Goal: Communication & Community: Answer question/provide support

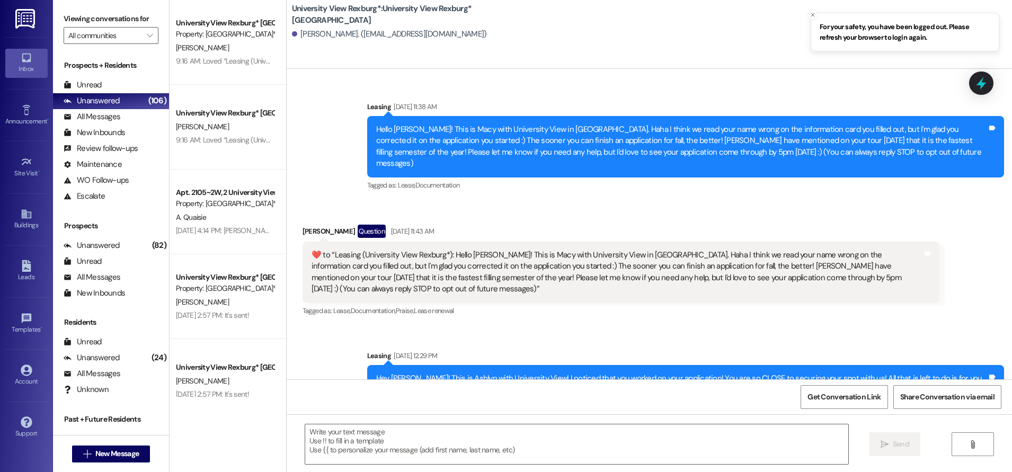
scroll to position [1809, 0]
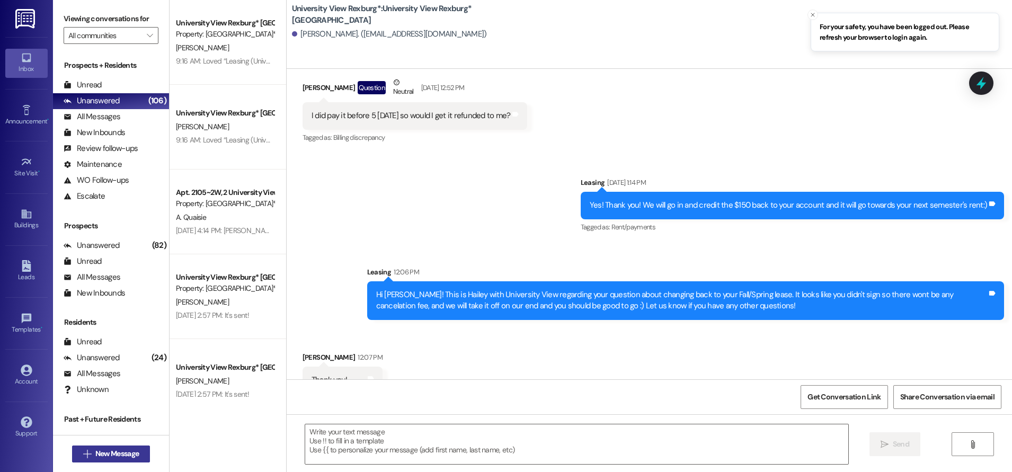
click at [133, 455] on span "New Message" at bounding box center [116, 453] width 43 height 11
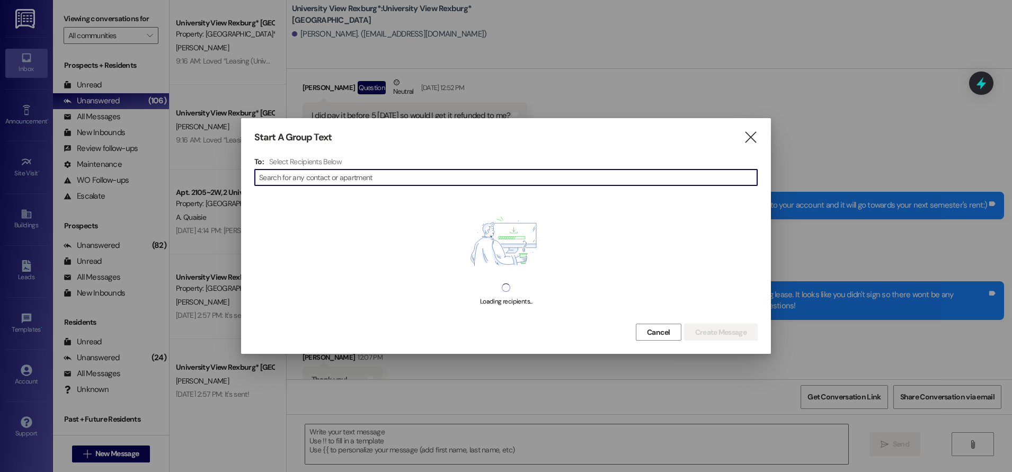
click at [276, 182] on input at bounding box center [508, 177] width 498 height 15
type input "e"
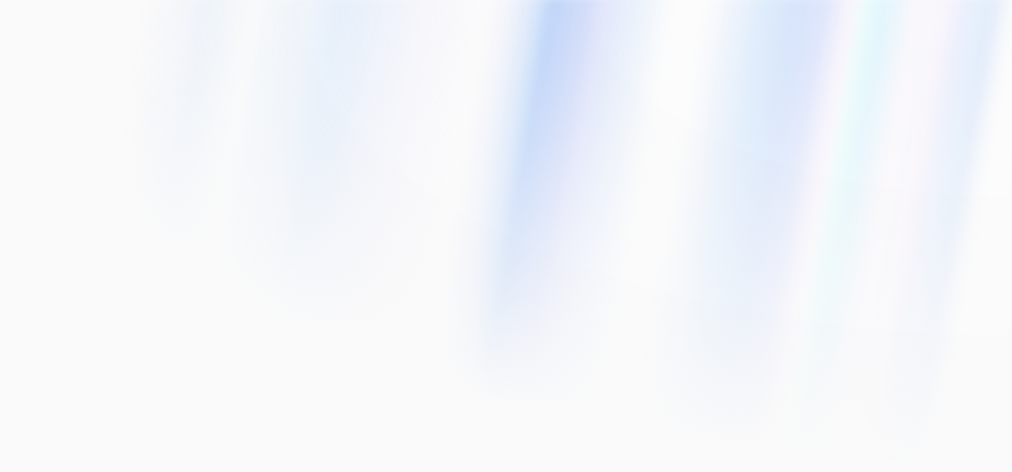
type input "[EMAIL_ADDRESS][DOMAIN_NAME]"
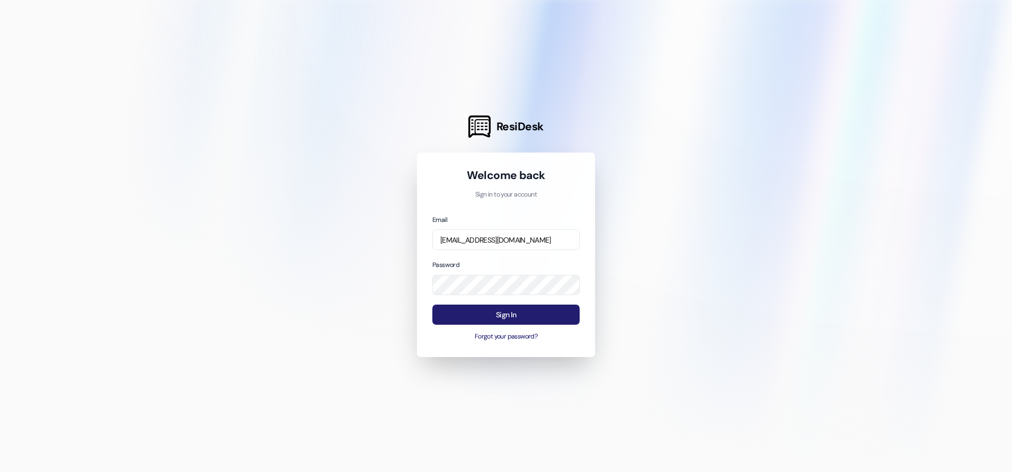
click at [537, 315] on button "Sign In" at bounding box center [505, 315] width 147 height 21
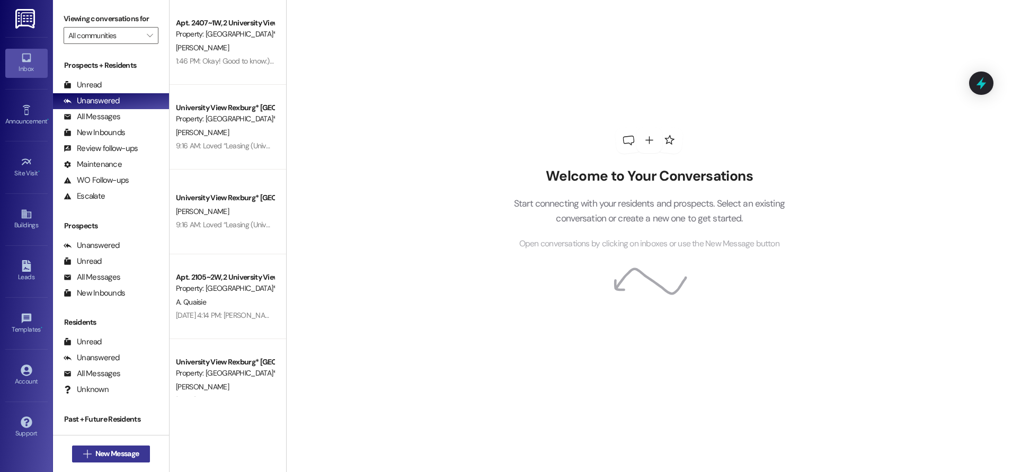
click at [112, 455] on span "New Message" at bounding box center [116, 453] width 43 height 11
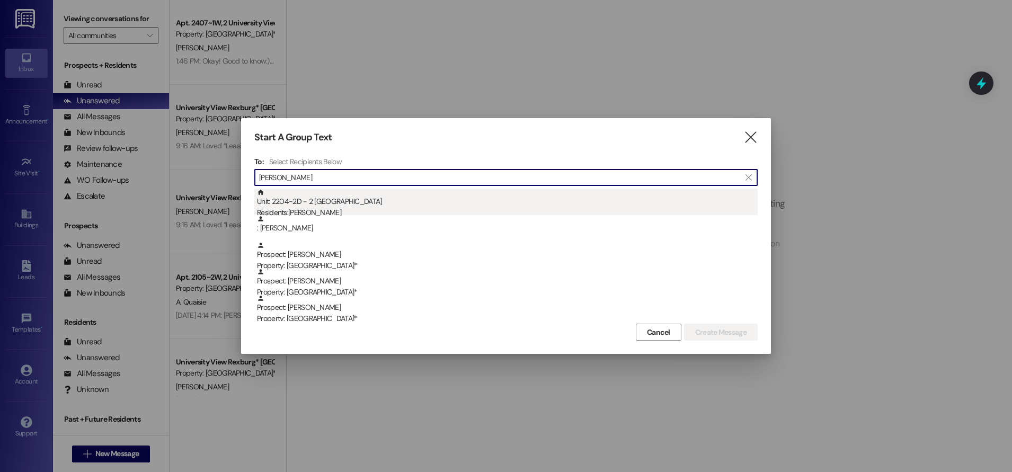
type input "[PERSON_NAME]"
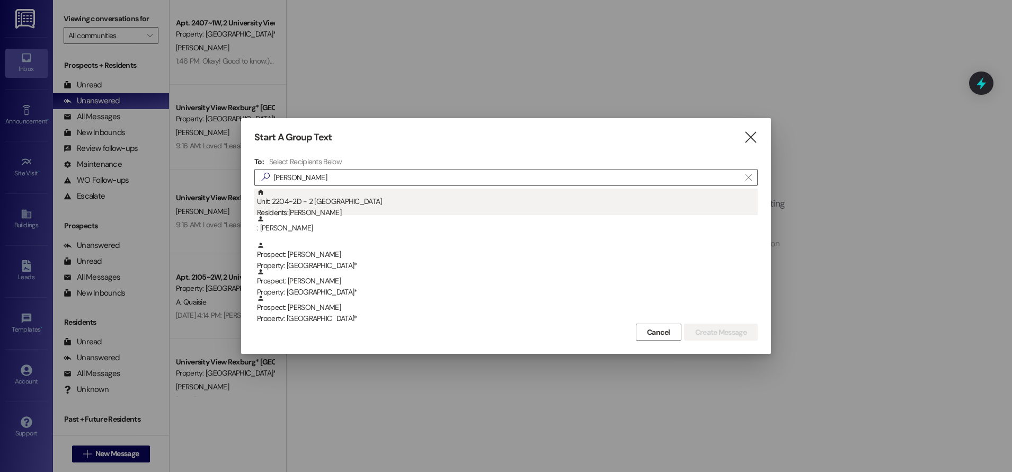
click at [303, 200] on div "Unit: 2204~2D - 2 University View Rexburg Residents: [PERSON_NAME]" at bounding box center [507, 204] width 501 height 30
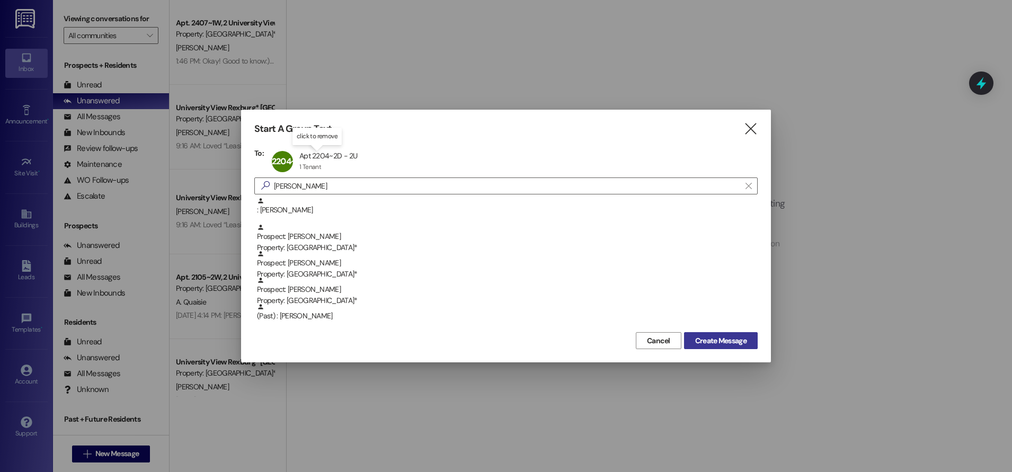
click at [732, 347] on button "Create Message" at bounding box center [721, 340] width 74 height 17
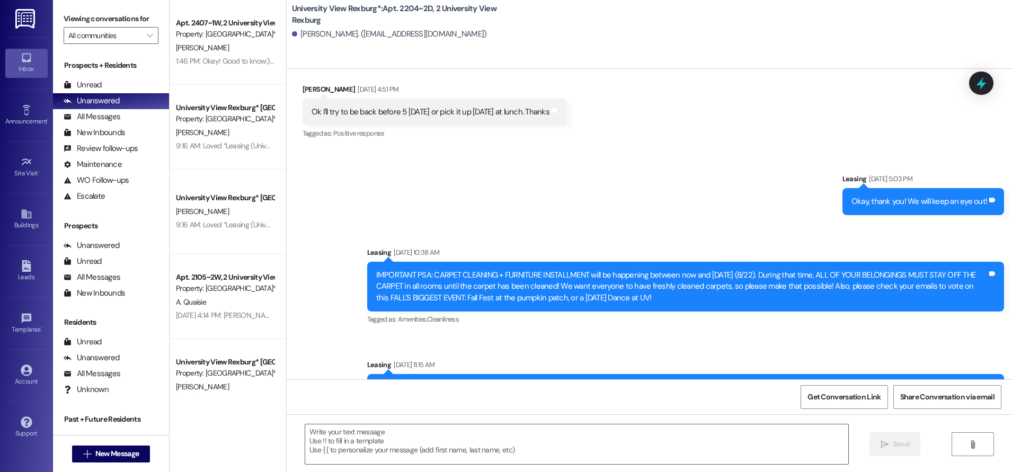
scroll to position [4958, 0]
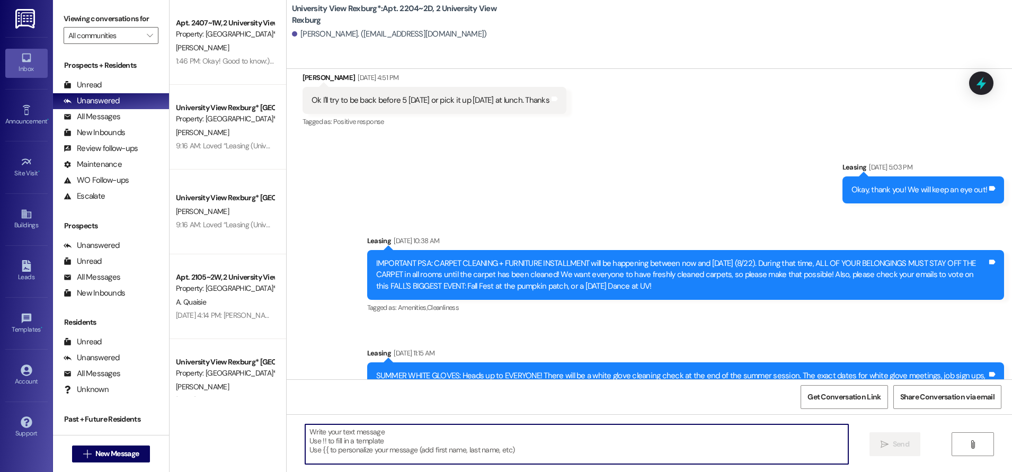
click at [387, 435] on textarea at bounding box center [576, 445] width 543 height 40
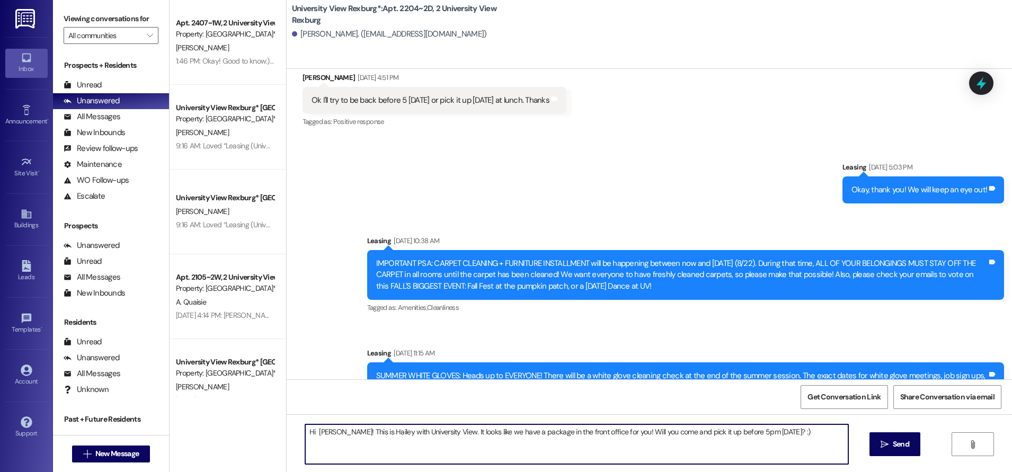
drag, startPoint x: 298, startPoint y: 434, endPoint x: 795, endPoint y: 447, distance: 497.3
click at [795, 447] on textarea "Hi [PERSON_NAME]! This is Hailey with University View. It looks like we have a …" at bounding box center [576, 445] width 543 height 40
type textarea "Hi [PERSON_NAME]! This is Hailey with University View. It looks like we have a …"
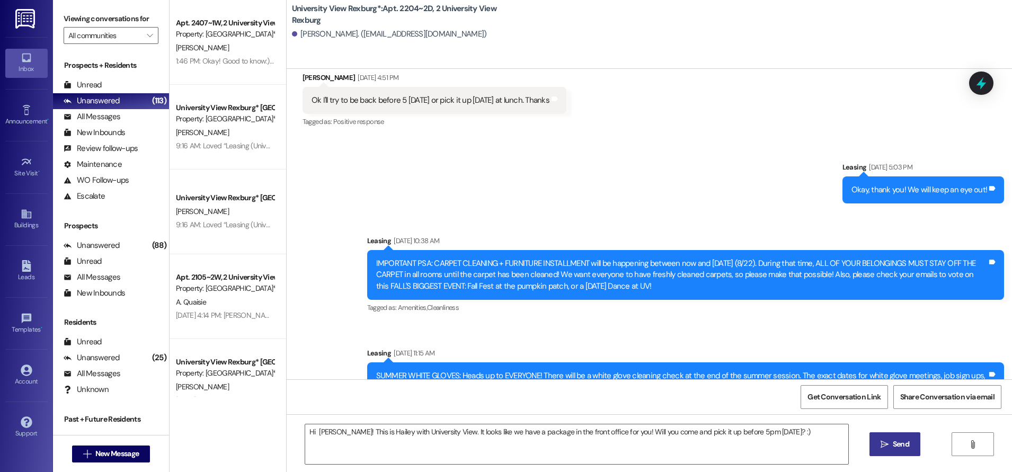
click at [896, 443] on span "Send" at bounding box center [901, 444] width 16 height 11
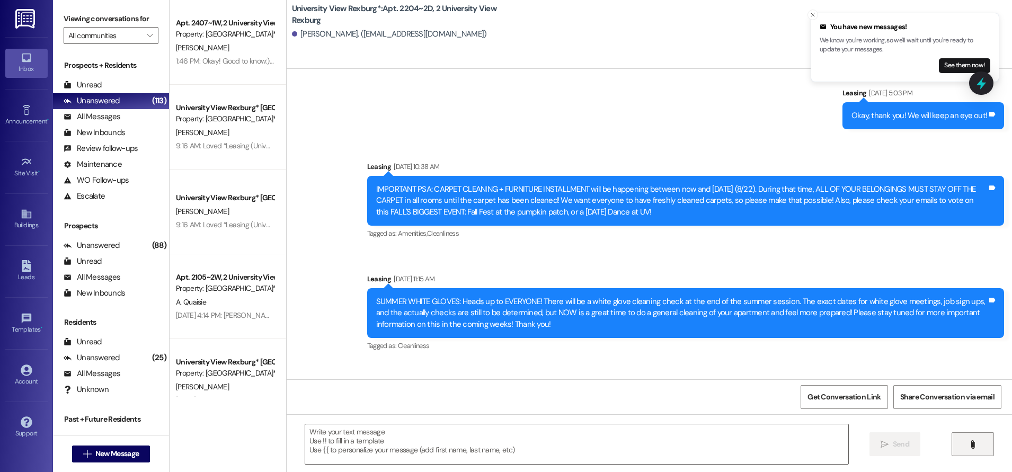
scroll to position [5106, 0]
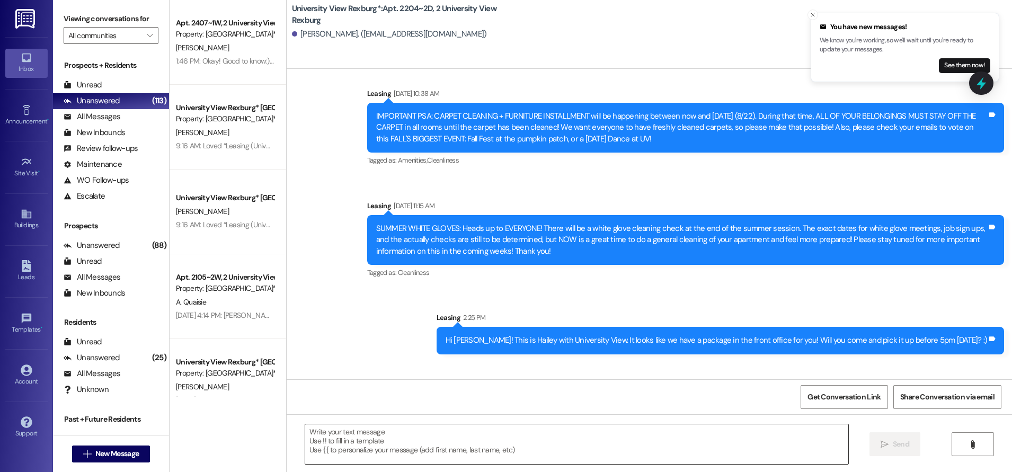
click at [442, 444] on textarea at bounding box center [576, 445] width 543 height 40
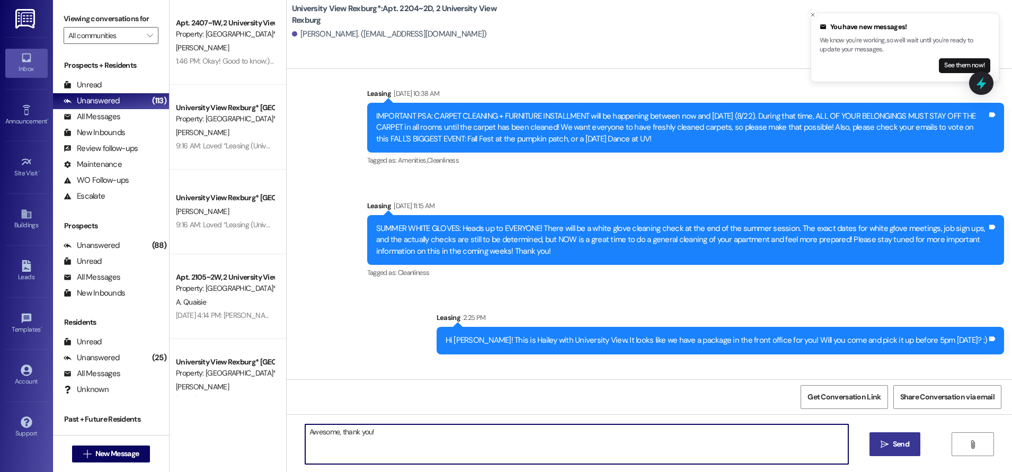
type textarea "Awesome, thank you!"
click at [901, 445] on span "Send" at bounding box center [901, 444] width 16 height 11
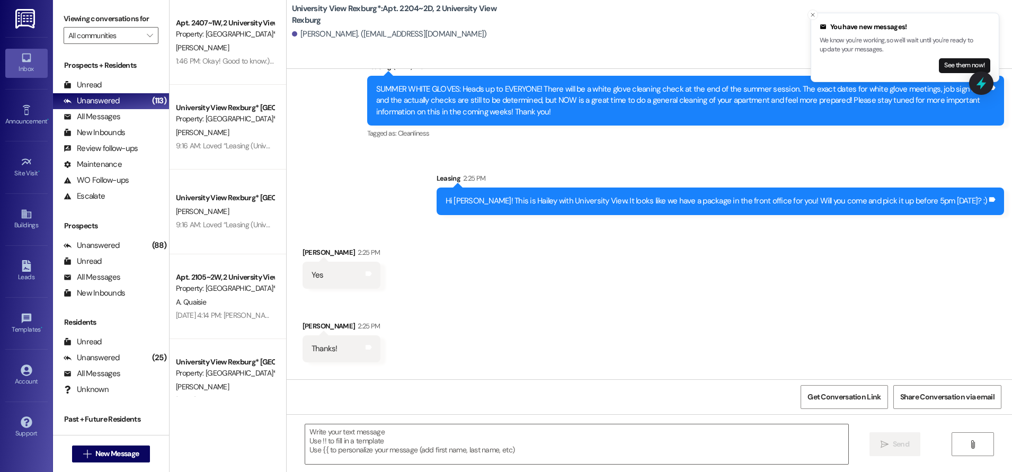
scroll to position [5254, 0]
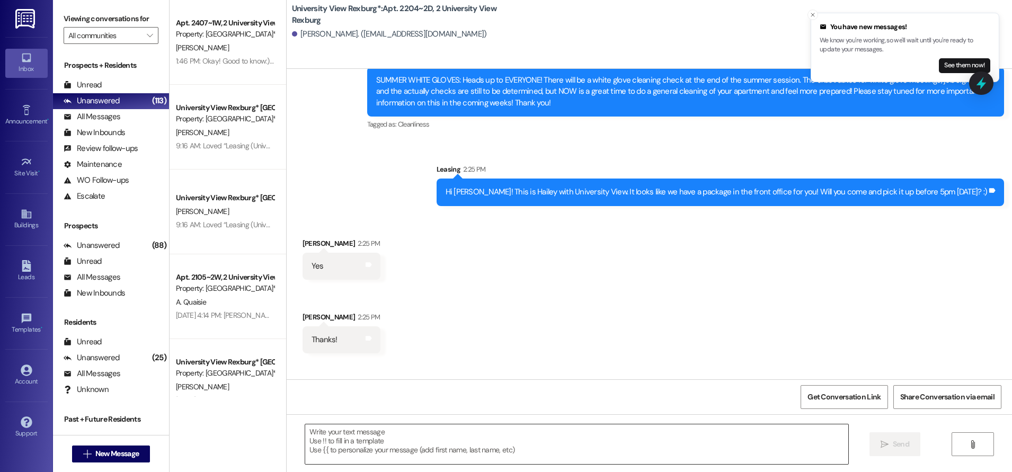
drag, startPoint x: 622, startPoint y: 458, endPoint x: 619, endPoint y: 454, distance: 5.5
click at [619, 454] on textarea at bounding box center [576, 445] width 543 height 40
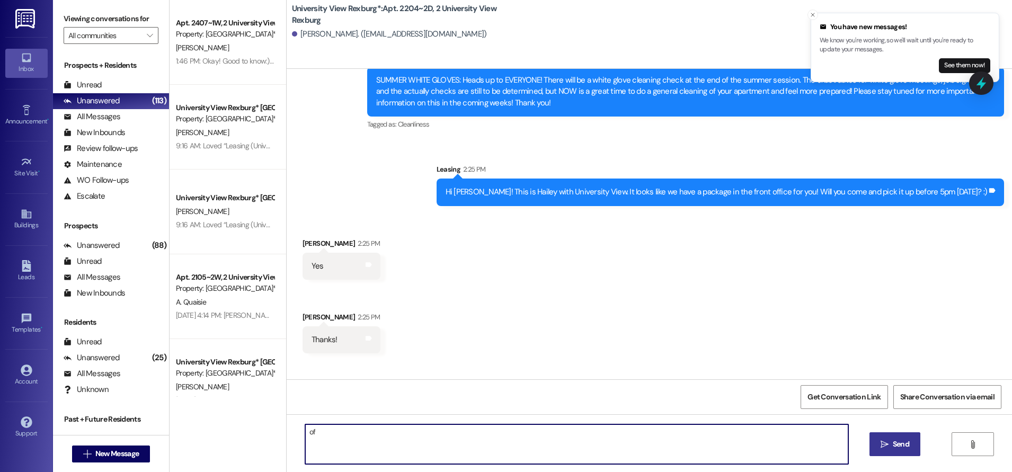
type textarea "o"
type textarea "Of course!! :)"
click at [891, 443] on span "Send" at bounding box center [901, 444] width 21 height 11
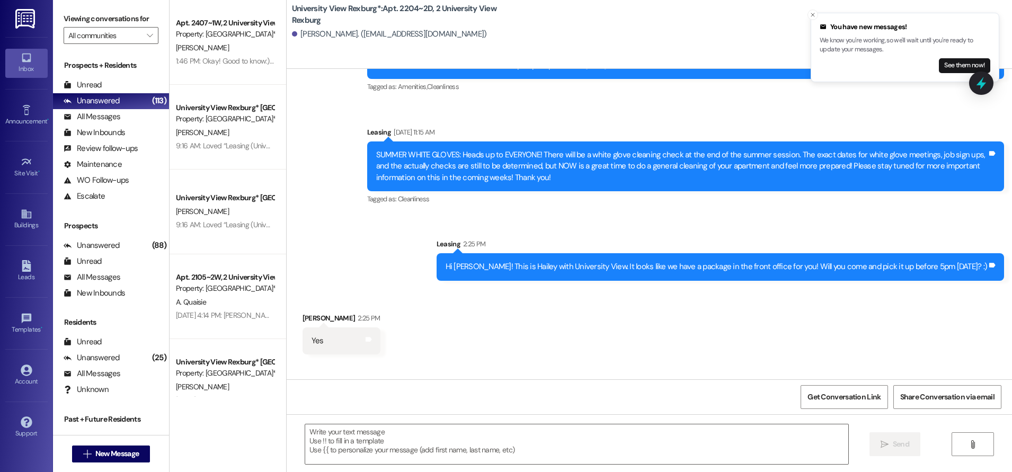
scroll to position [5328, 0]
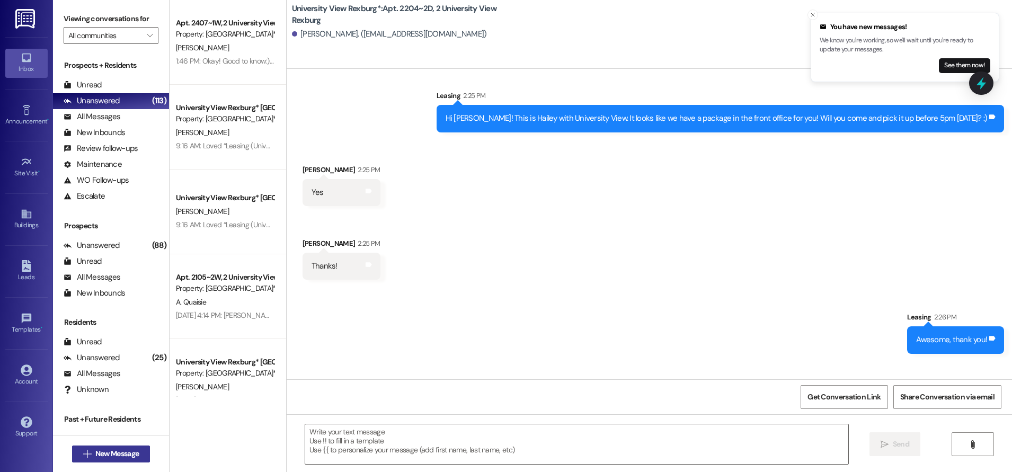
click at [93, 456] on span "New Message" at bounding box center [117, 453] width 48 height 11
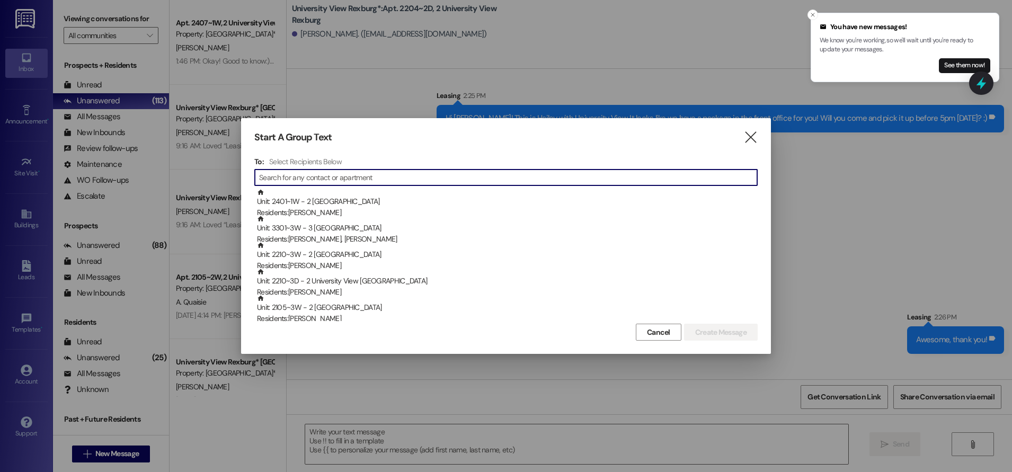
click at [319, 175] on input at bounding box center [508, 177] width 498 height 15
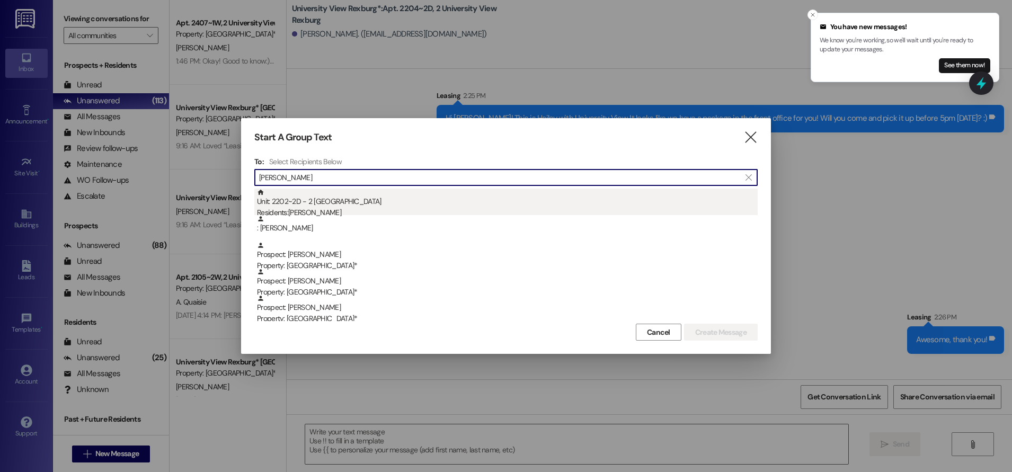
type input "[PERSON_NAME]"
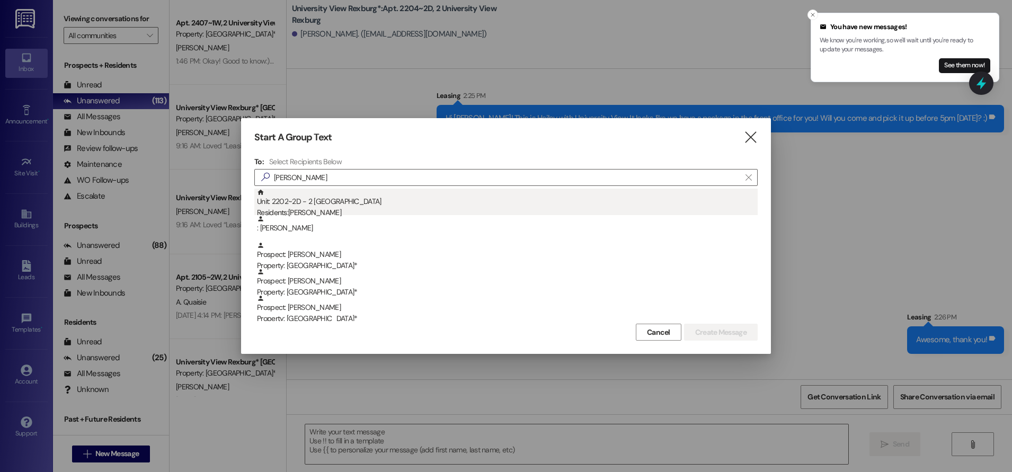
click at [327, 208] on div "Residents: [PERSON_NAME]" at bounding box center [507, 212] width 501 height 11
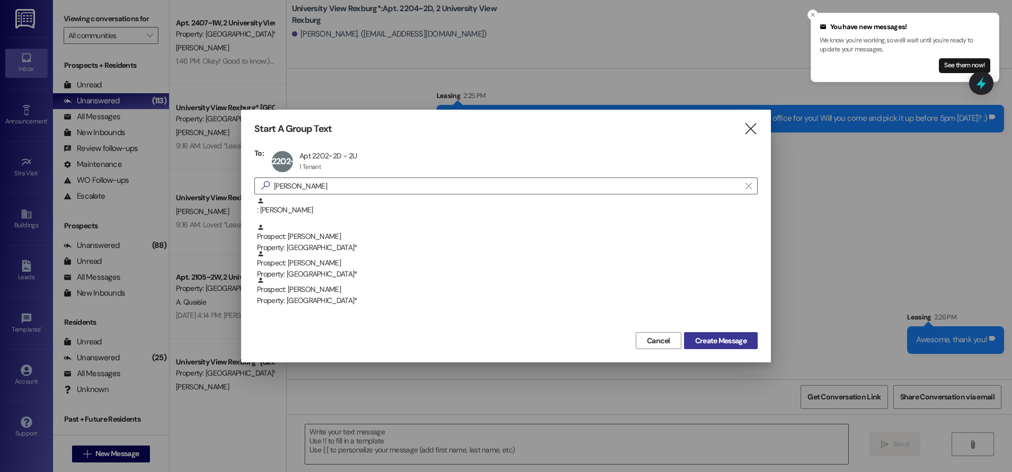
click at [728, 343] on span "Create Message" at bounding box center [720, 341] width 51 height 11
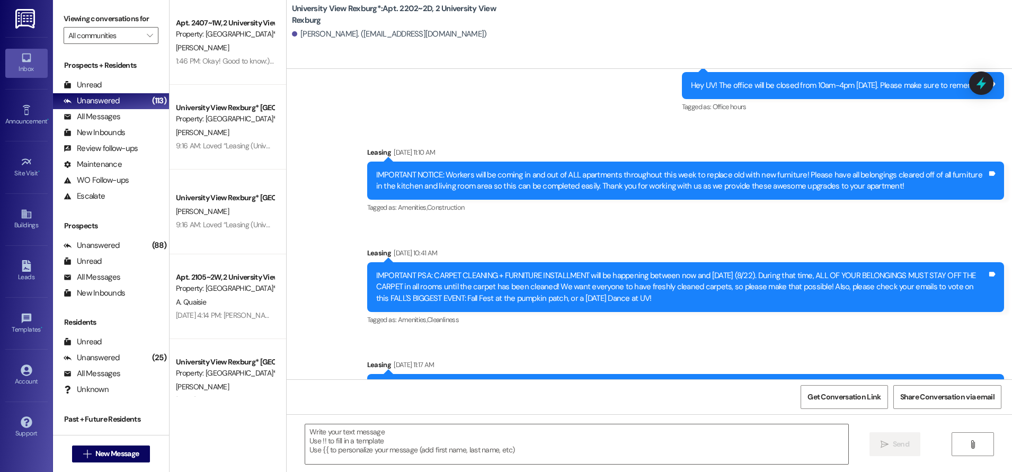
scroll to position [24833, 0]
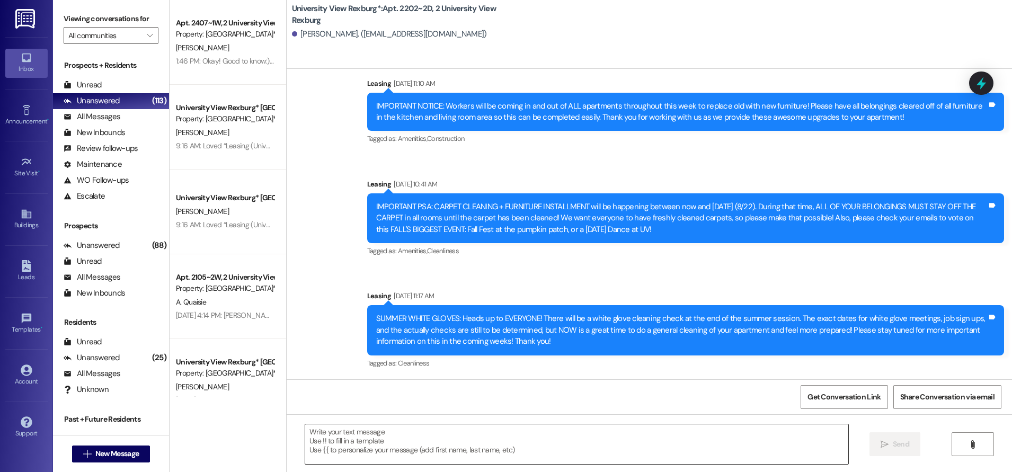
click at [574, 437] on textarea at bounding box center [576, 445] width 543 height 40
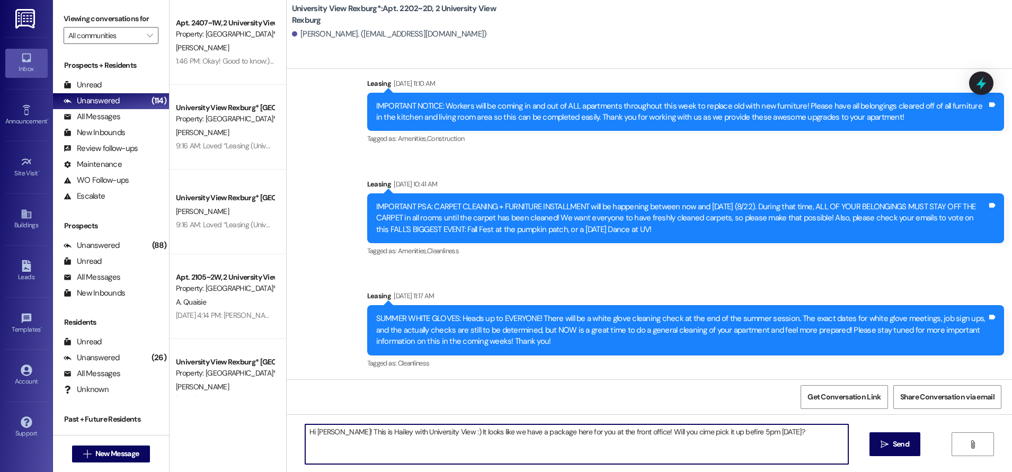
drag, startPoint x: 662, startPoint y: 432, endPoint x: 648, endPoint y: 432, distance: 13.8
click at [648, 432] on textarea "Hi [PERSON_NAME]! This is Hailey with University View :) It looks like we have …" at bounding box center [576, 445] width 543 height 40
click at [658, 435] on textarea "Hi [PERSON_NAME]! This is Hailey with University View :) It looks like we have …" at bounding box center [576, 445] width 543 height 40
click at [759, 435] on textarea "Hi [PERSON_NAME]! This is Hailey with University View :) It looks like we have …" at bounding box center [576, 445] width 543 height 40
type textarea "Hi [PERSON_NAME]! This is Hailey with University View :) It looks like we have …"
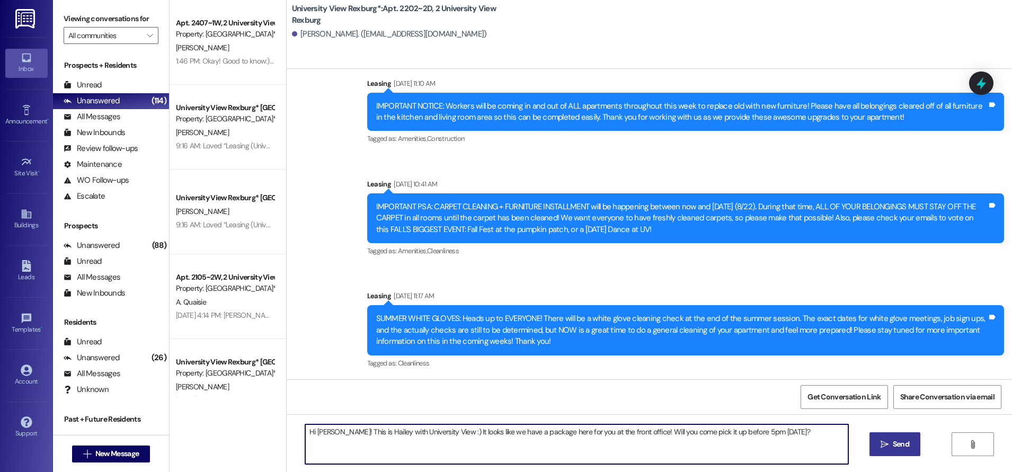
click at [883, 443] on icon "" at bounding box center [885, 444] width 8 height 8
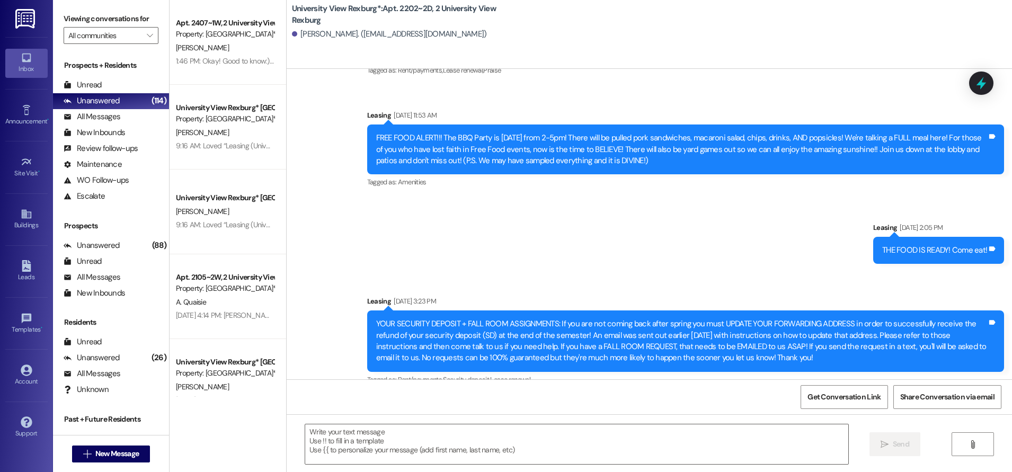
scroll to position [24906, 0]
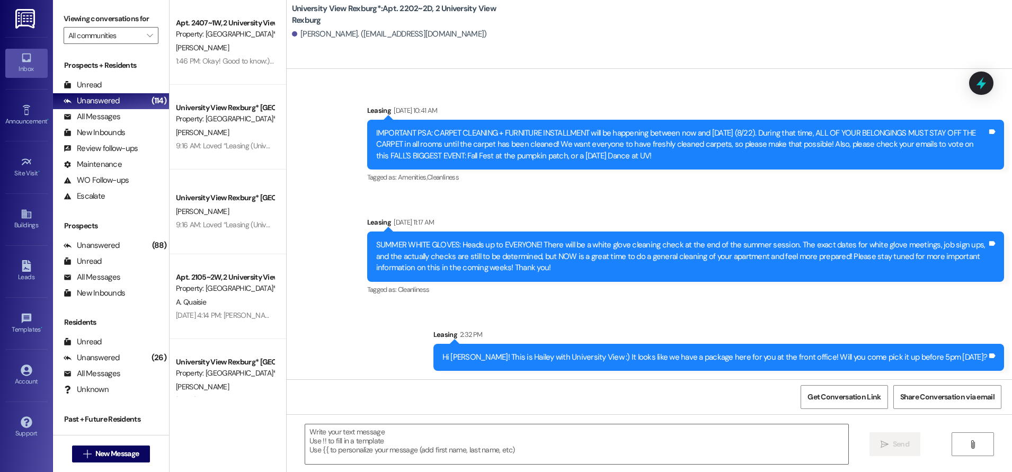
click at [545, 423] on div " Send " at bounding box center [650, 454] width 726 height 80
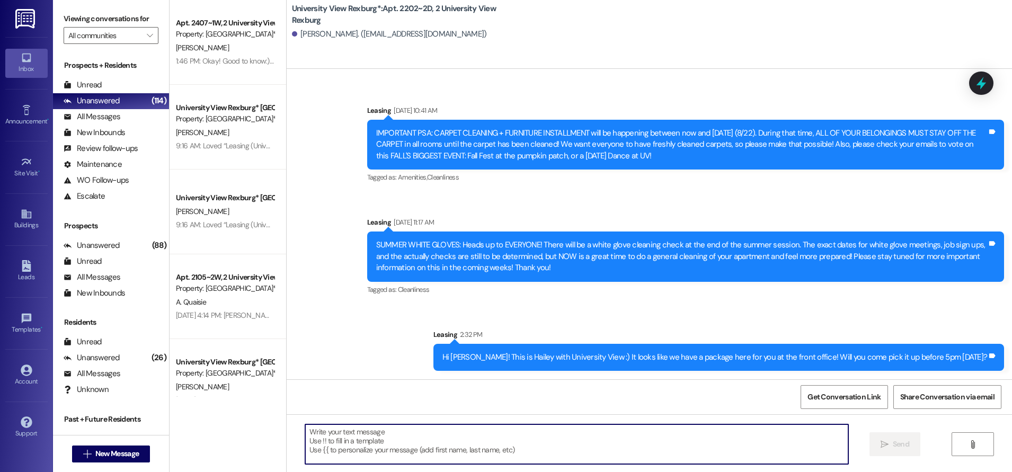
click at [545, 438] on textarea at bounding box center [576, 445] width 543 height 40
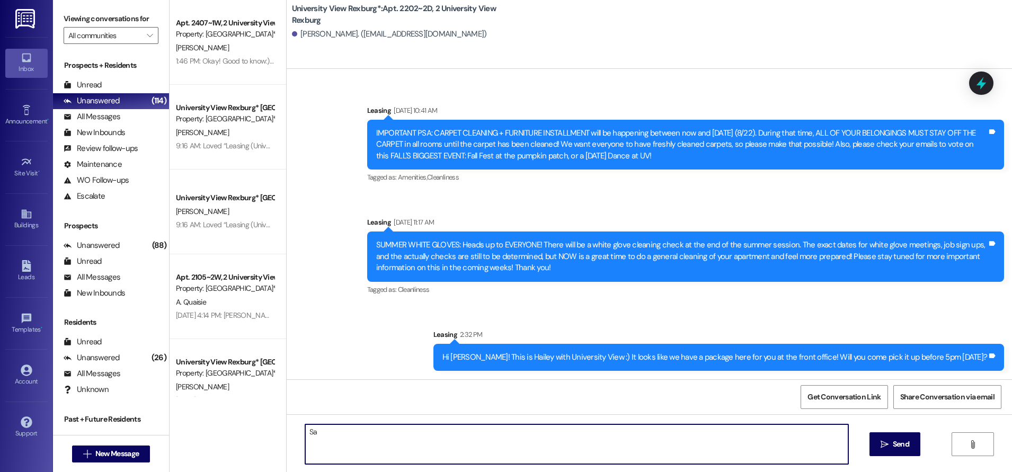
type textarea "S"
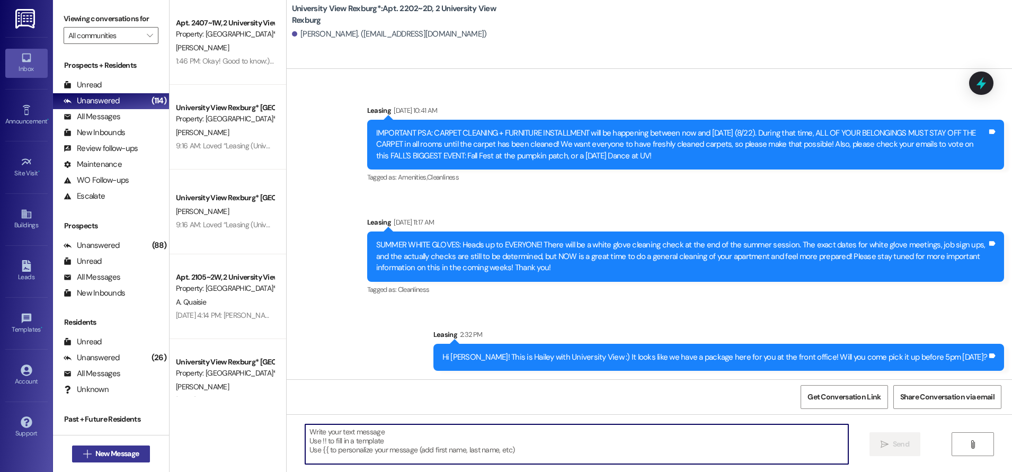
click at [131, 455] on span "New Message" at bounding box center [116, 453] width 43 height 11
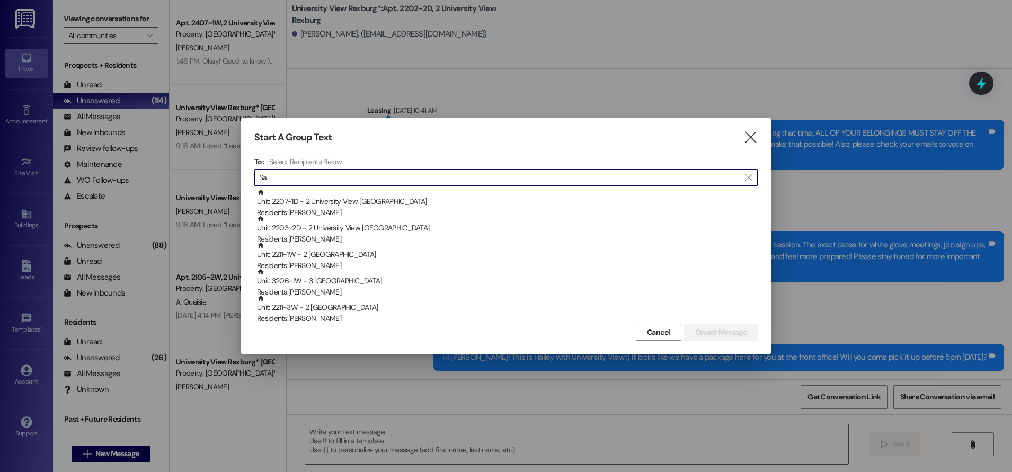
type input "S"
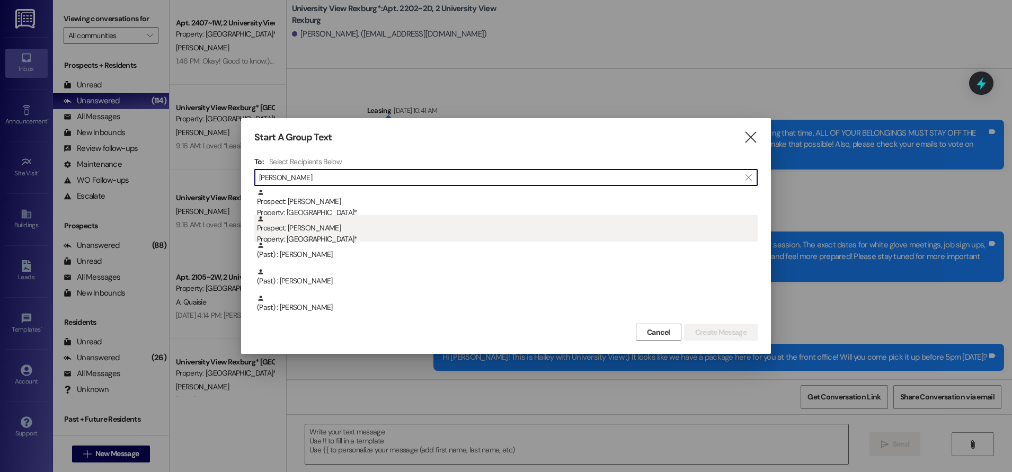
type input "[PERSON_NAME]"
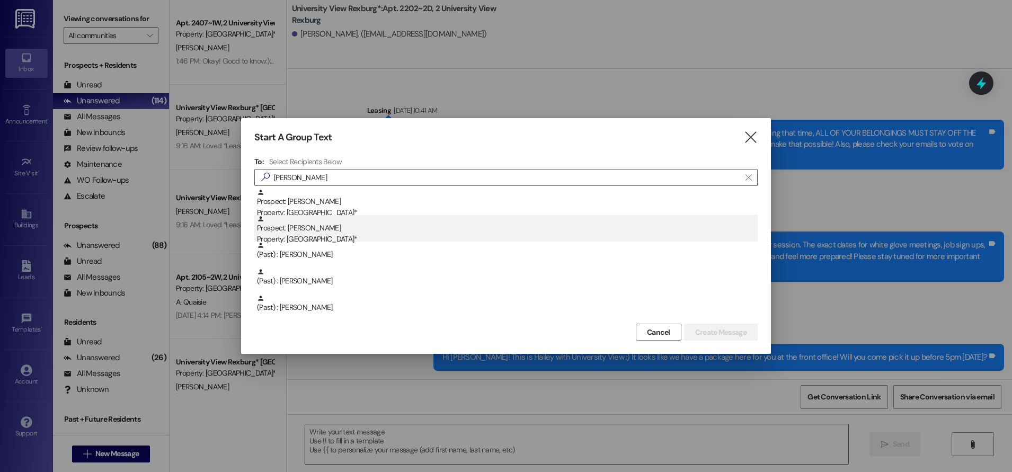
click at [302, 240] on div "Property: [GEOGRAPHIC_DATA]*" at bounding box center [507, 239] width 501 height 11
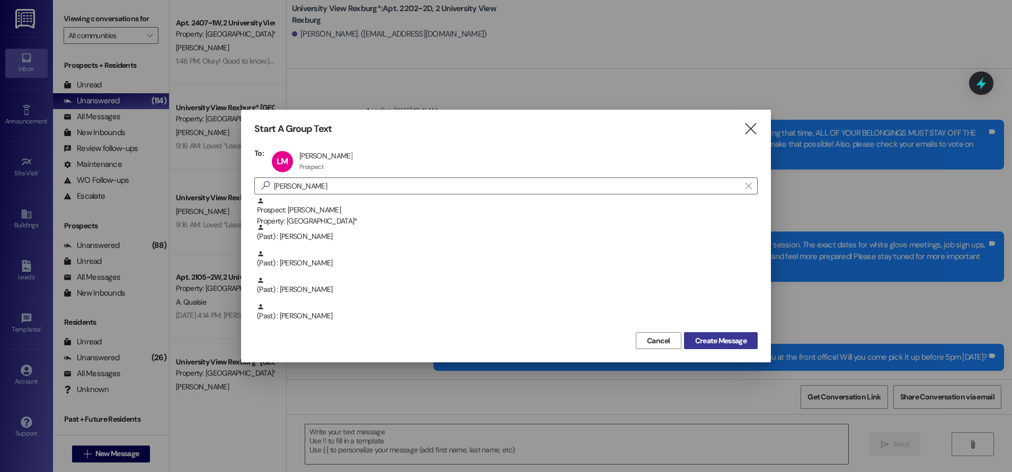
click at [709, 344] on span "Create Message" at bounding box center [720, 341] width 51 height 11
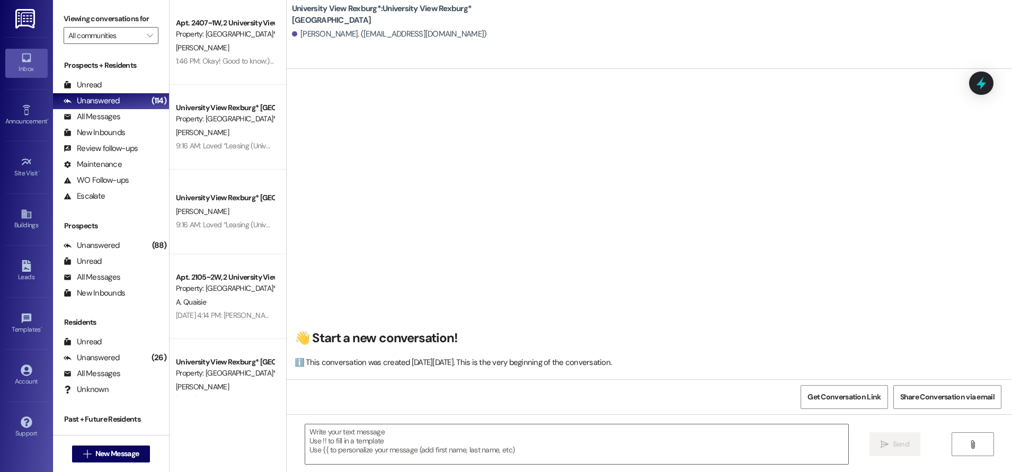
scroll to position [1, 0]
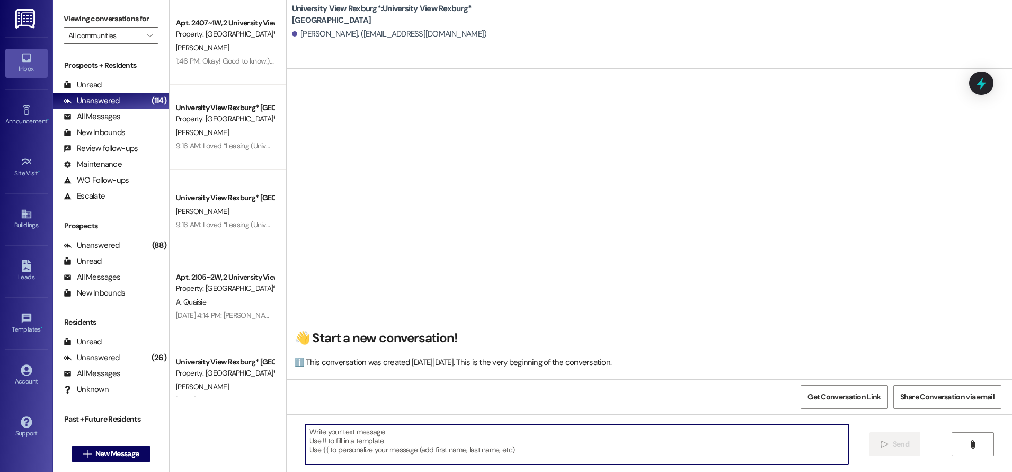
click at [428, 448] on textarea at bounding box center [576, 445] width 543 height 40
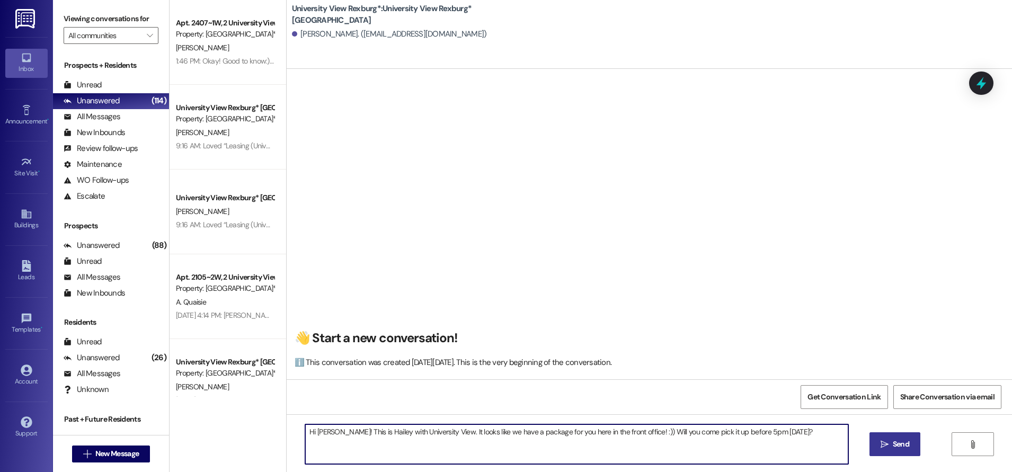
type textarea "Hi [PERSON_NAME]! This is Hailey with University View. It looks like we have a …"
click at [895, 443] on span "Send" at bounding box center [901, 444] width 16 height 11
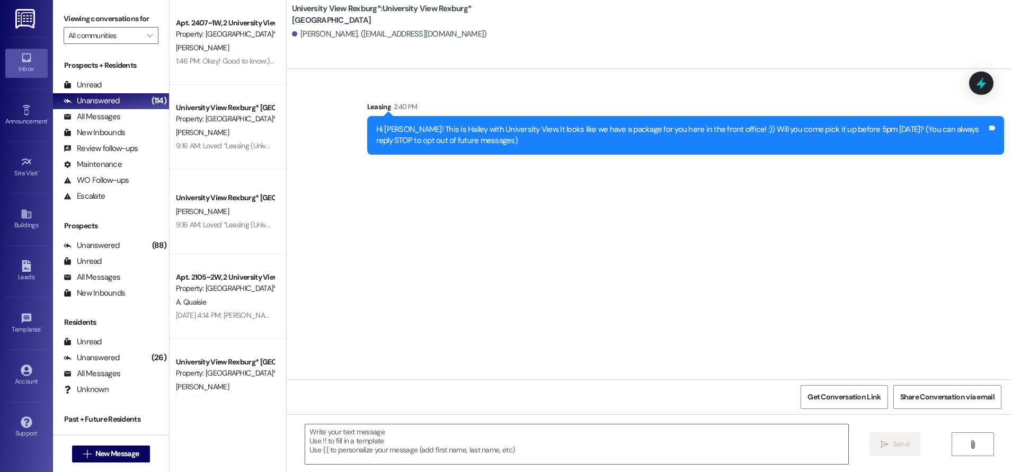
scroll to position [0, 0]
click at [111, 451] on span "New Message" at bounding box center [116, 453] width 43 height 11
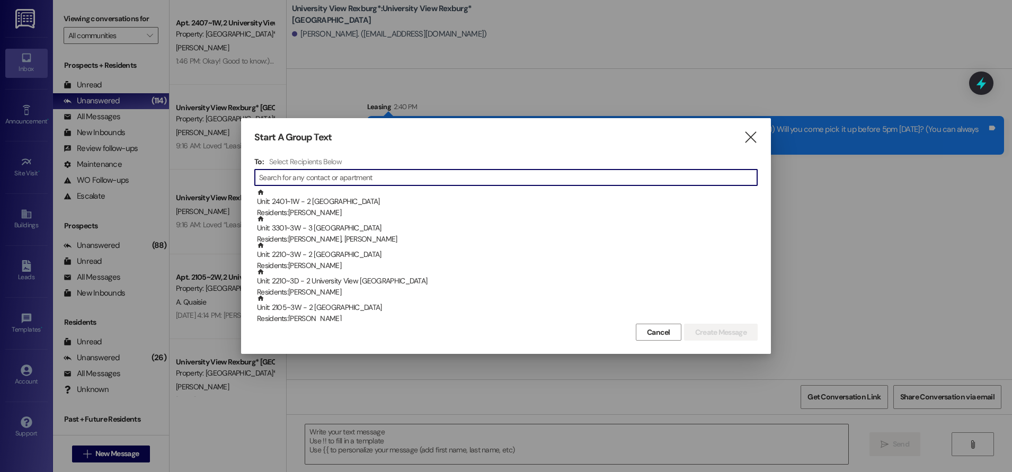
click at [304, 175] on input at bounding box center [508, 177] width 498 height 15
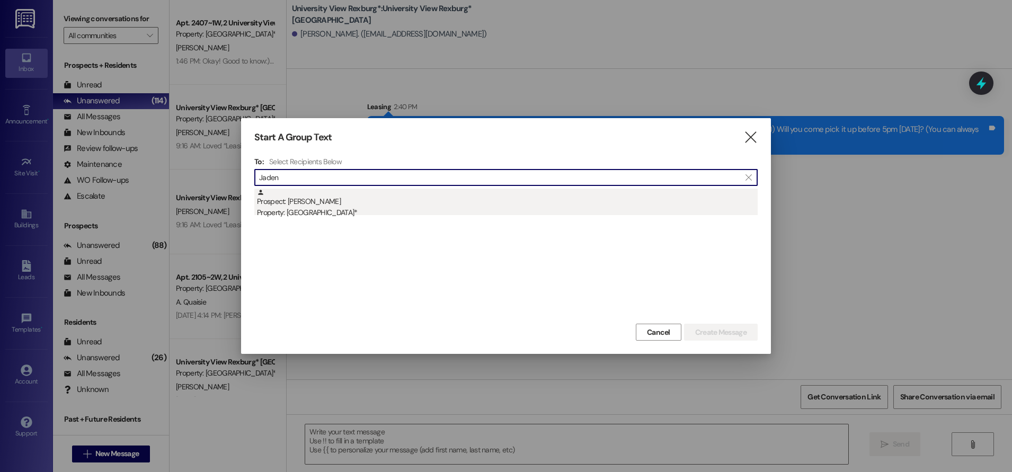
type input "Jaden"
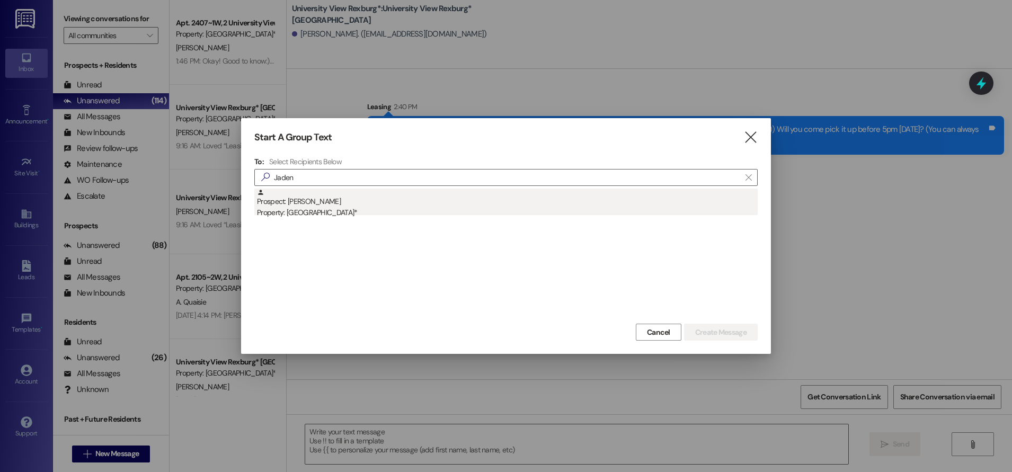
click at [304, 208] on div "Property: [GEOGRAPHIC_DATA]*" at bounding box center [507, 212] width 501 height 11
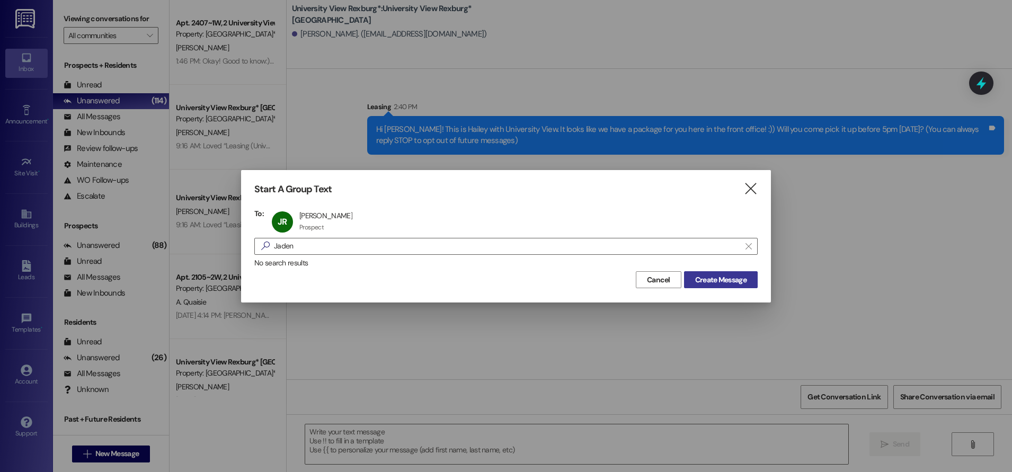
click at [710, 279] on span "Create Message" at bounding box center [720, 280] width 51 height 11
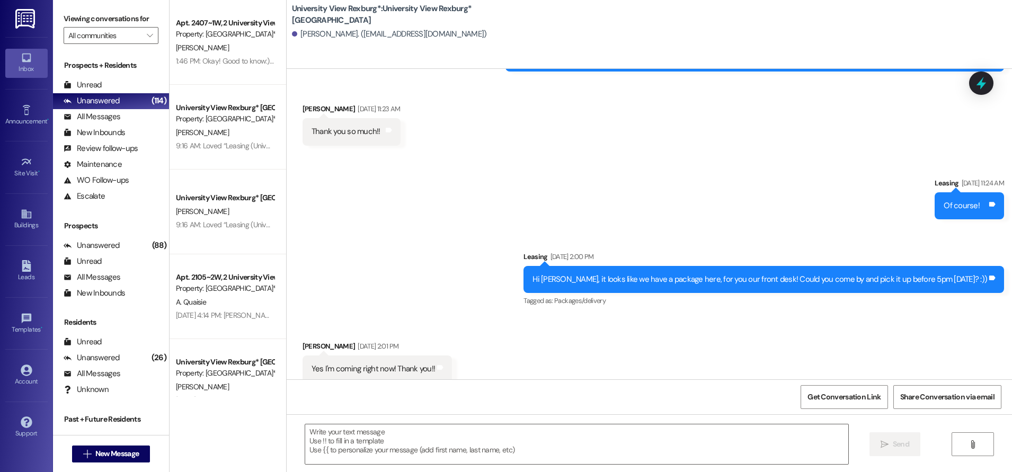
scroll to position [2936, 0]
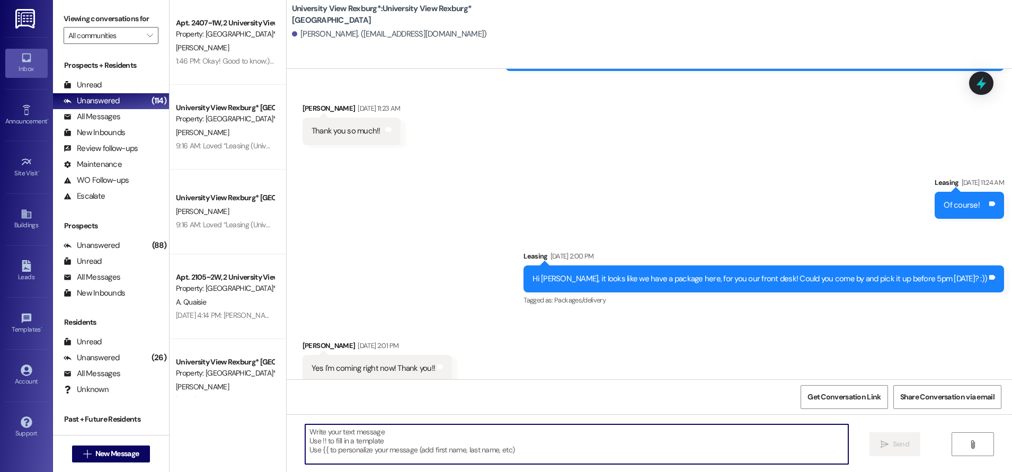
click at [603, 432] on textarea at bounding box center [576, 445] width 543 height 40
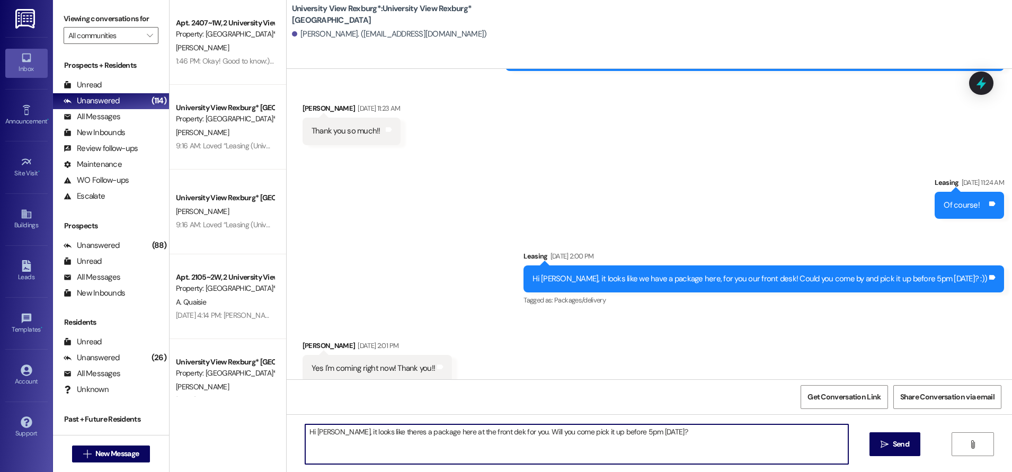
drag, startPoint x: 391, startPoint y: 432, endPoint x: 376, endPoint y: 433, distance: 15.4
click at [511, 432] on textarea "Hi [PERSON_NAME], it looks like there's a package here at the front desk for yo…" at bounding box center [576, 445] width 543 height 40
type textarea "Hi [PERSON_NAME], it looks like there's a package here at the front desk for yo…"
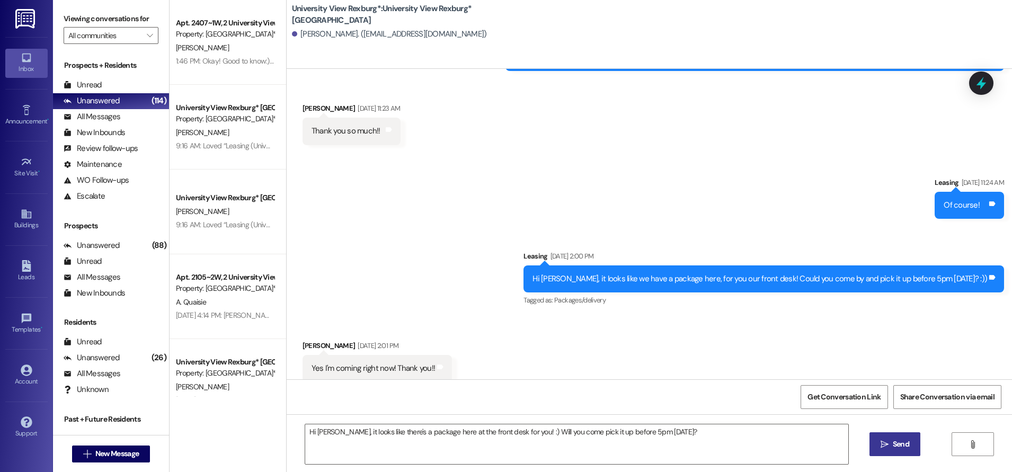
click at [893, 446] on span "Send" at bounding box center [901, 444] width 16 height 11
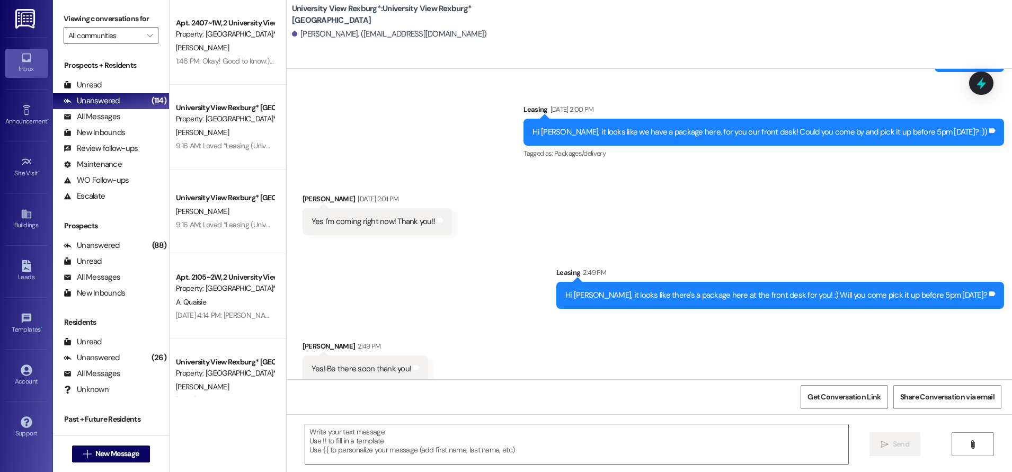
scroll to position [3084, 0]
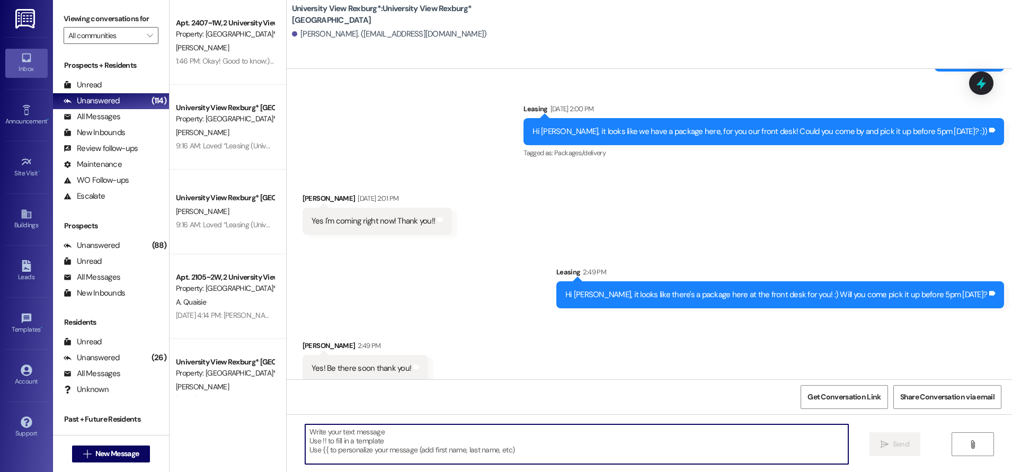
click at [380, 435] on textarea at bounding box center [576, 445] width 543 height 40
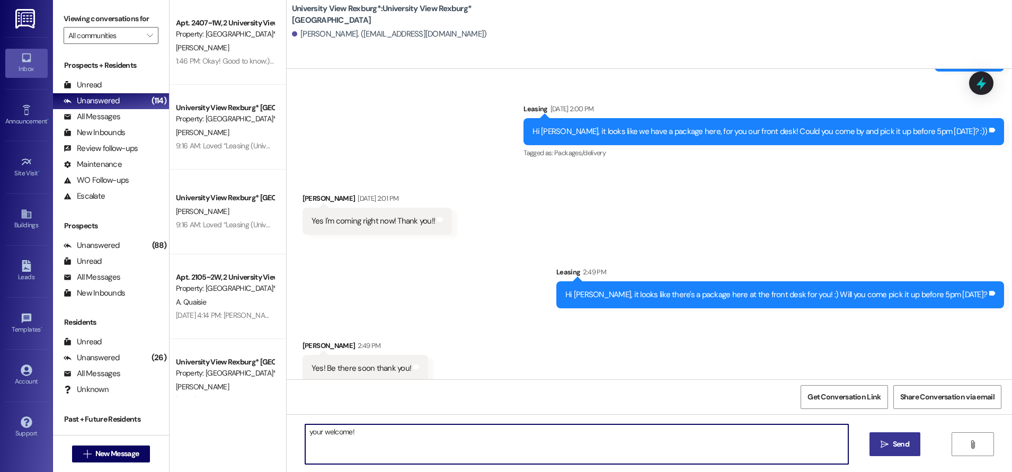
click at [306, 431] on textarea "your welcome!" at bounding box center [576, 445] width 543 height 40
click at [355, 432] on textarea "Your welcome!" at bounding box center [576, 445] width 543 height 40
type textarea "Your welcome! :)"
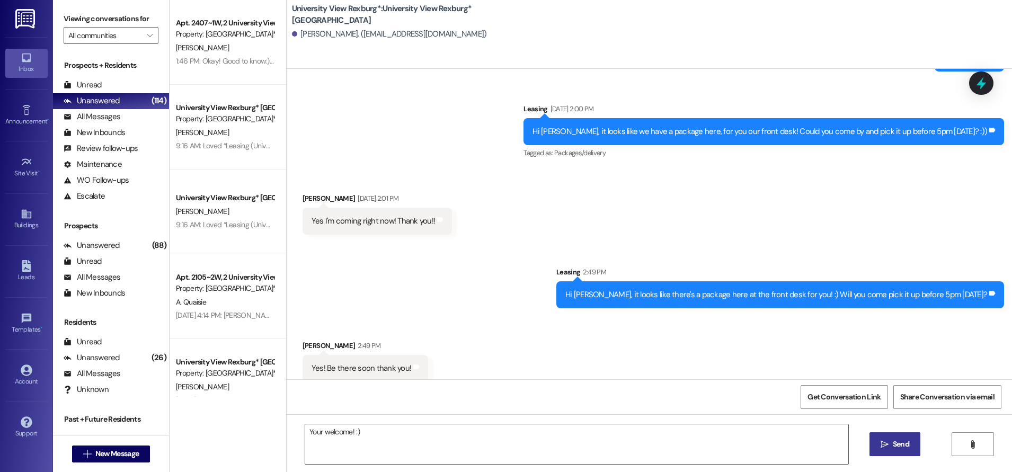
click at [893, 448] on span "Send" at bounding box center [901, 444] width 16 height 11
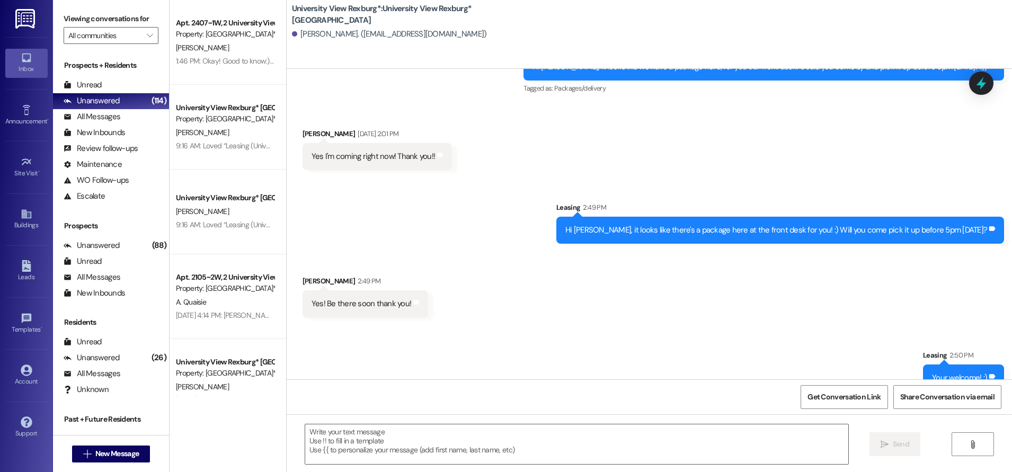
scroll to position [3158, 0]
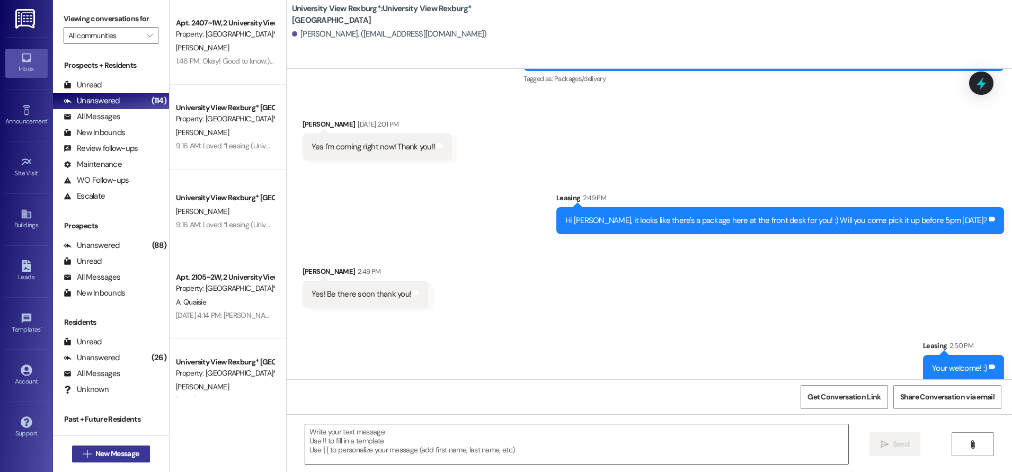
click at [103, 454] on span "New Message" at bounding box center [116, 453] width 43 height 11
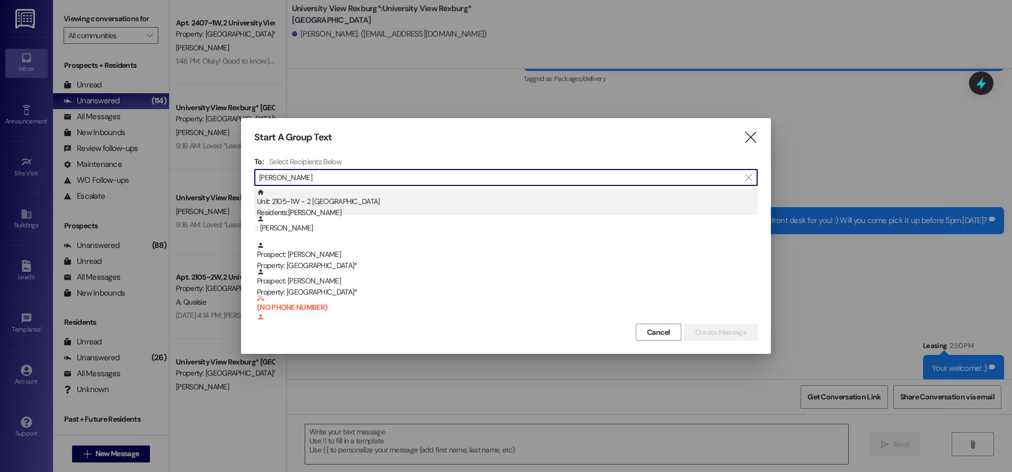
type input "[PERSON_NAME]"
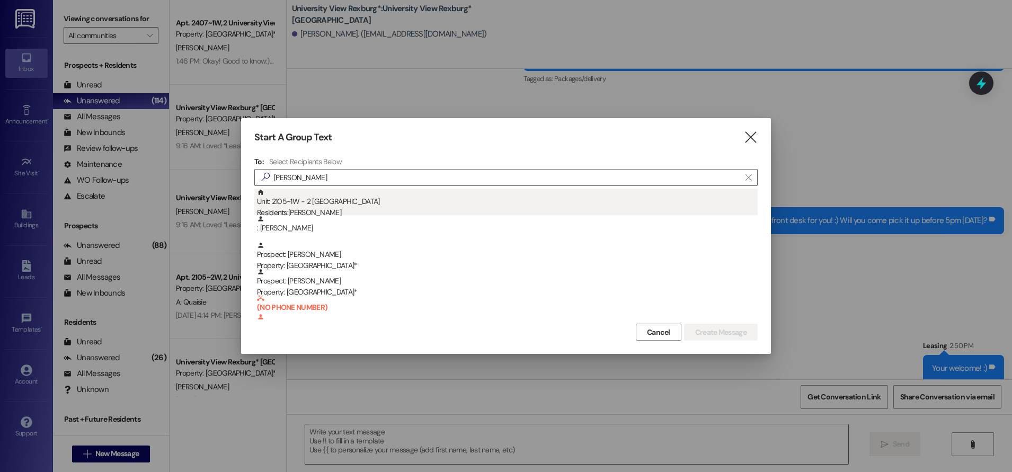
click at [328, 209] on div "Residents: [PERSON_NAME]" at bounding box center [507, 212] width 501 height 11
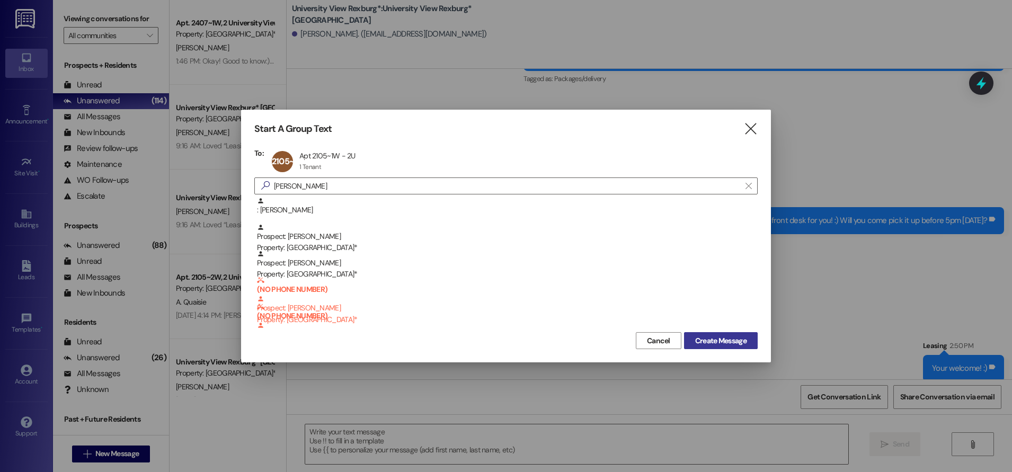
click at [713, 337] on span "Create Message" at bounding box center [720, 341] width 51 height 11
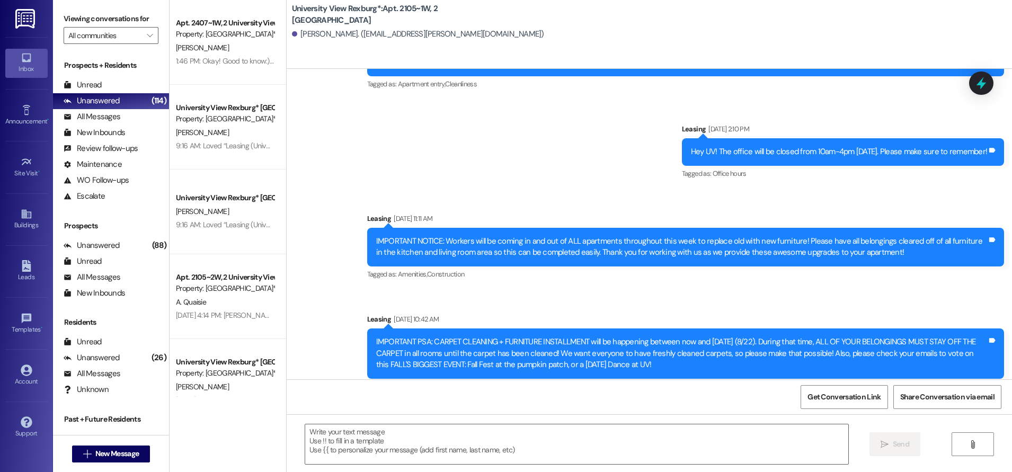
scroll to position [46362, 0]
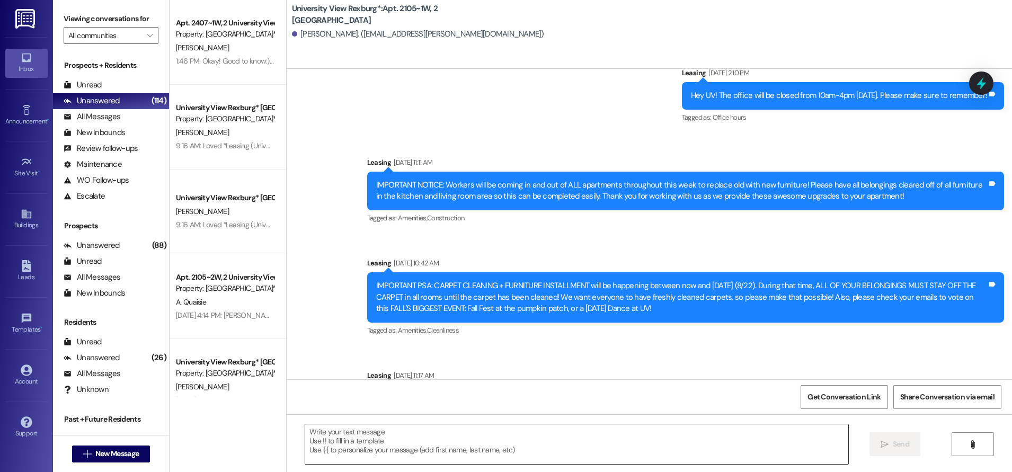
click at [322, 431] on textarea at bounding box center [576, 445] width 543 height 40
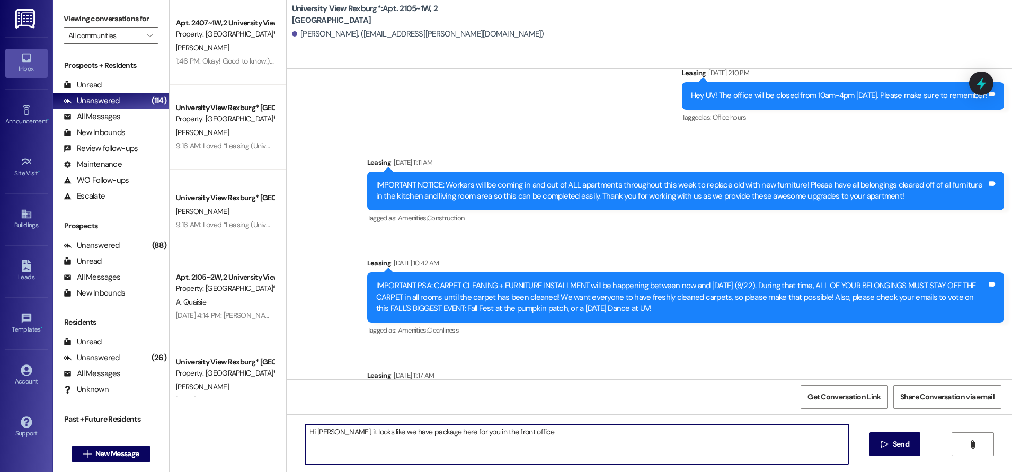
click at [394, 432] on textarea "Hi [PERSON_NAME], it looks like we have package here for you in the front office" at bounding box center [576, 445] width 543 height 40
click at [520, 432] on textarea "Hi [PERSON_NAME], it looks like we have a package here for you in the front off…" at bounding box center [576, 445] width 543 height 40
type textarea "Hi [PERSON_NAME], it looks like we have a package here for you in the front off…"
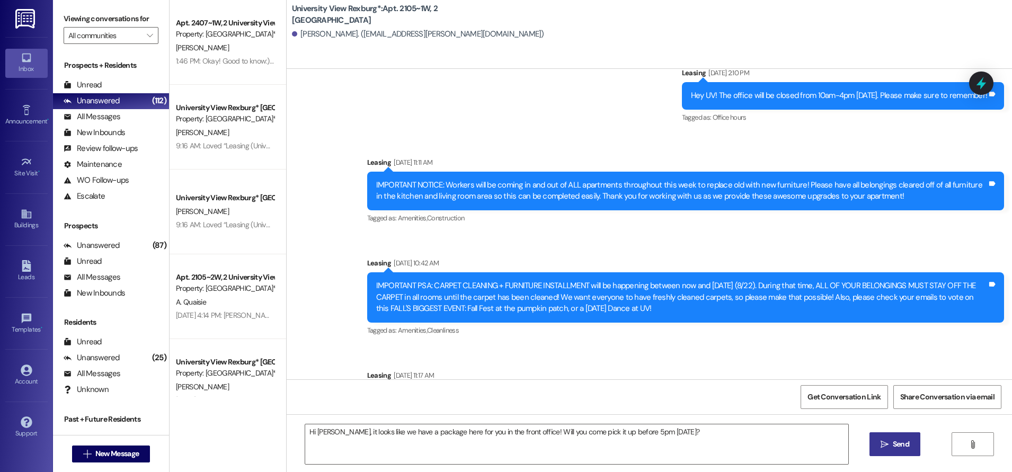
click at [901, 447] on span "Send" at bounding box center [901, 444] width 16 height 11
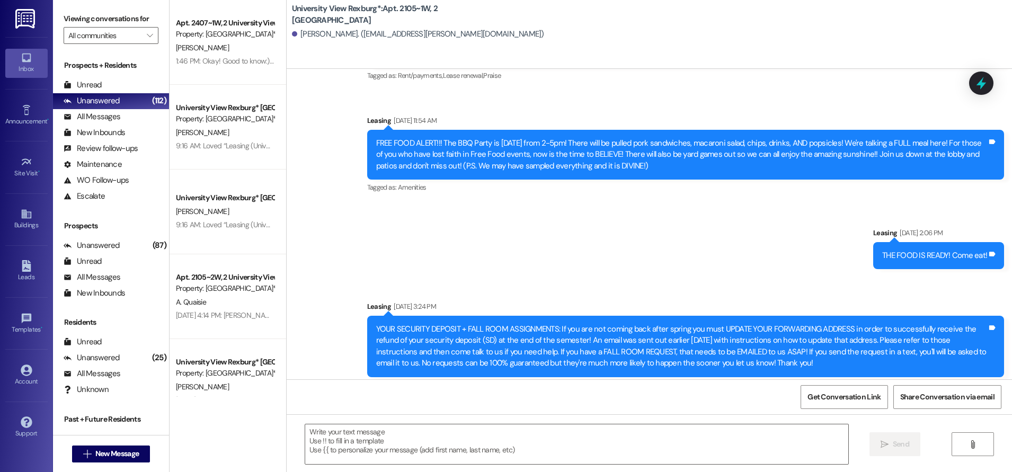
scroll to position [46436, 0]
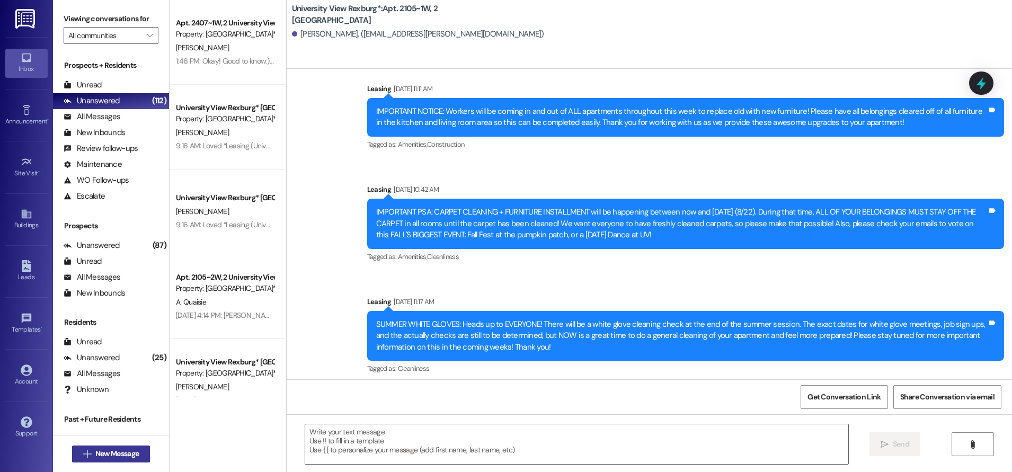
click at [110, 450] on span "New Message" at bounding box center [116, 453] width 43 height 11
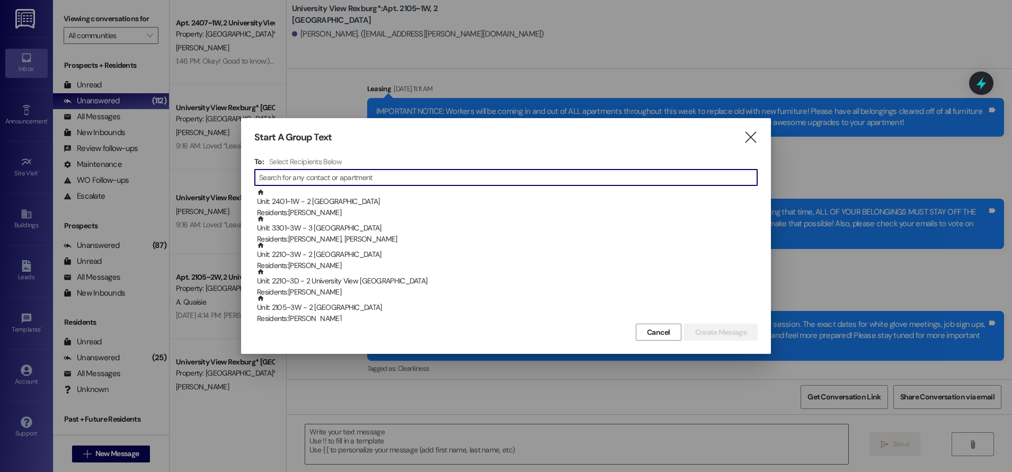
click at [325, 181] on input at bounding box center [508, 177] width 498 height 15
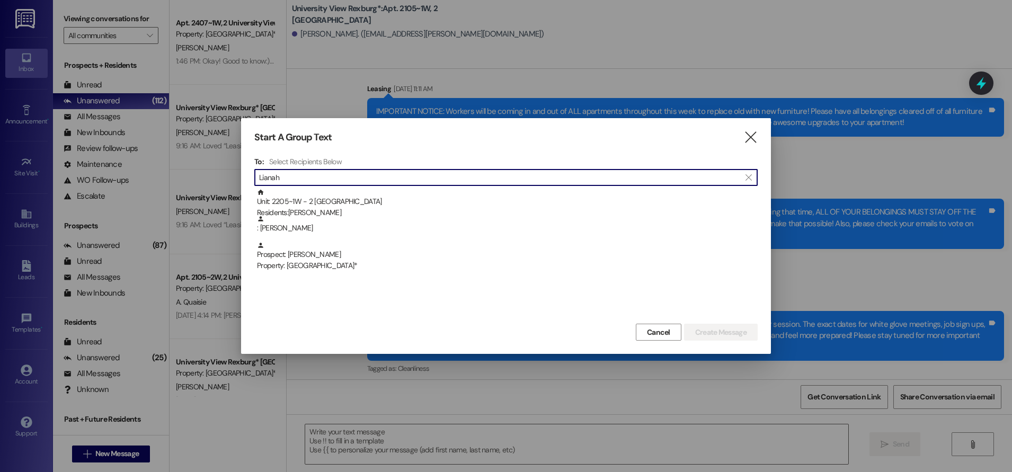
type input "Lianah"
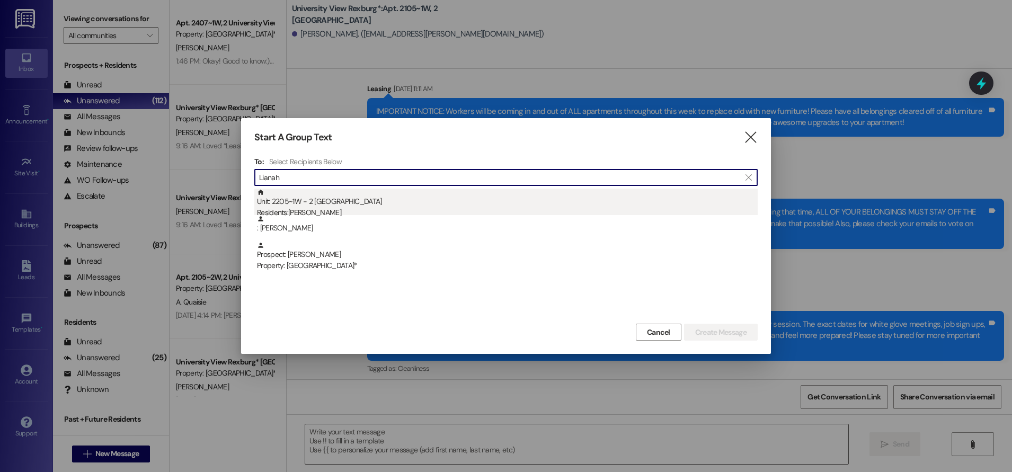
click at [338, 206] on div "Unit: 2205~1W - 2 University View Rexburg Residents: [PERSON_NAME]" at bounding box center [507, 204] width 501 height 30
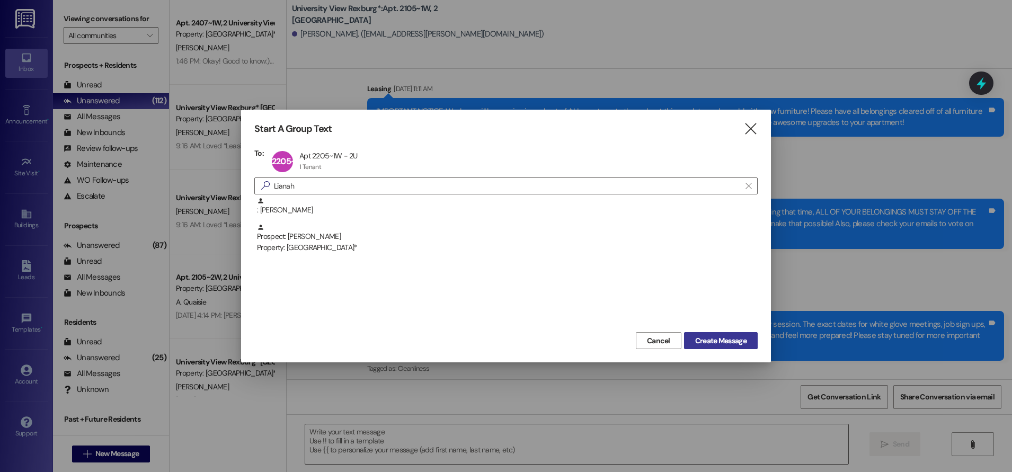
click at [729, 342] on span "Create Message" at bounding box center [720, 341] width 51 height 11
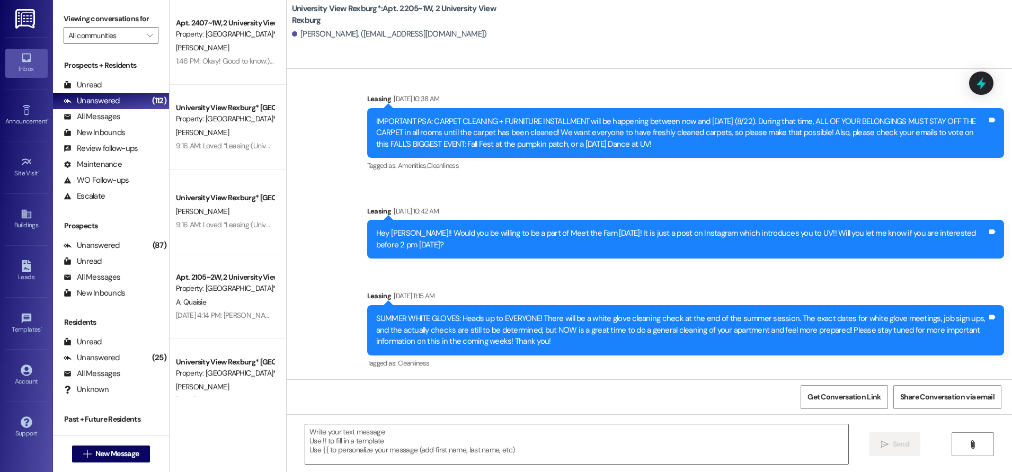
scroll to position [13555, 0]
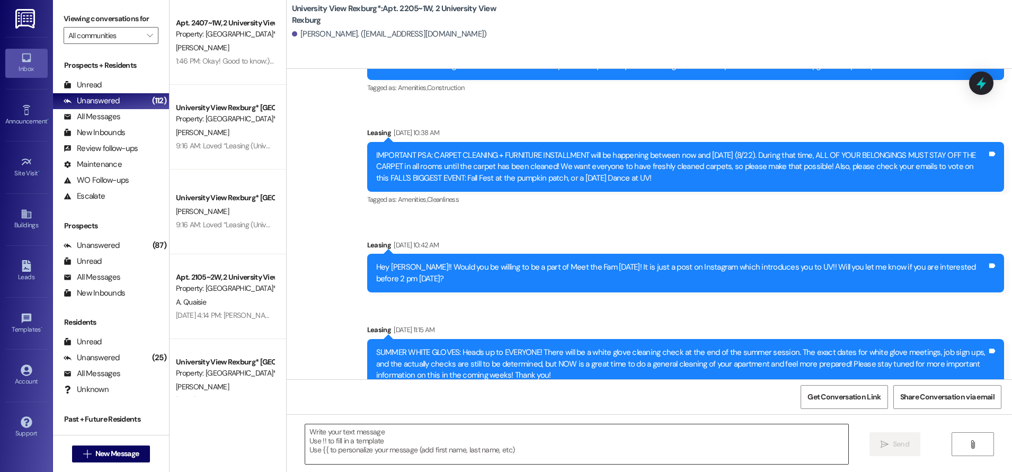
click at [507, 447] on textarea at bounding box center [576, 445] width 543 height 40
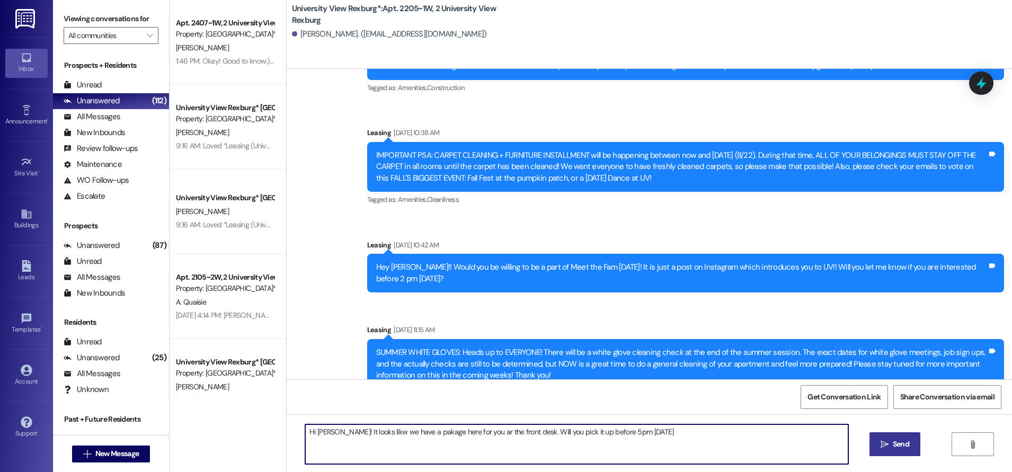
drag, startPoint x: 467, startPoint y: 432, endPoint x: 449, endPoint y: 448, distance: 23.6
click at [449, 448] on textarea "Hi [PERSON_NAME]! It looks likw we have a pakage here for you ar the front desk…" at bounding box center [576, 445] width 543 height 40
drag, startPoint x: 470, startPoint y: 434, endPoint x: 475, endPoint y: 457, distance: 23.3
click at [470, 439] on textarea "Hi [PERSON_NAME]! It looks likw we have a pakage here for you ar the front desk…" at bounding box center [576, 445] width 543 height 40
drag, startPoint x: 318, startPoint y: 431, endPoint x: 315, endPoint y: 436, distance: 5.7
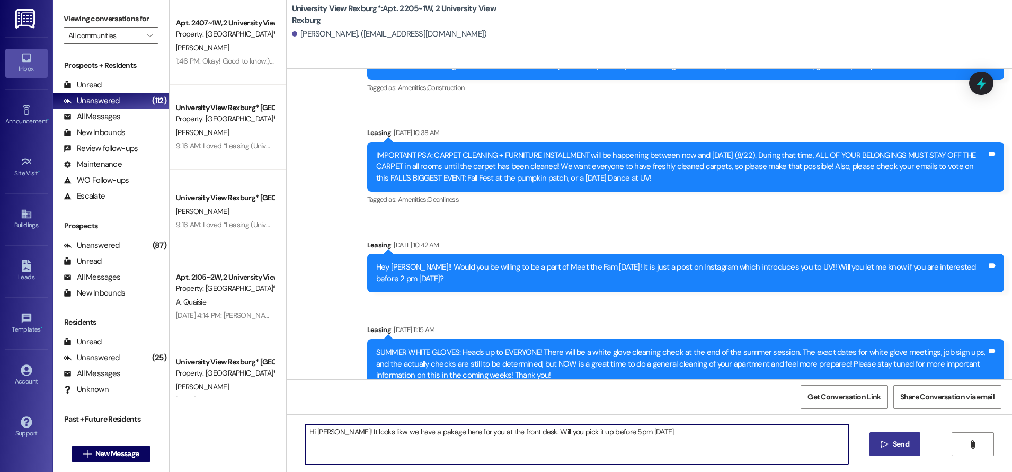
click at [315, 436] on textarea "Hi [PERSON_NAME]! It looks likw we have a pakage here for you at the front desk…" at bounding box center [576, 445] width 543 height 40
click at [541, 429] on textarea "Hi [PERSON_NAME]! It looks like we have a package here for you at the front des…" at bounding box center [576, 445] width 543 height 40
click at [649, 433] on textarea "Hi [PERSON_NAME]! It looks like we have a package here for you at the front des…" at bounding box center [576, 445] width 543 height 40
drag, startPoint x: 324, startPoint y: 432, endPoint x: 363, endPoint y: 439, distance: 39.4
click at [363, 438] on textarea "Hi [PERSON_NAME]! It looks like we have a package here for you at the front des…" at bounding box center [576, 445] width 543 height 40
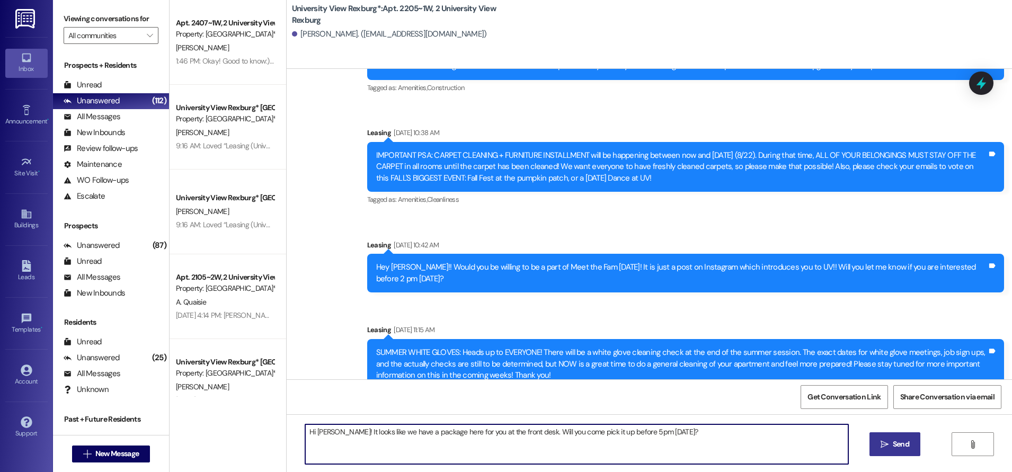
type textarea "Hi [PERSON_NAME]! It looks like we have a package here for you at the front des…"
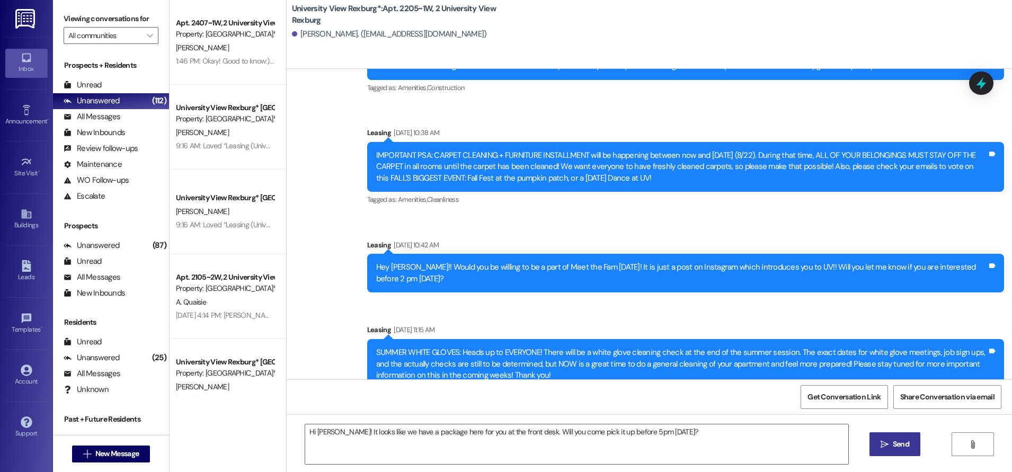
click at [901, 446] on span "Send" at bounding box center [901, 444] width 16 height 11
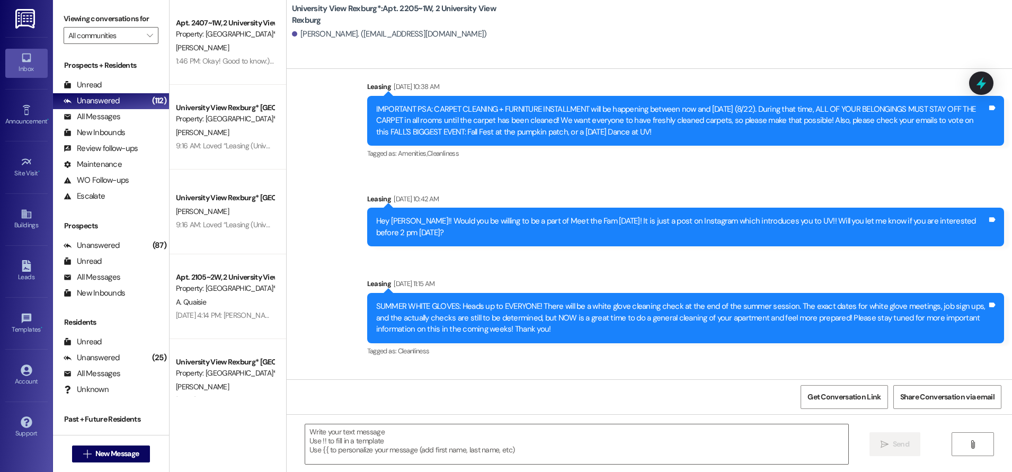
scroll to position [13628, 0]
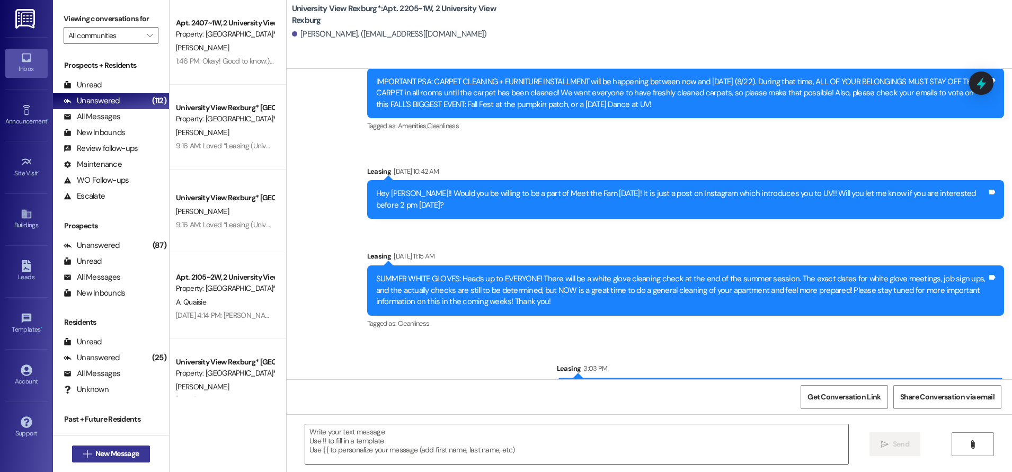
click at [101, 449] on span "New Message" at bounding box center [116, 453] width 43 height 11
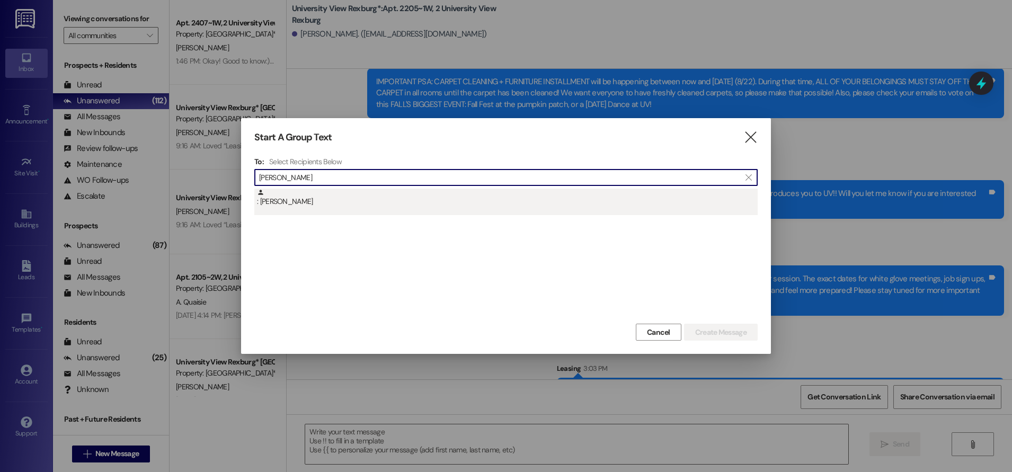
type input "[PERSON_NAME]"
click at [347, 210] on div ": [PERSON_NAME]" at bounding box center [506, 202] width 504 height 27
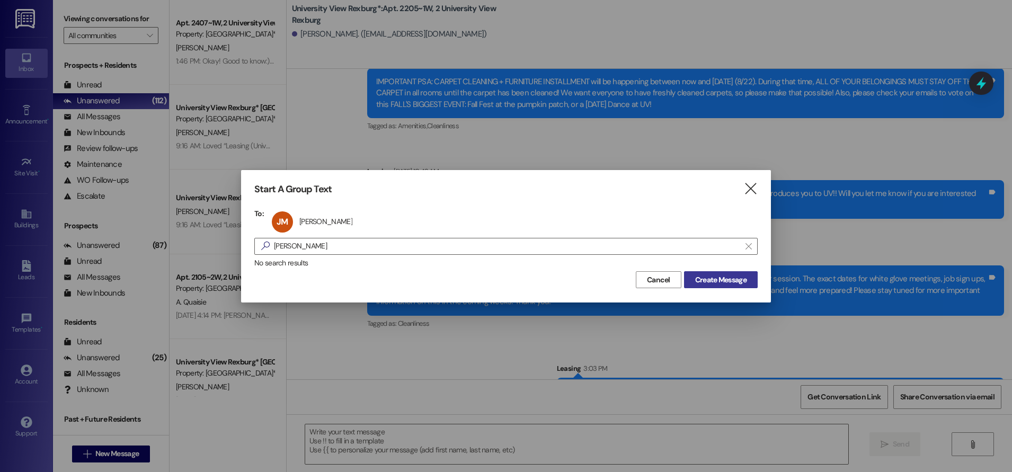
click at [735, 281] on span "Create Message" at bounding box center [720, 280] width 51 height 11
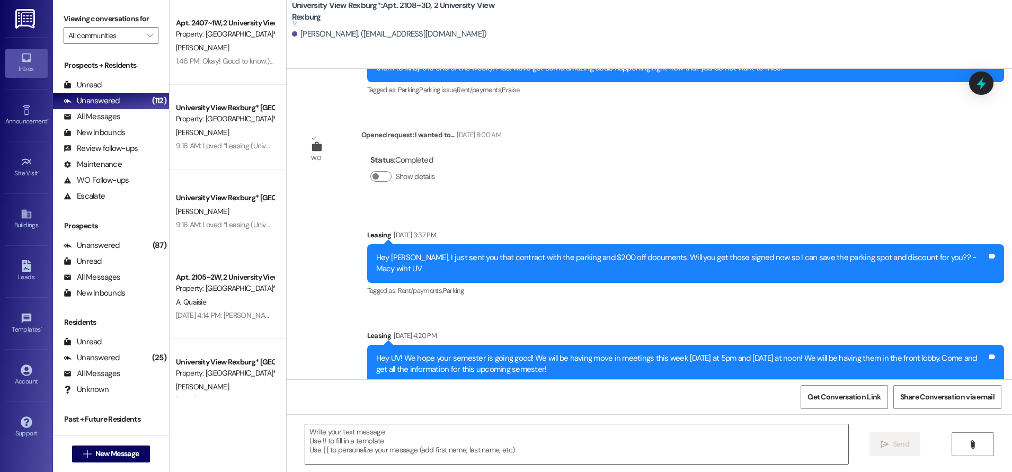
scroll to position [44708, 0]
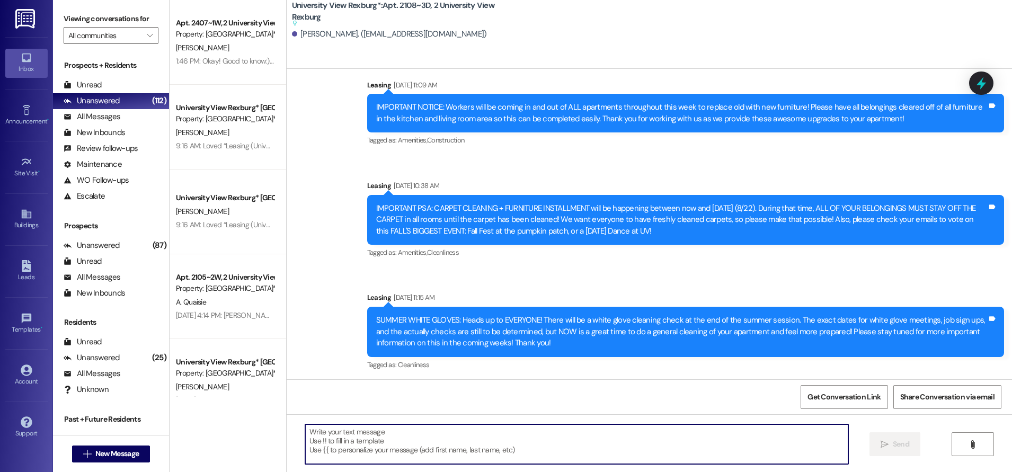
click at [698, 431] on textarea at bounding box center [576, 445] width 543 height 40
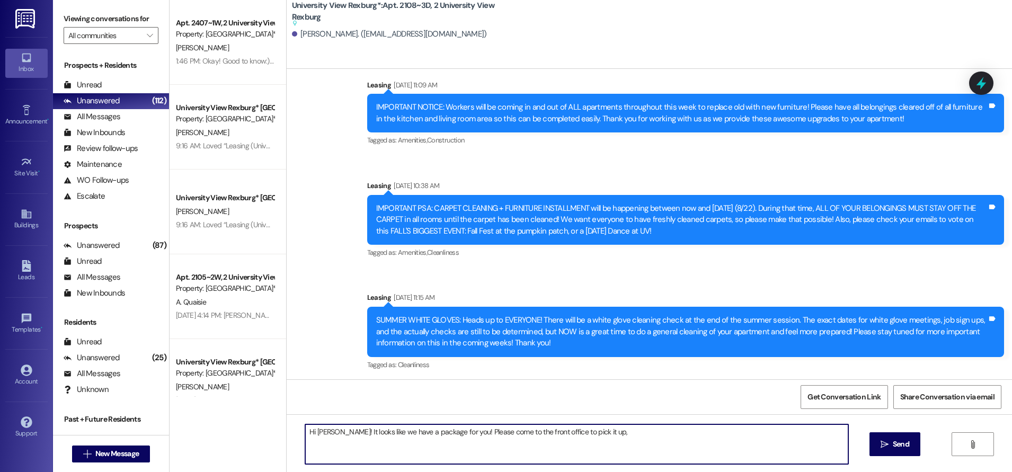
type textarea "Hi [PERSON_NAME]! It looks like we have a package for you! Please come to the f…"
click at [451, 435] on textarea "Hi [PERSON_NAME]! It looks like we have a package for you! Please come to the f…" at bounding box center [576, 445] width 543 height 40
click at [450, 435] on textarea "Hi [PERSON_NAME]! It looks like we have a package for you! Please come to the f…" at bounding box center [576, 445] width 543 height 40
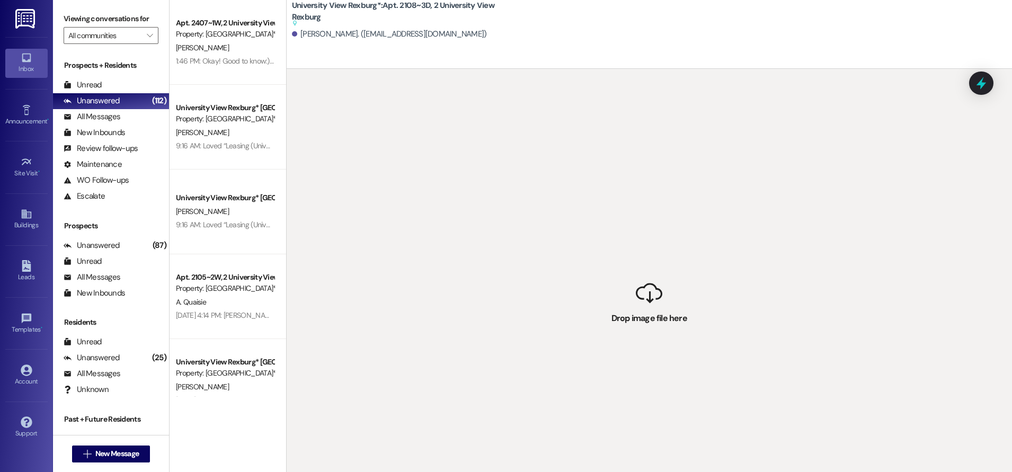
click at [648, 319] on div " Drop image file here" at bounding box center [650, 305] width 726 height 472
click at [95, 452] on span "New Message" at bounding box center [116, 453] width 43 height 11
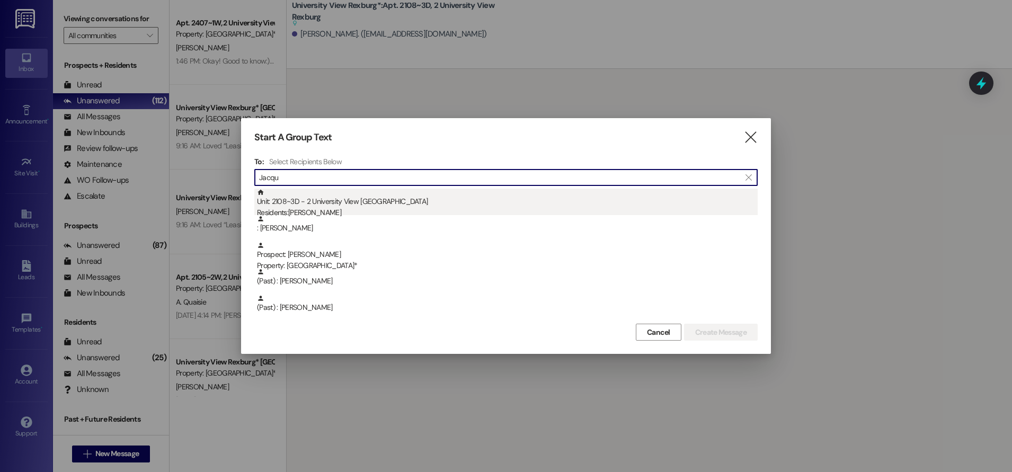
type input "Jacqu"
click at [381, 205] on div "Unit: 2108~3D - 2 University View Rexburg Residents: [PERSON_NAME]" at bounding box center [507, 204] width 501 height 30
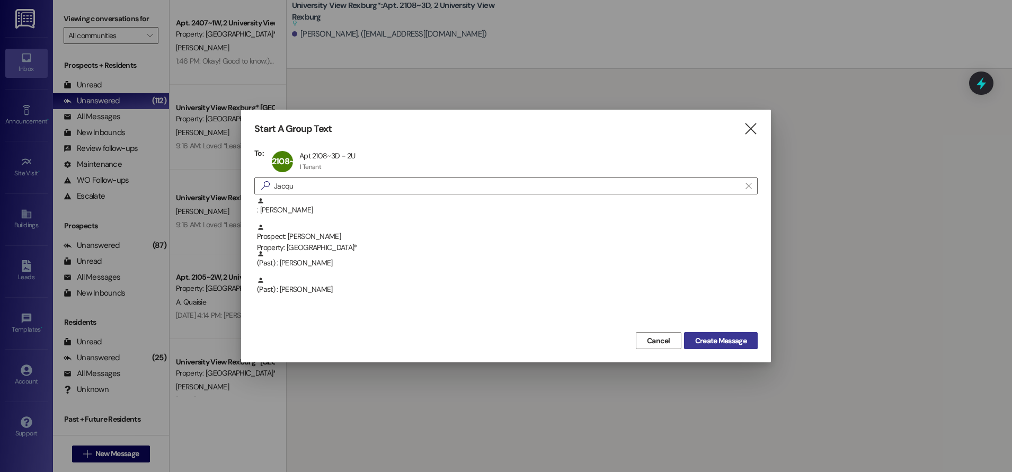
click at [704, 346] on span "Create Message" at bounding box center [720, 341] width 51 height 11
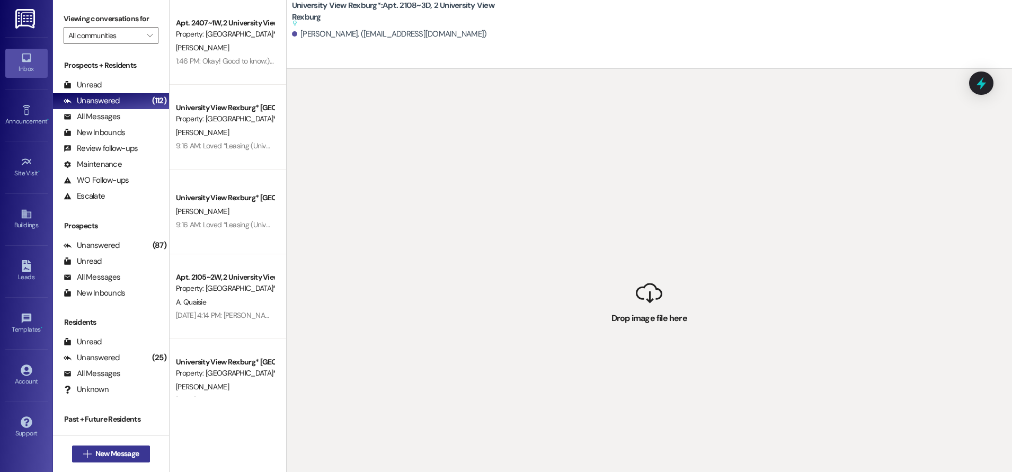
click at [137, 449] on span "New Message" at bounding box center [117, 453] width 48 height 11
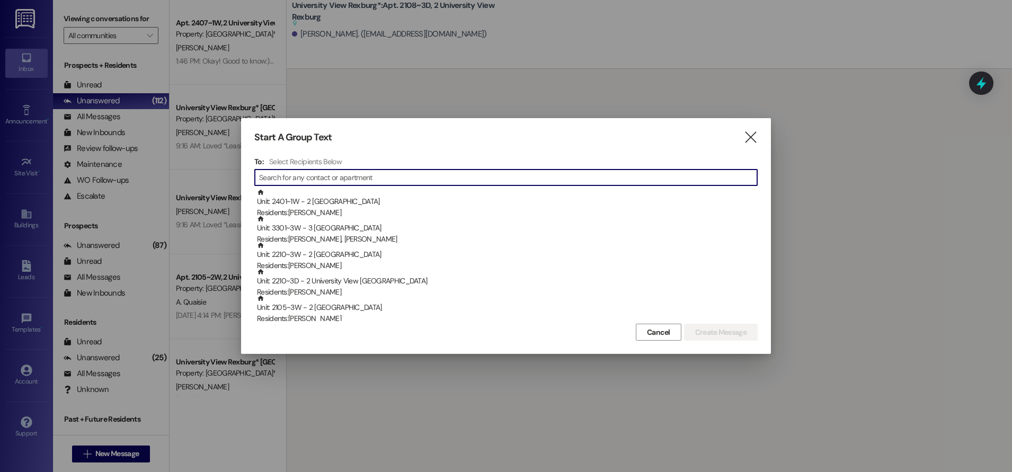
click at [355, 178] on input at bounding box center [508, 177] width 498 height 15
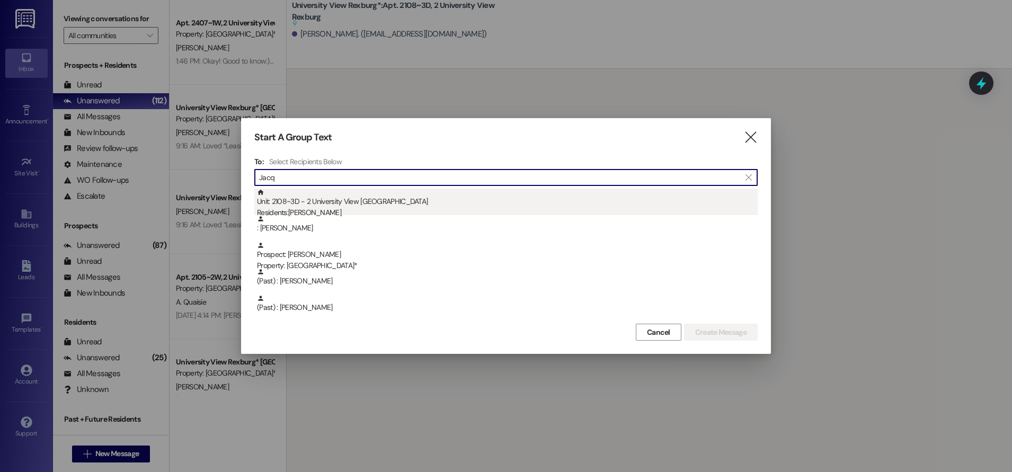
type input "Jacq"
click at [329, 213] on div "Residents: [PERSON_NAME]" at bounding box center [507, 212] width 501 height 11
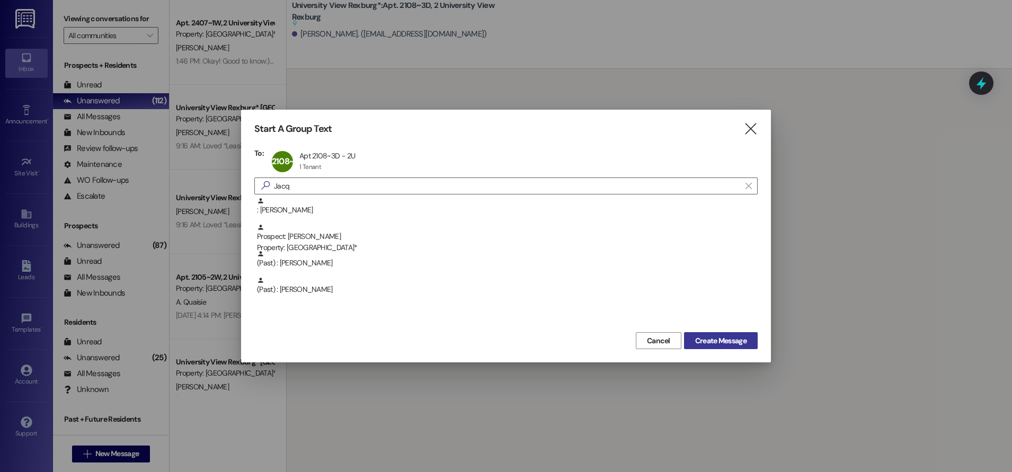
click at [730, 339] on span "Create Message" at bounding box center [720, 341] width 51 height 11
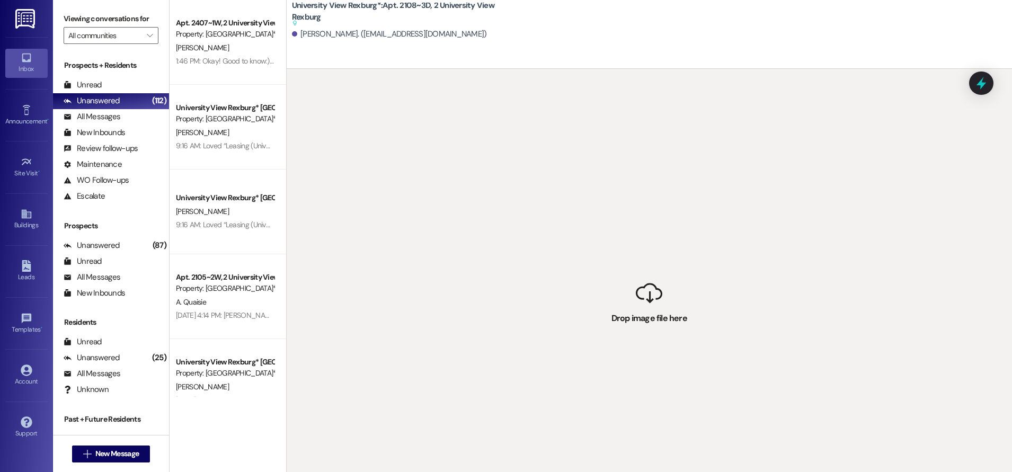
click at [642, 321] on div " Drop image file here" at bounding box center [650, 305] width 726 height 472
click at [646, 296] on div " Drop image file here" at bounding box center [650, 305] width 726 height 472
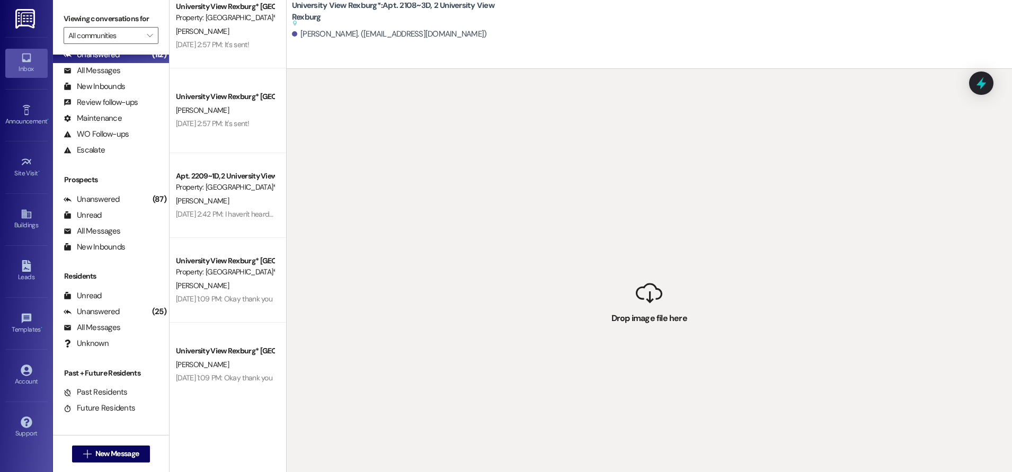
scroll to position [424, 0]
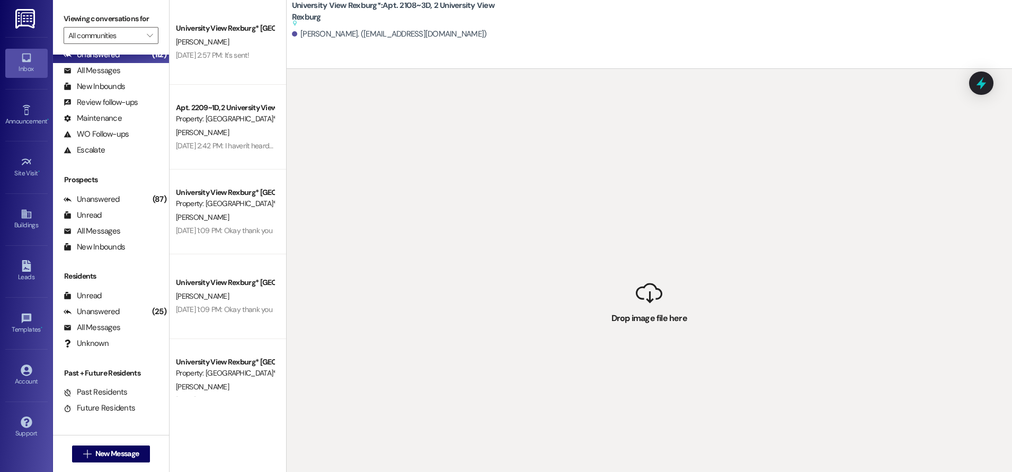
click at [651, 297] on div " Drop image file here" at bounding box center [650, 305] width 726 height 472
click at [651, 296] on div " Drop image file here" at bounding box center [650, 305] width 726 height 472
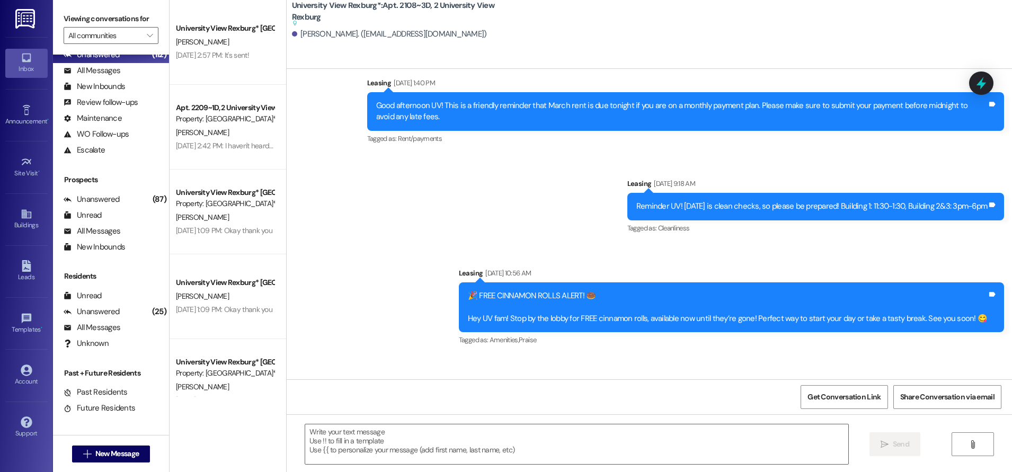
scroll to position [44708, 0]
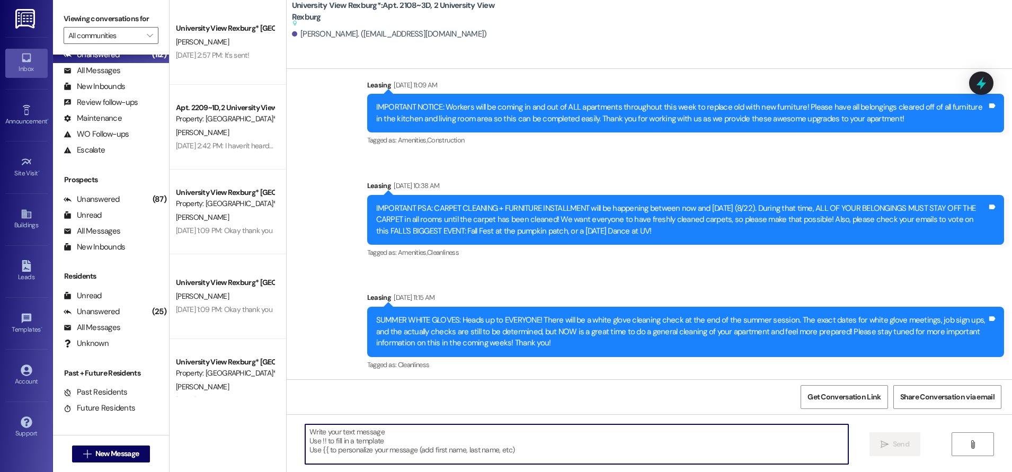
click at [601, 438] on textarea at bounding box center [576, 445] width 543 height 40
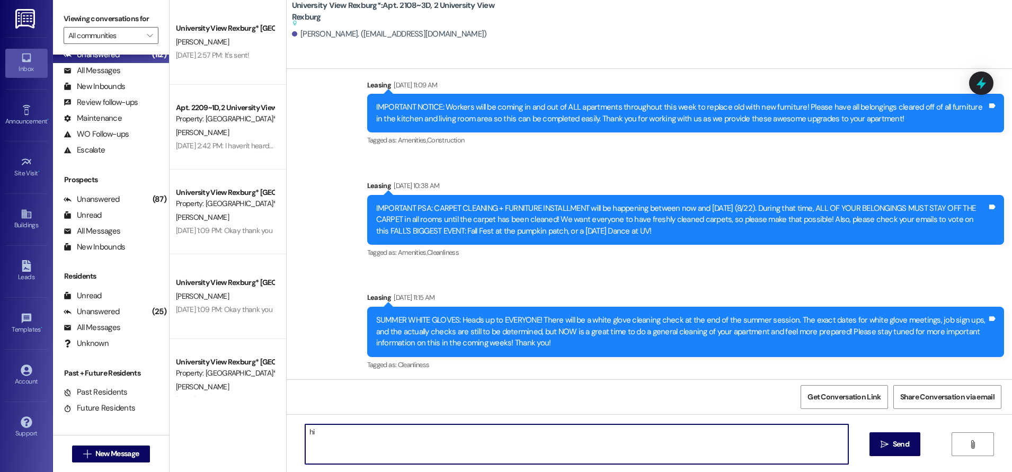
type textarea "h"
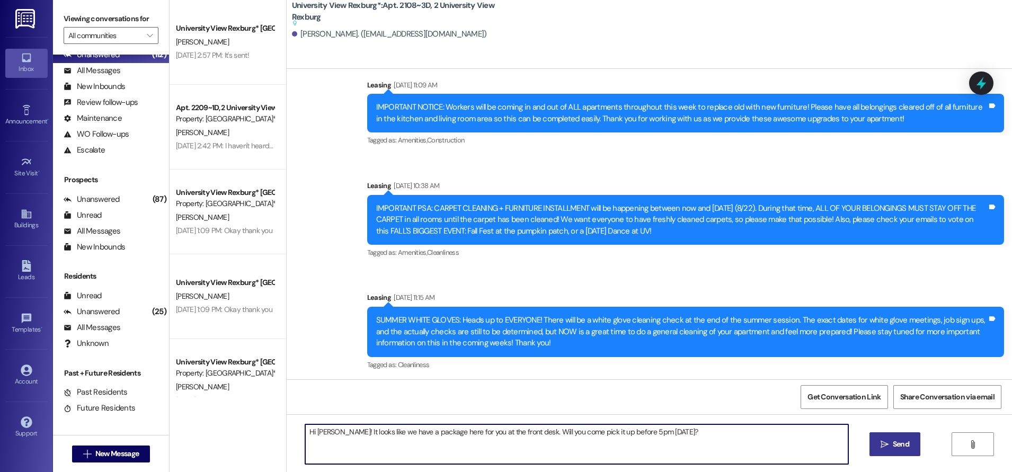
type textarea "Hi [PERSON_NAME]! It looks like we have a package here for you at the front des…"
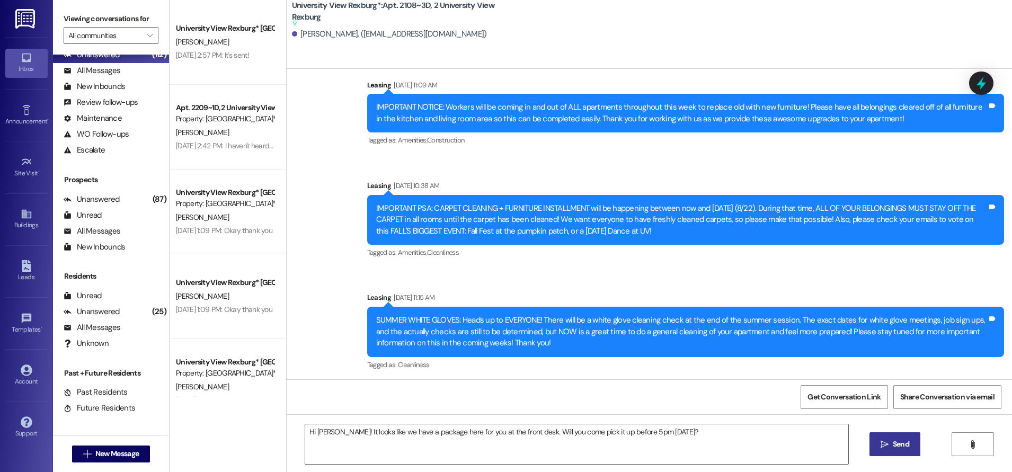
click at [895, 443] on span "Send" at bounding box center [901, 444] width 16 height 11
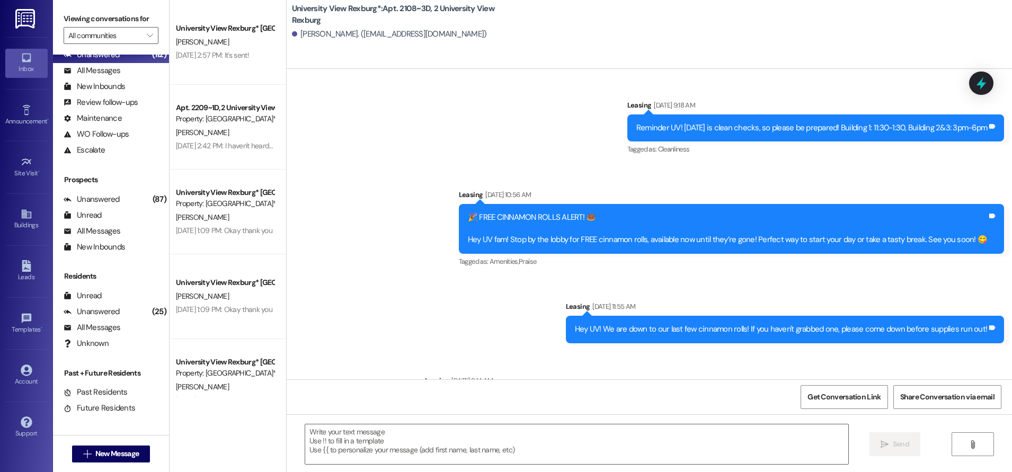
scroll to position [44750, 0]
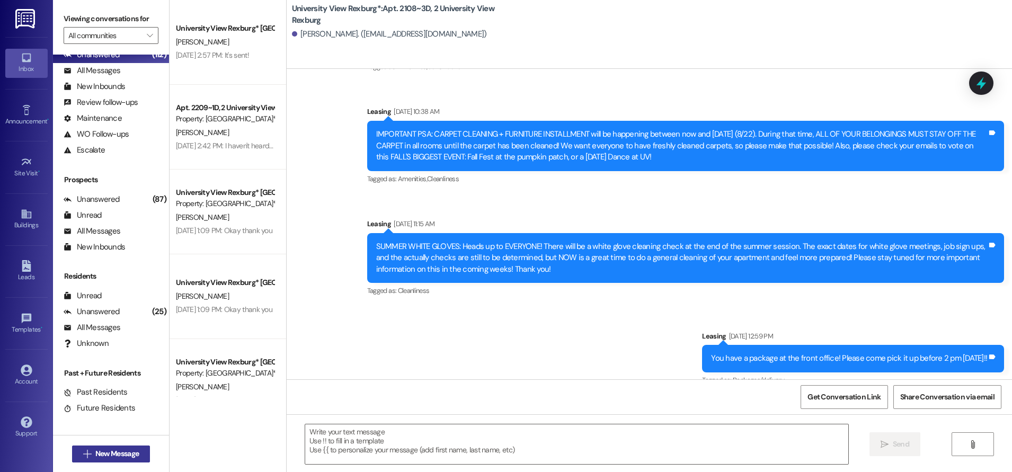
click at [113, 451] on span "New Message" at bounding box center [116, 453] width 43 height 11
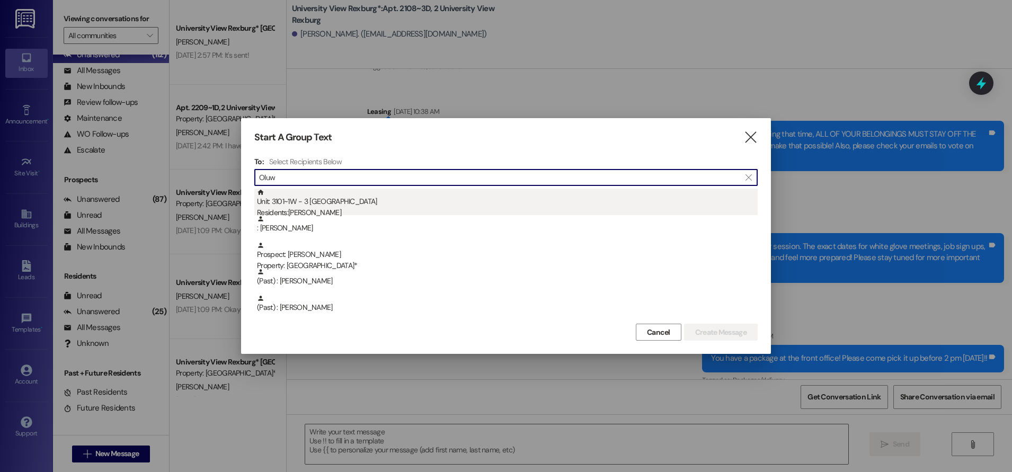
type input "Oluw"
click at [423, 208] on div "Residents: [PERSON_NAME]" at bounding box center [507, 212] width 501 height 11
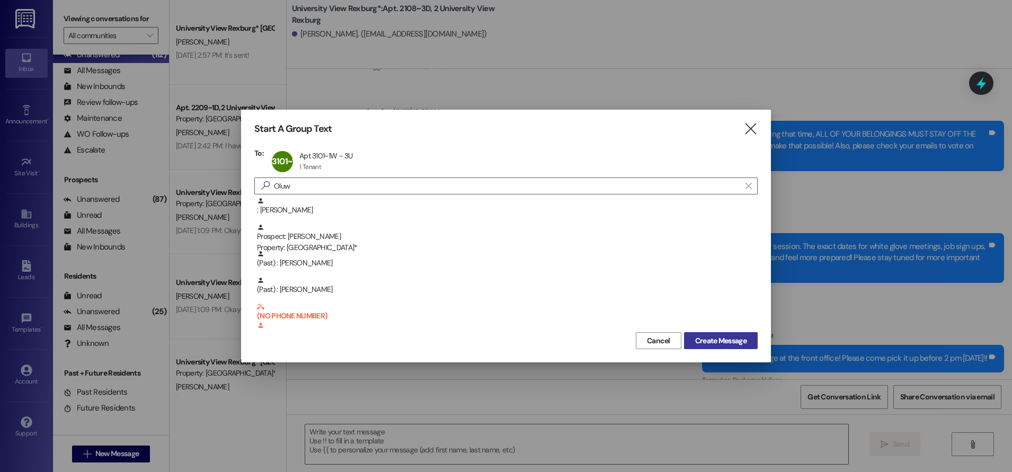
click at [719, 339] on span "Create Message" at bounding box center [720, 341] width 51 height 11
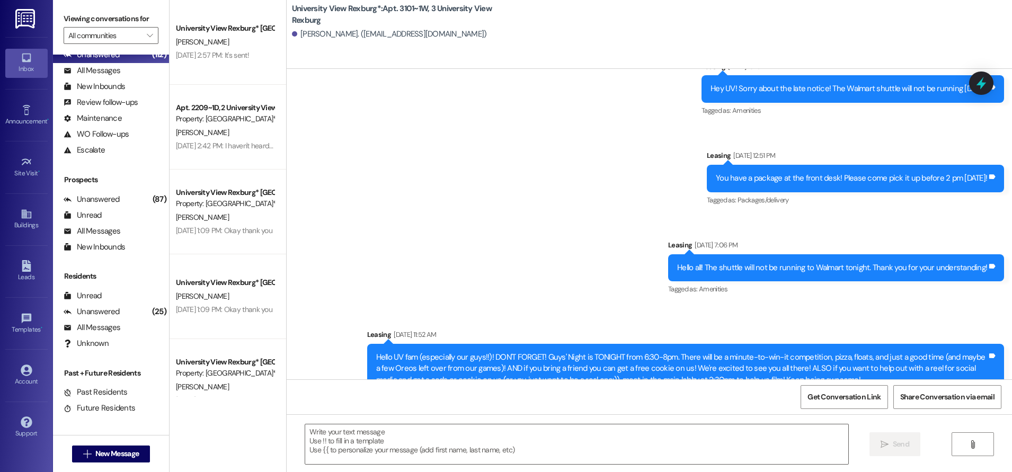
scroll to position [60343, 0]
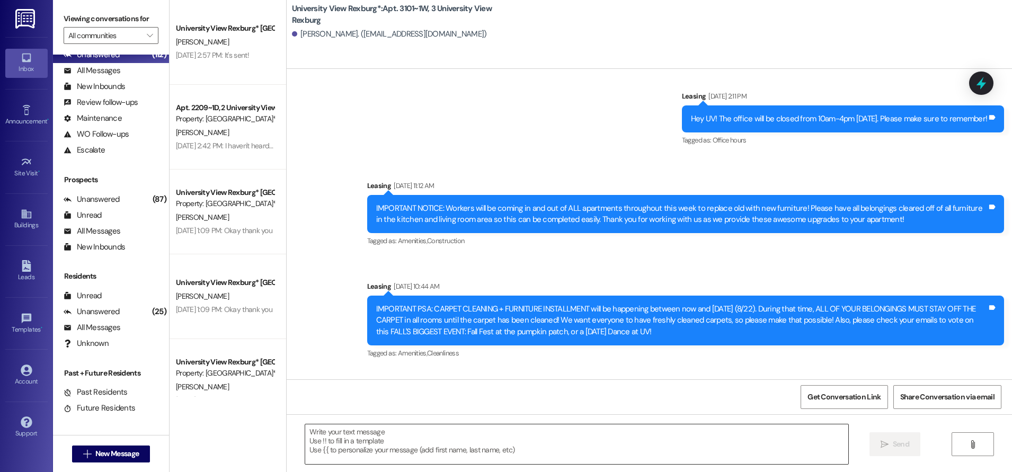
click at [599, 435] on textarea at bounding box center [576, 445] width 543 height 40
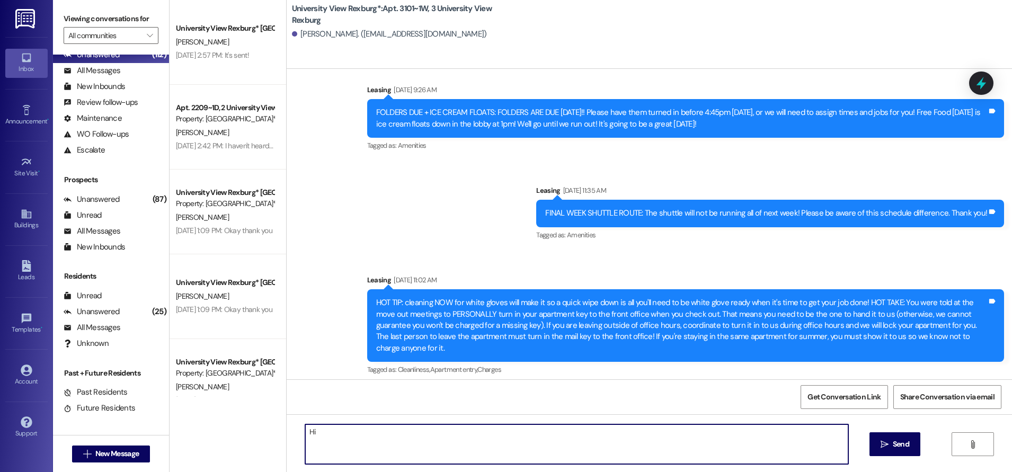
scroll to position [59495, 0]
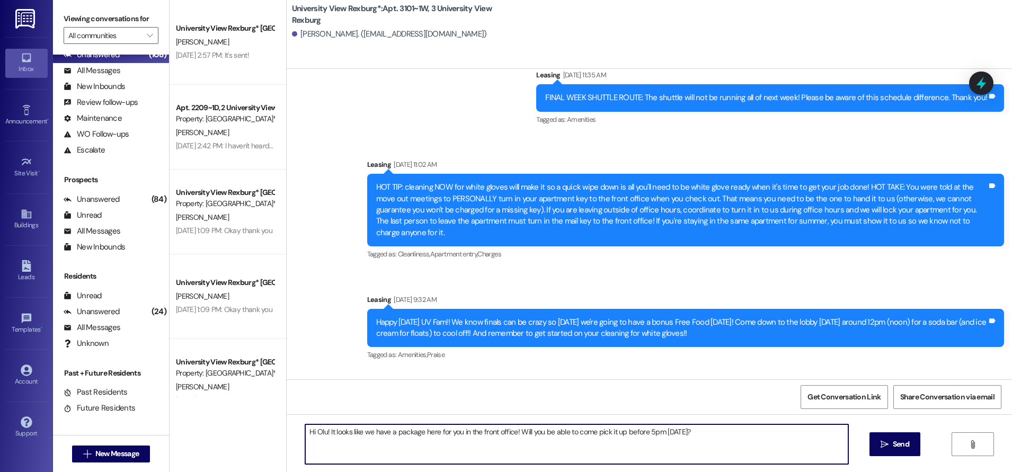
click at [569, 431] on textarea "Hi Olu! It looks like we have a package here for you in the front office! Will …" at bounding box center [576, 445] width 543 height 40
type textarea "Hi Olu! It looks like we have a package here for you in the front office! Will …"
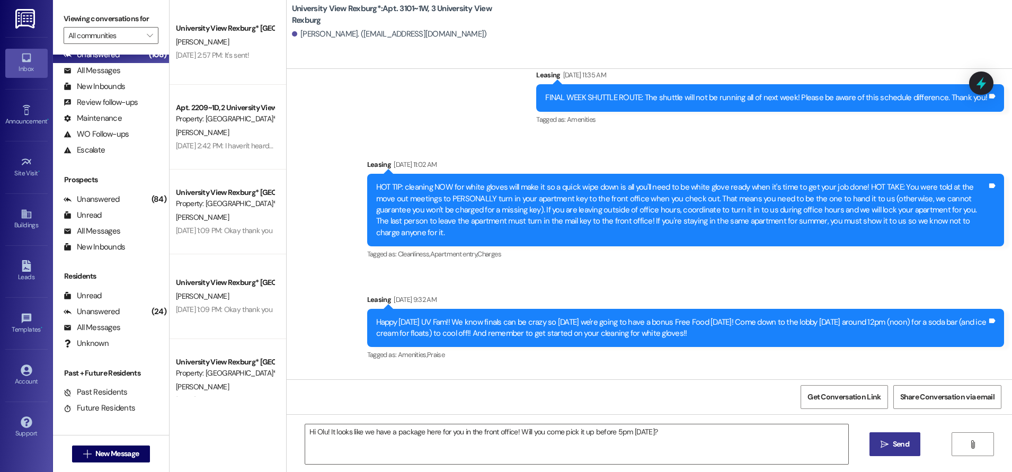
click at [891, 444] on span "Send" at bounding box center [901, 444] width 21 height 11
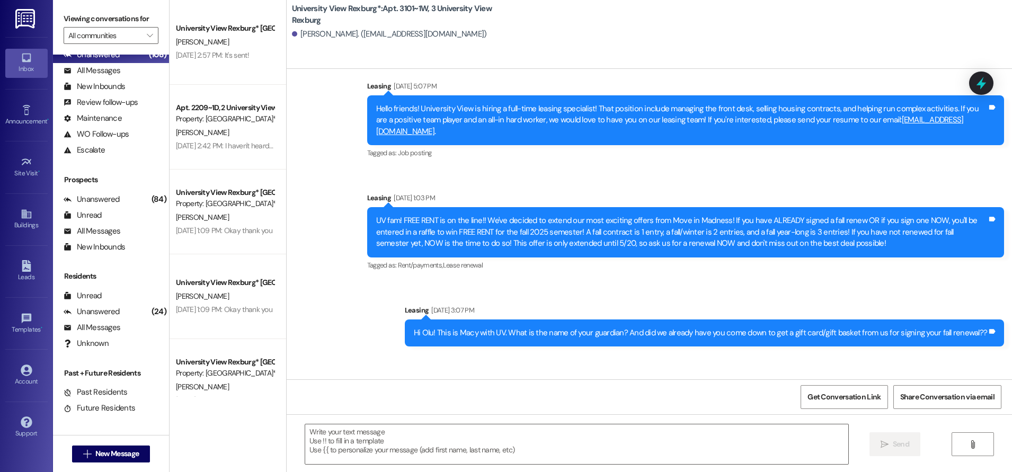
scroll to position [53905, 0]
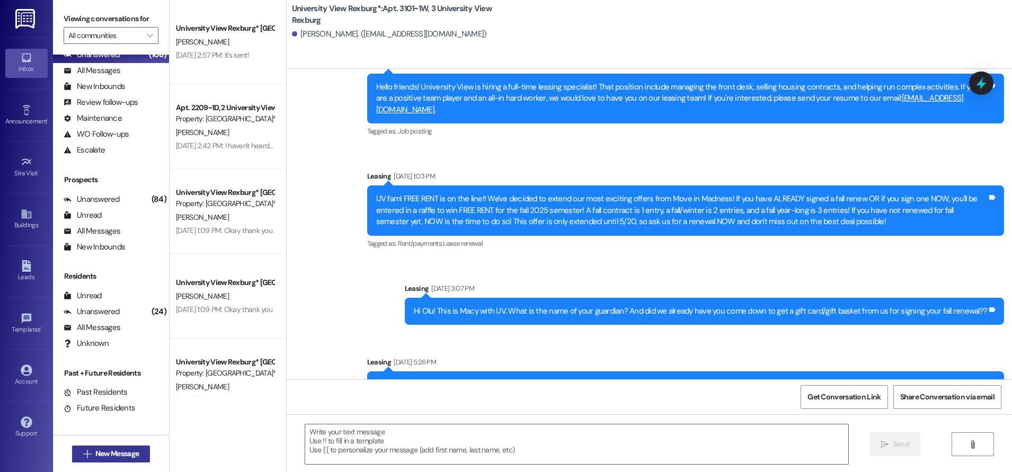
click at [131, 452] on span "New Message" at bounding box center [116, 453] width 43 height 11
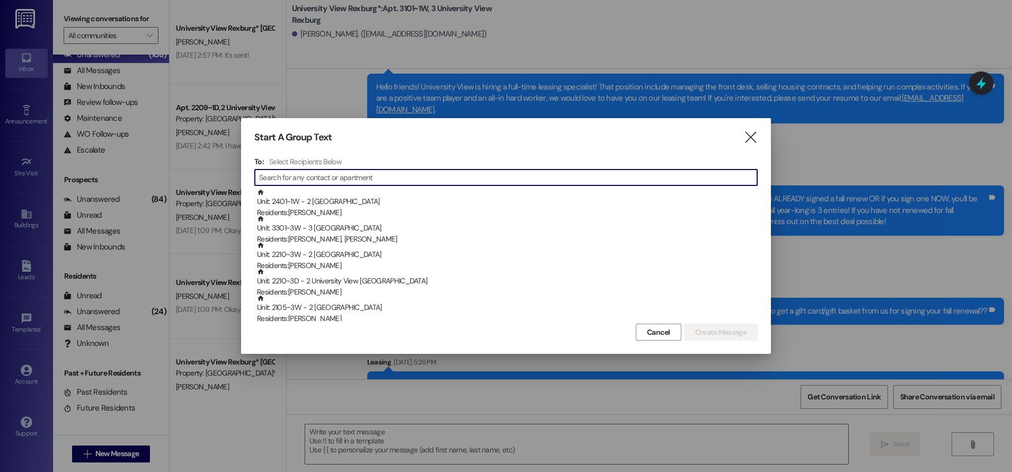
click at [307, 182] on input at bounding box center [508, 177] width 498 height 15
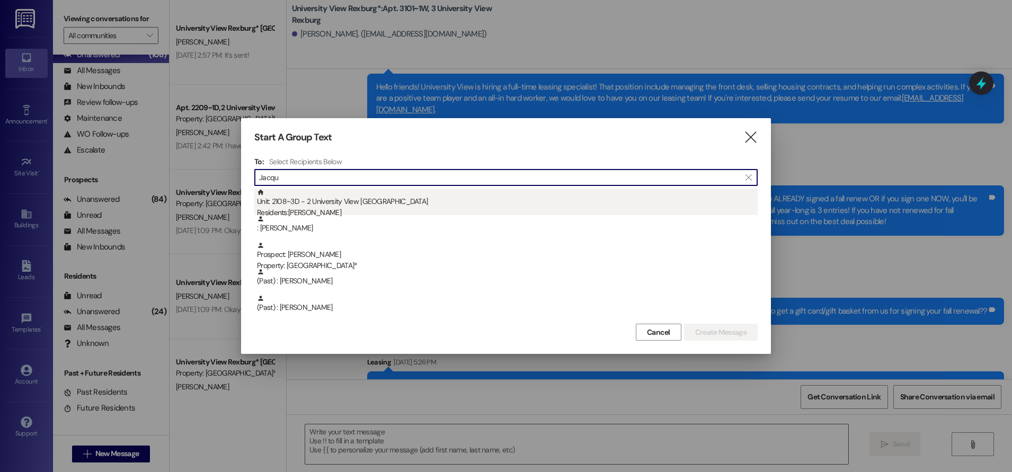
type input "Jacqu"
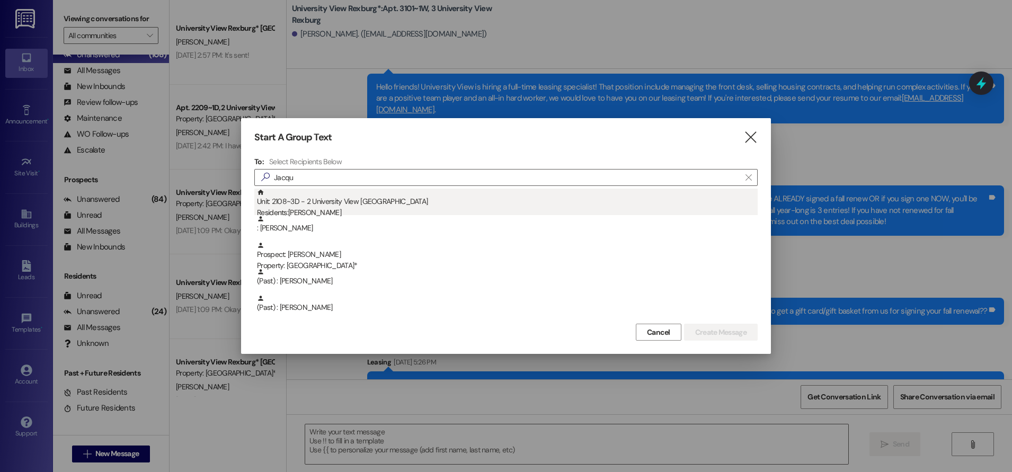
click at [319, 207] on div "Unit: 2108~3D - 2 University View Rexburg Residents: [PERSON_NAME]" at bounding box center [507, 204] width 501 height 30
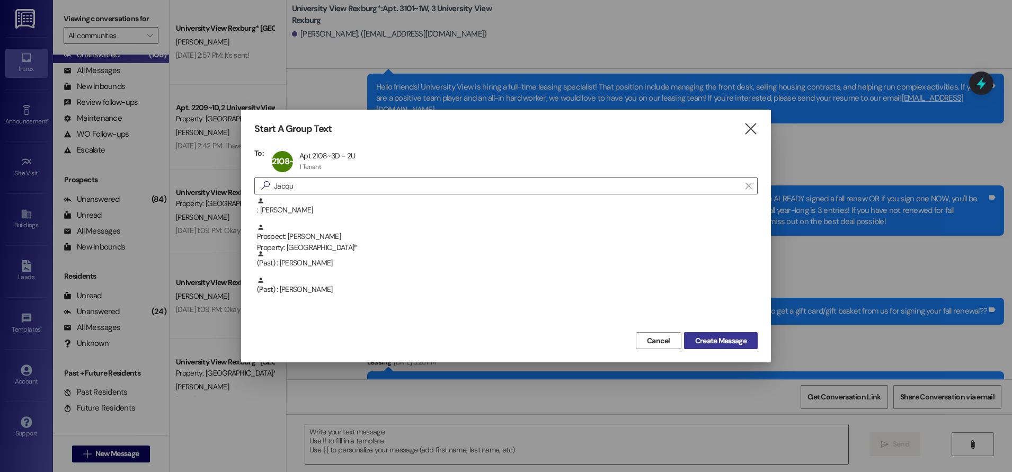
click at [728, 337] on span "Create Message" at bounding box center [720, 341] width 51 height 11
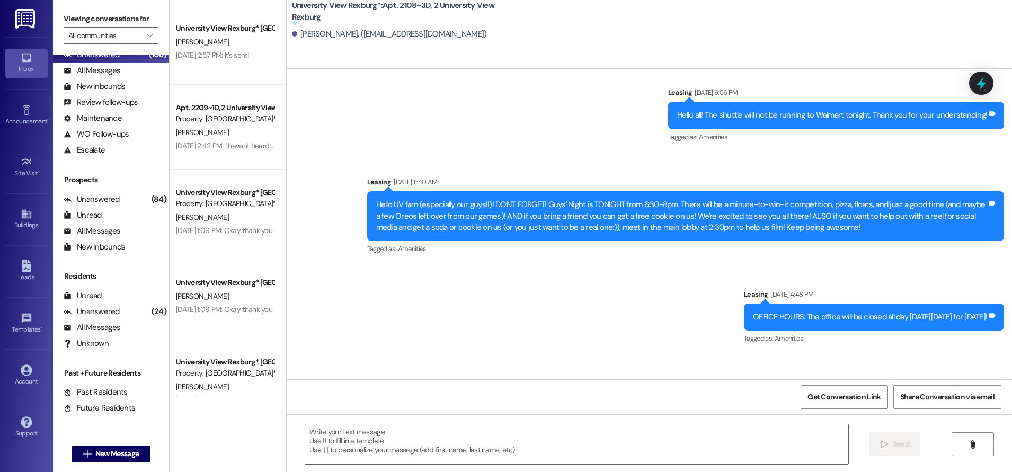
scroll to position [44797, 0]
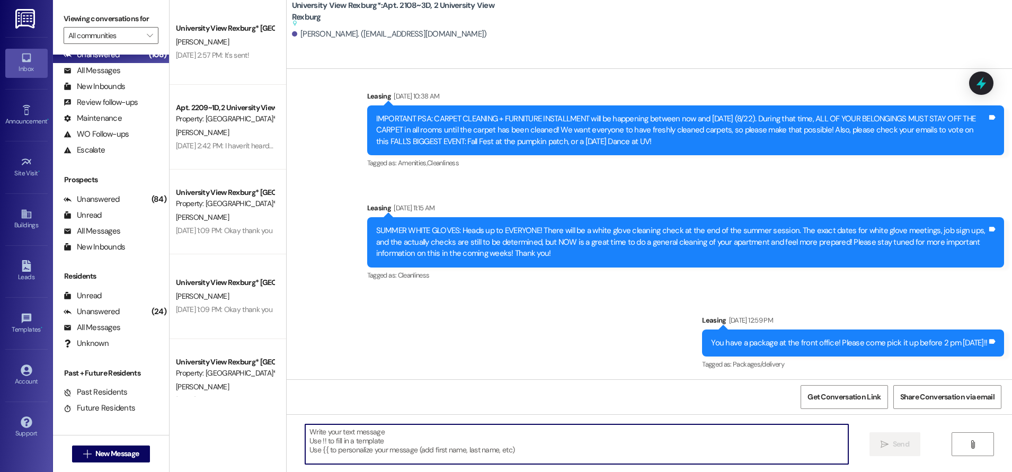
click at [610, 434] on textarea at bounding box center [576, 445] width 543 height 40
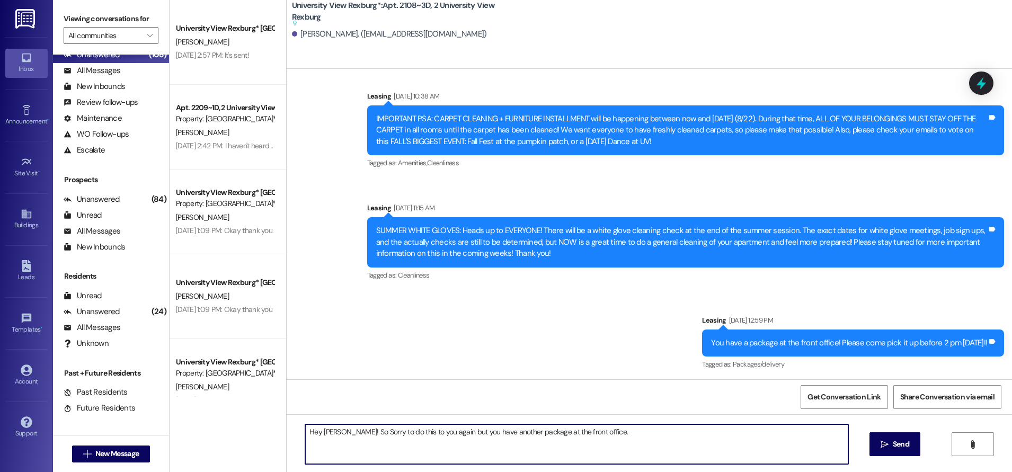
click at [594, 441] on textarea "Hey [PERSON_NAME]! So Sorry to do this to you again but you have another packag…" at bounding box center [576, 445] width 543 height 40
click at [606, 431] on textarea "Hey [PERSON_NAME]! So Sorry to do this to you again but you have another packag…" at bounding box center [576, 445] width 543 height 40
click at [627, 434] on textarea "Hey [PERSON_NAME]! So Sorry to do this to you again but you have another packag…" at bounding box center [576, 445] width 543 height 40
click at [621, 429] on textarea "Hey [PERSON_NAME]! So Sorry to do this to you again but you have another packag…" at bounding box center [576, 445] width 543 height 40
click at [624, 431] on textarea "Hey [PERSON_NAME]! So Sorry to do this to you again but you have another packag…" at bounding box center [576, 445] width 543 height 40
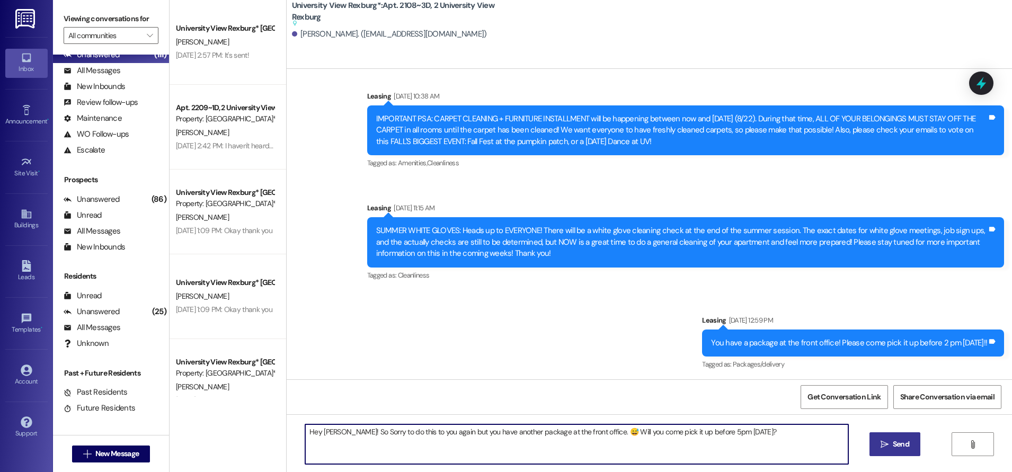
type textarea "Hey [PERSON_NAME]! So Sorry to do this to you again but you have another packag…"
click at [898, 441] on span "Send" at bounding box center [901, 444] width 16 height 11
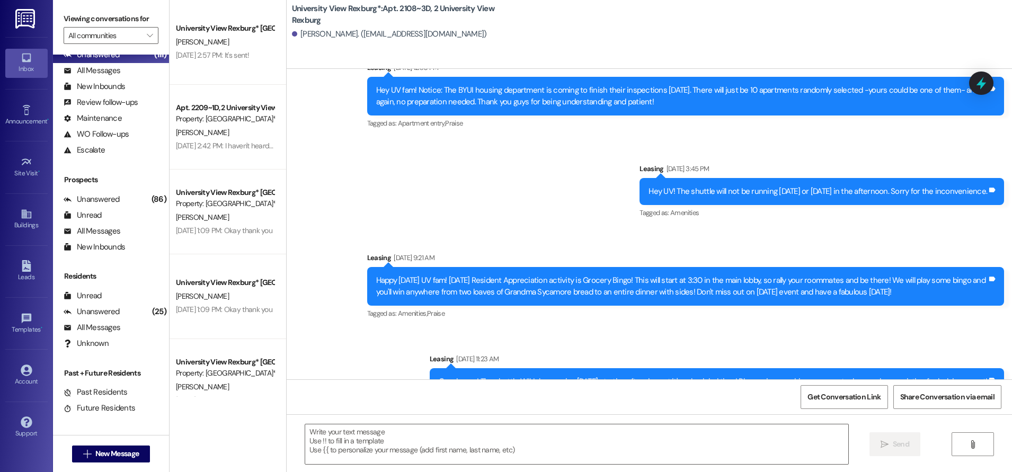
scroll to position [44840, 0]
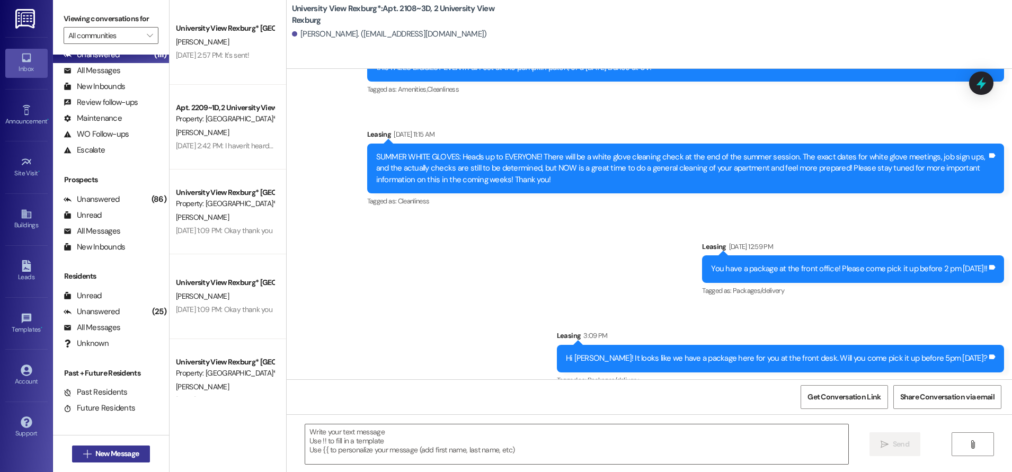
click at [132, 454] on span "New Message" at bounding box center [116, 453] width 43 height 11
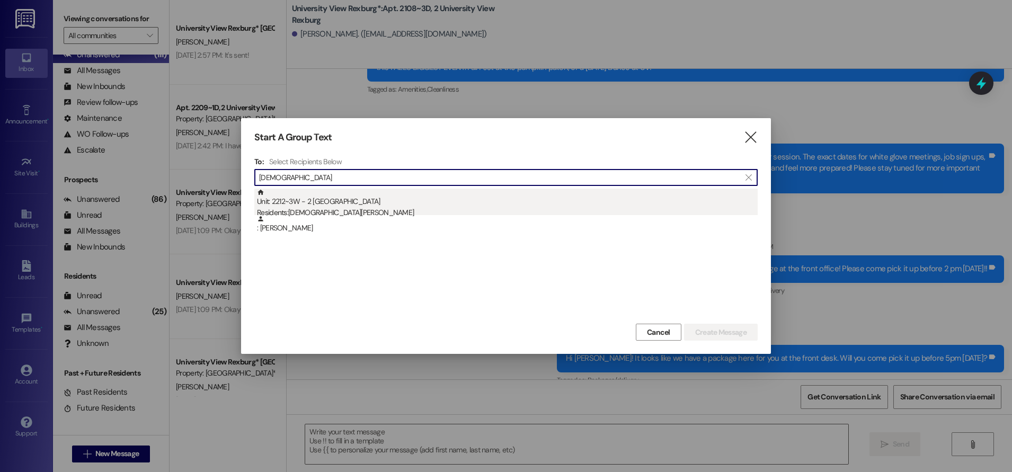
type input "[DEMOGRAPHIC_DATA]"
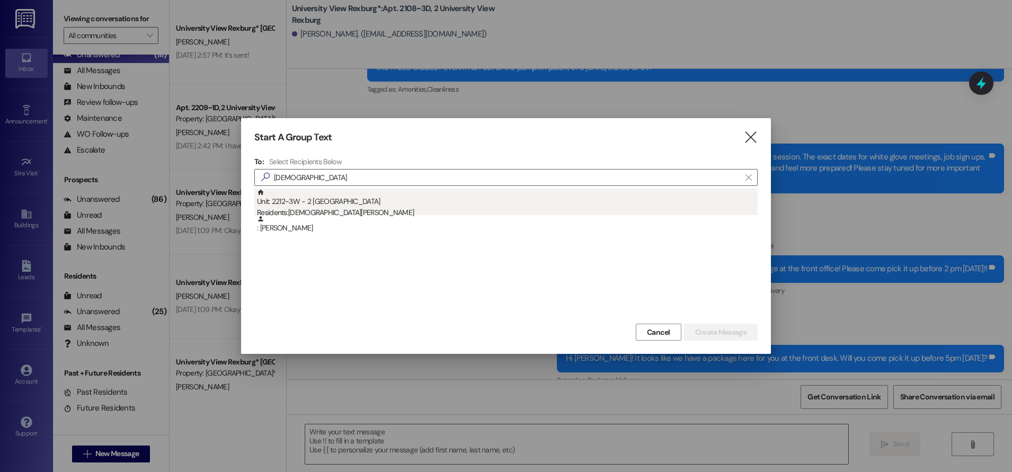
click at [350, 210] on div "Residents: [PERSON_NAME]" at bounding box center [507, 212] width 501 height 11
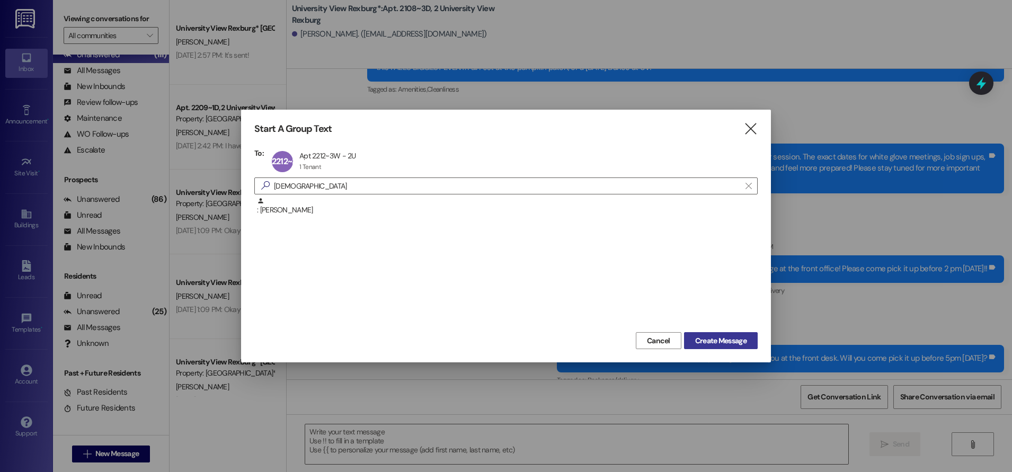
click at [716, 341] on span "Create Message" at bounding box center [720, 341] width 51 height 11
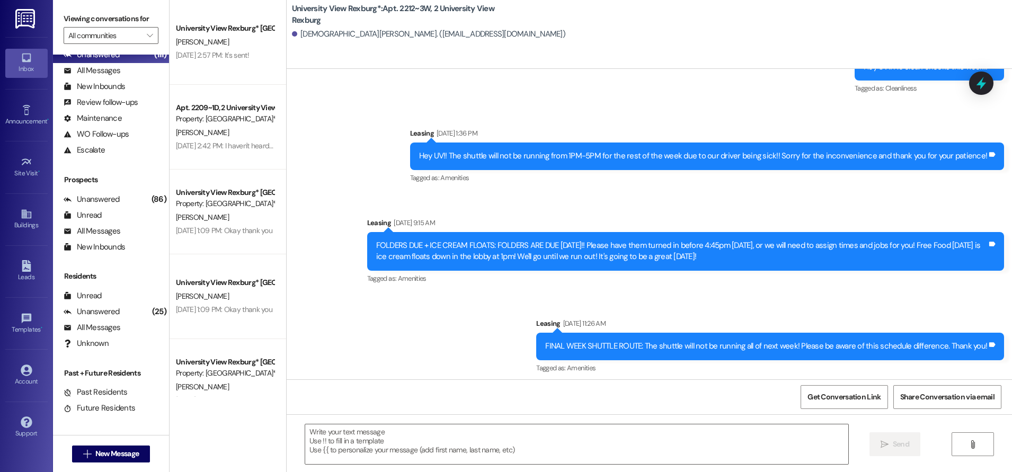
scroll to position [16549, 0]
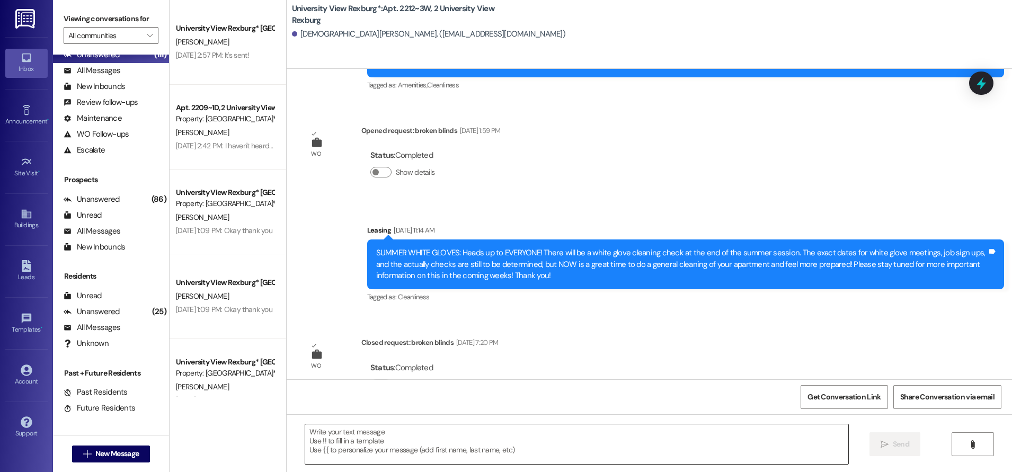
click at [404, 445] on textarea at bounding box center [576, 445] width 543 height 40
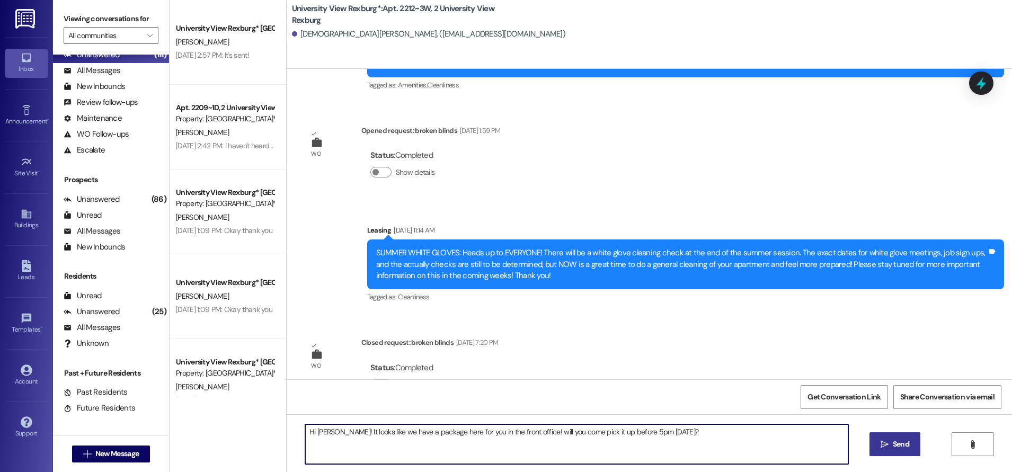
click at [310, 434] on textarea "Hi [PERSON_NAME]! It looks like we have a package here for you in the front off…" at bounding box center [576, 445] width 543 height 40
drag, startPoint x: 527, startPoint y: 430, endPoint x: 533, endPoint y: 451, distance: 21.6
click at [527, 430] on textarea "Hi [PERSON_NAME]! It looks like we have a package here for you in the front off…" at bounding box center [576, 445] width 543 height 40
type textarea "Hi [PERSON_NAME]! It looks like we have a package here for you in the front off…"
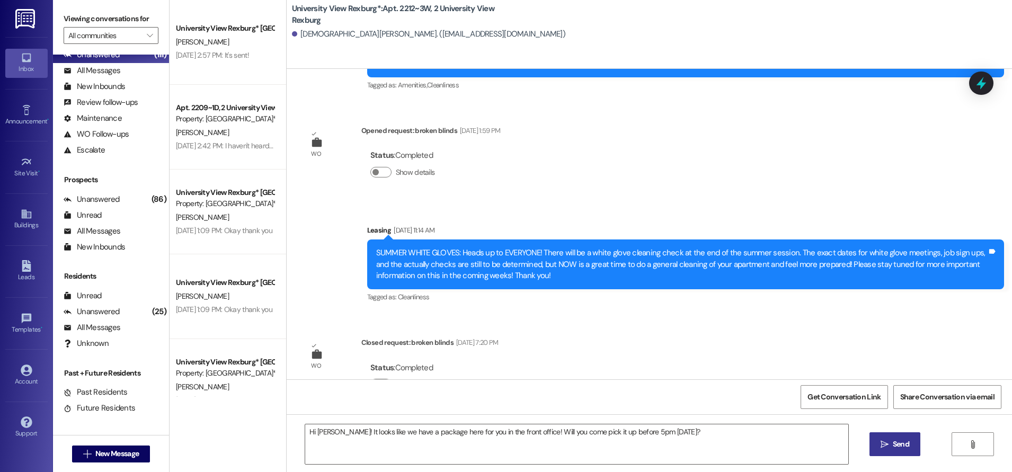
click at [902, 443] on span "Send" at bounding box center [901, 444] width 16 height 11
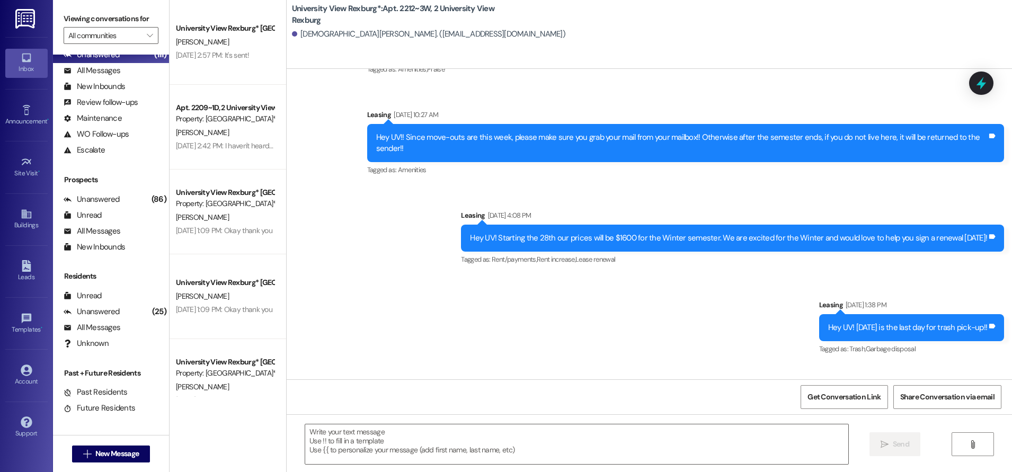
scroll to position [16624, 0]
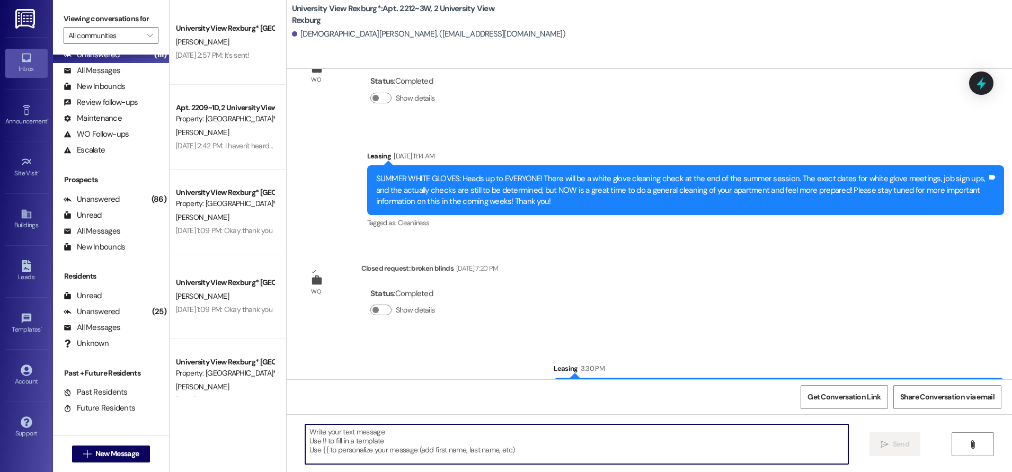
click at [310, 431] on textarea at bounding box center [576, 445] width 543 height 40
click at [102, 456] on span "New Message" at bounding box center [116, 453] width 43 height 11
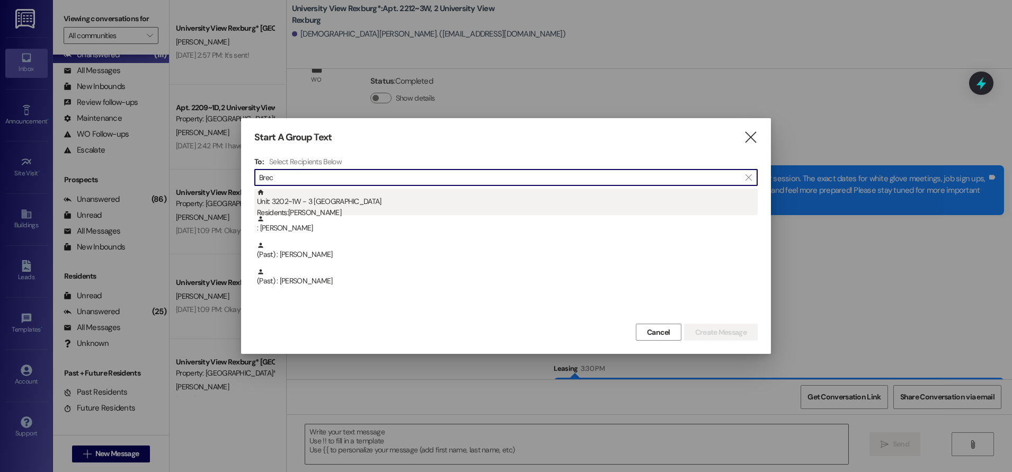
type input "Brec"
click at [324, 204] on div "Unit: 3202~1W - 3 University View Rexburg Residents: [PERSON_NAME]" at bounding box center [507, 204] width 501 height 30
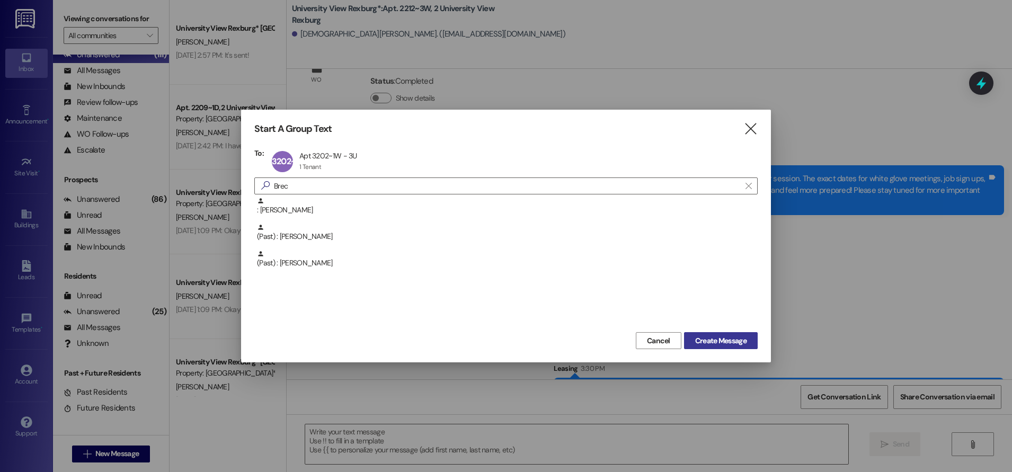
click at [714, 340] on span "Create Message" at bounding box center [720, 341] width 51 height 11
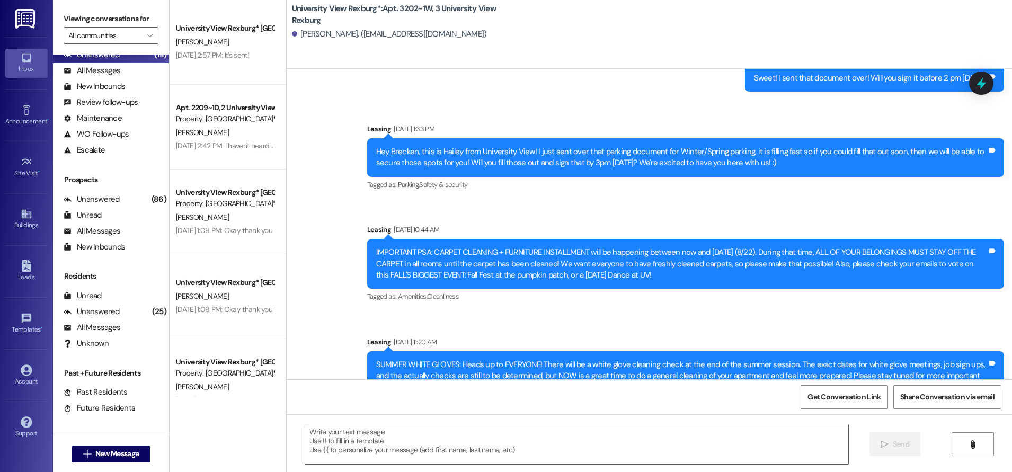
scroll to position [29495, 0]
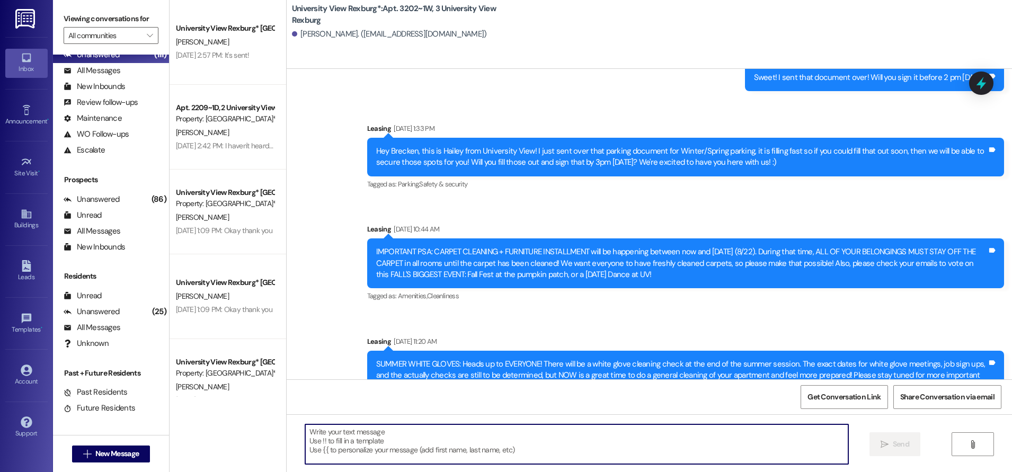
click at [368, 439] on textarea at bounding box center [576, 445] width 543 height 40
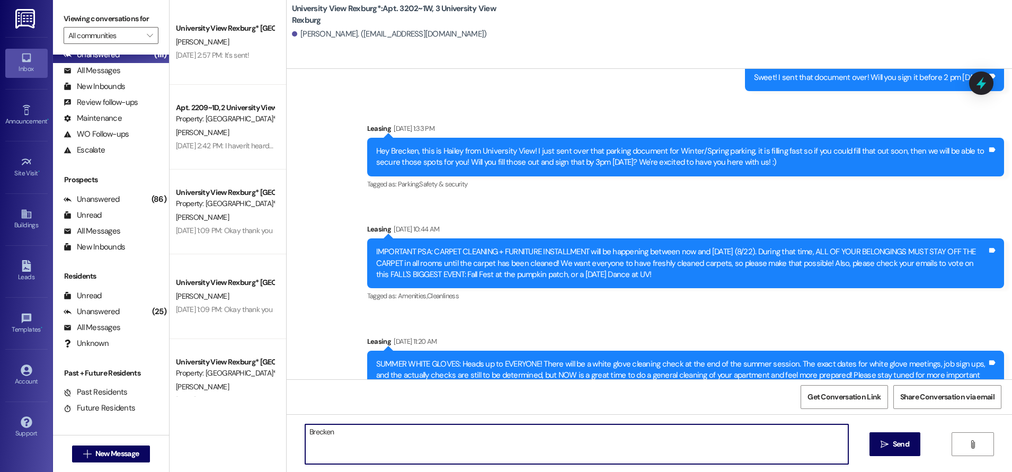
click at [305, 428] on textarea "Brecken" at bounding box center [576, 445] width 543 height 40
click at [345, 430] on textarea "Hi Brecken" at bounding box center [576, 445] width 543 height 40
click at [647, 434] on textarea "Hi Brecken, it looks like we have a package here for you at our front office. W…" at bounding box center [576, 445] width 543 height 40
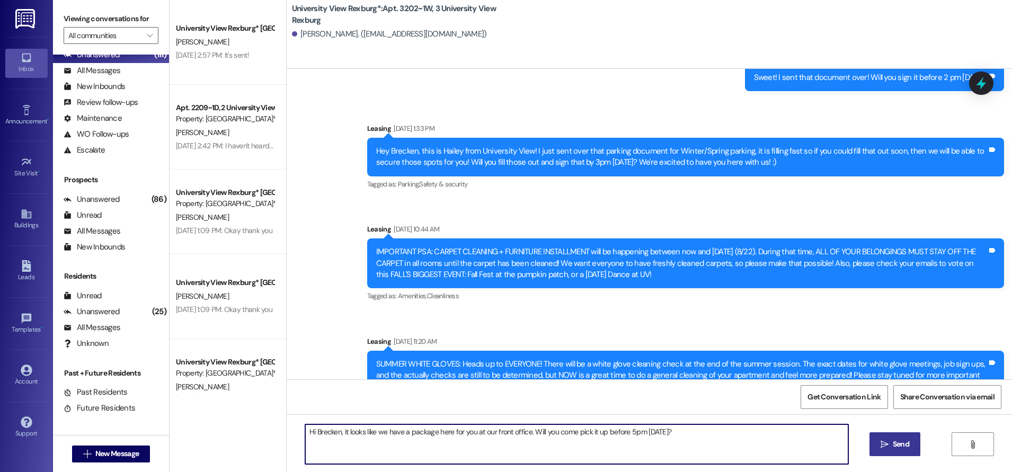
type textarea "Hi Brecken, it looks like we have a package here for you at our front office. W…"
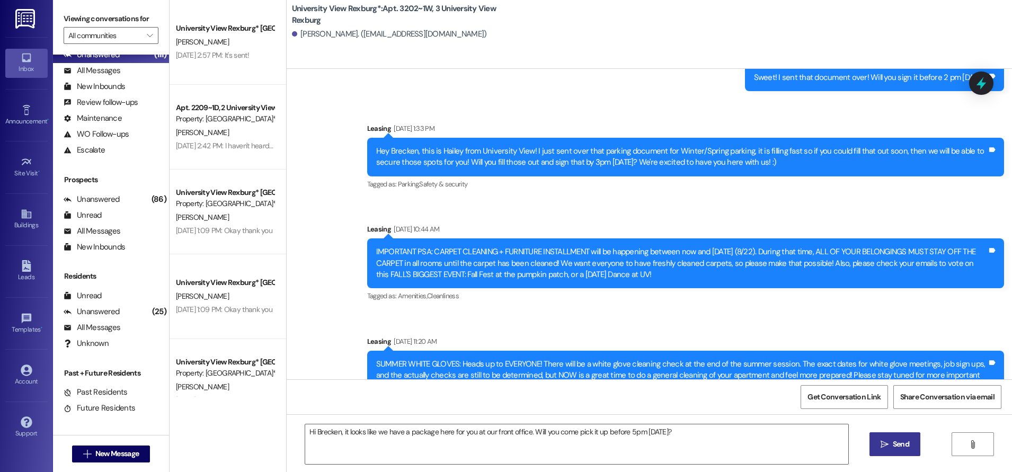
click at [897, 443] on span "Send" at bounding box center [901, 444] width 16 height 11
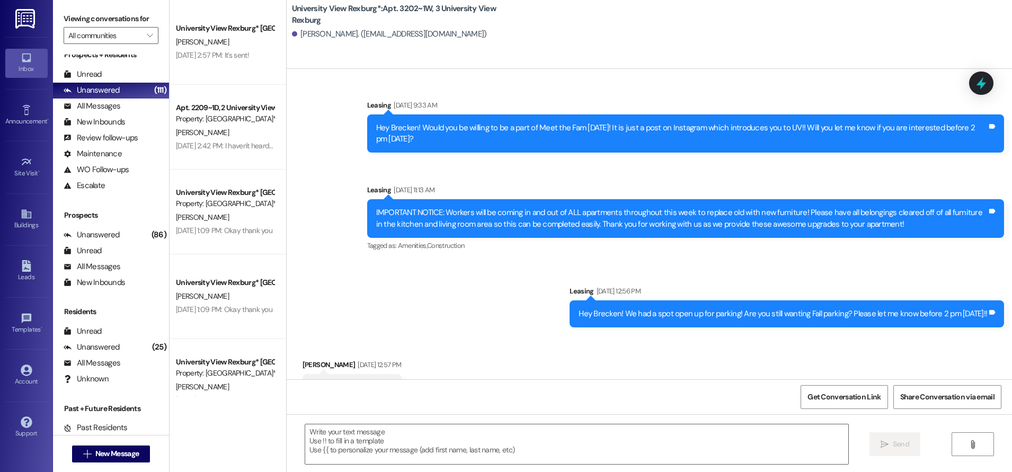
scroll to position [0, 0]
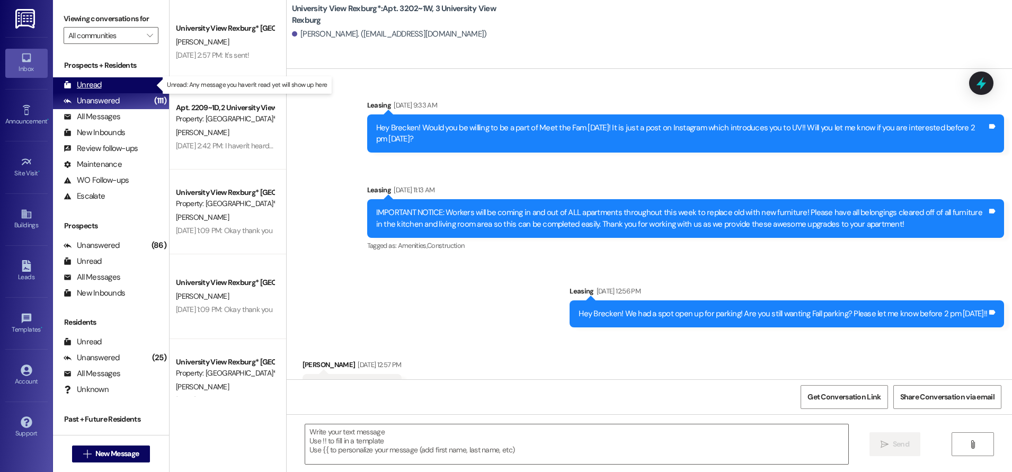
click at [95, 82] on div "Unread" at bounding box center [83, 85] width 38 height 11
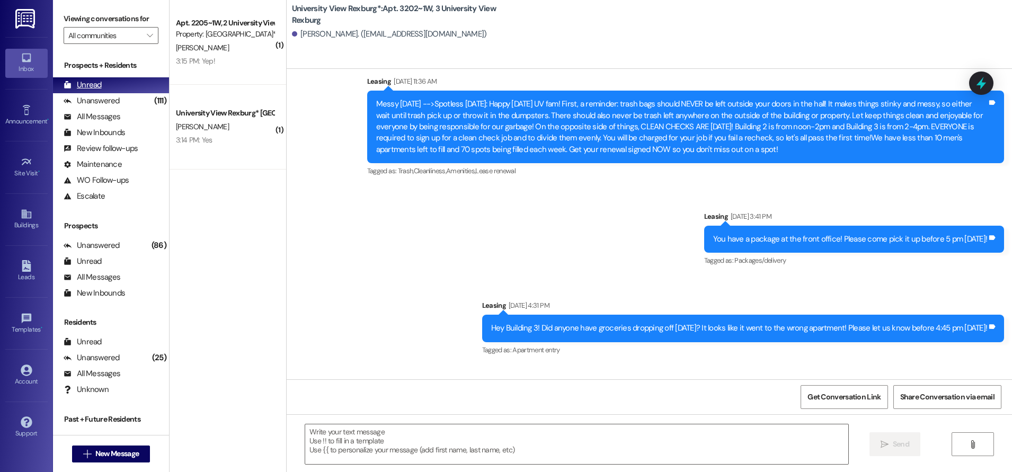
scroll to position [29096, 0]
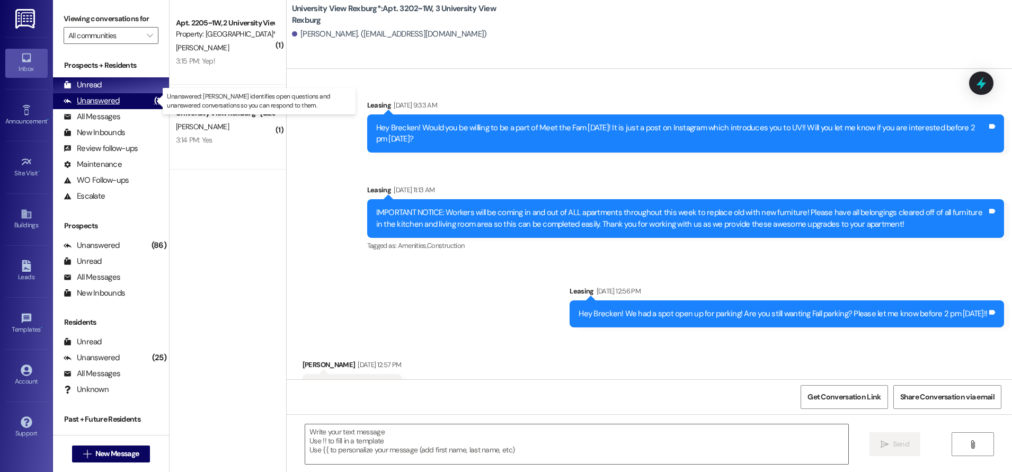
click at [136, 100] on div "Unanswered (111)" at bounding box center [111, 101] width 116 height 16
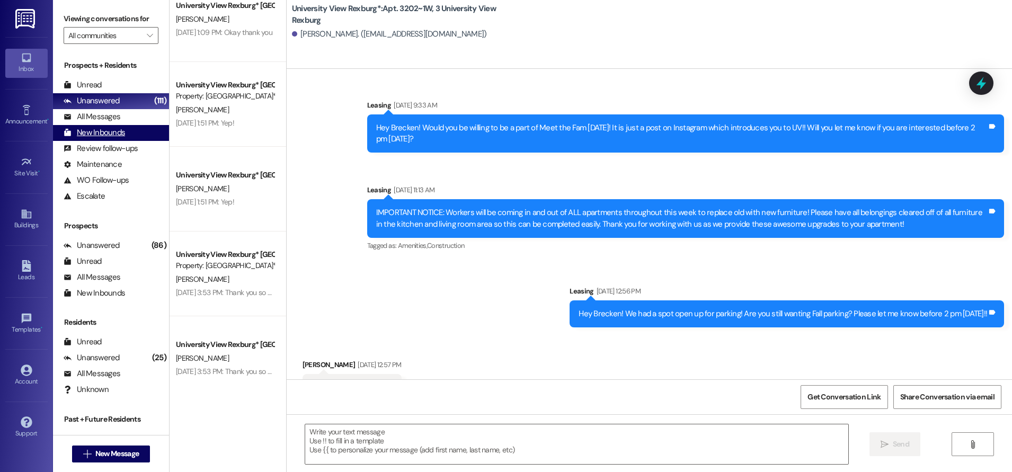
scroll to position [530, 0]
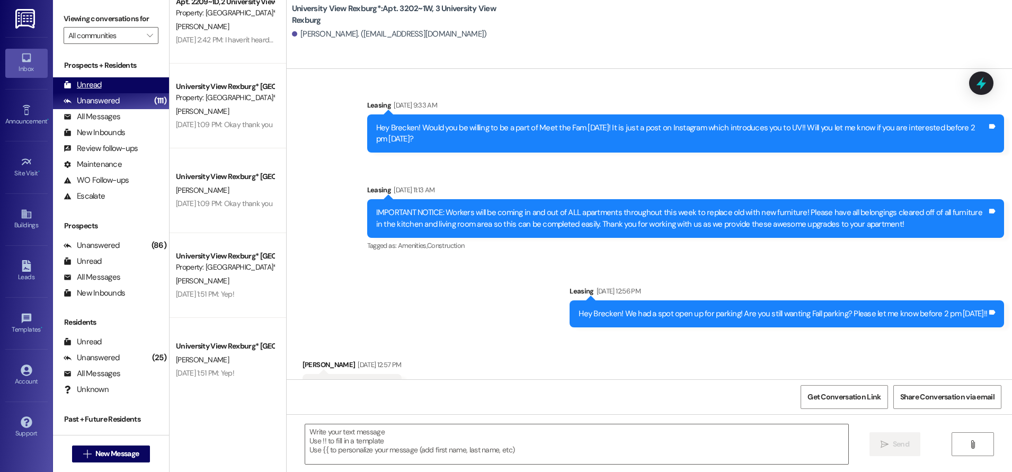
click at [133, 82] on div "Unread (0)" at bounding box center [111, 85] width 116 height 16
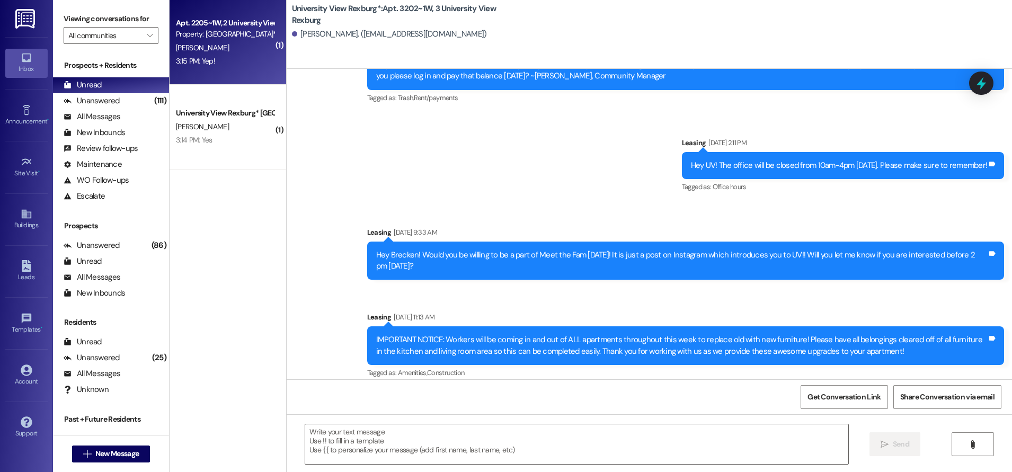
scroll to position [29096, 0]
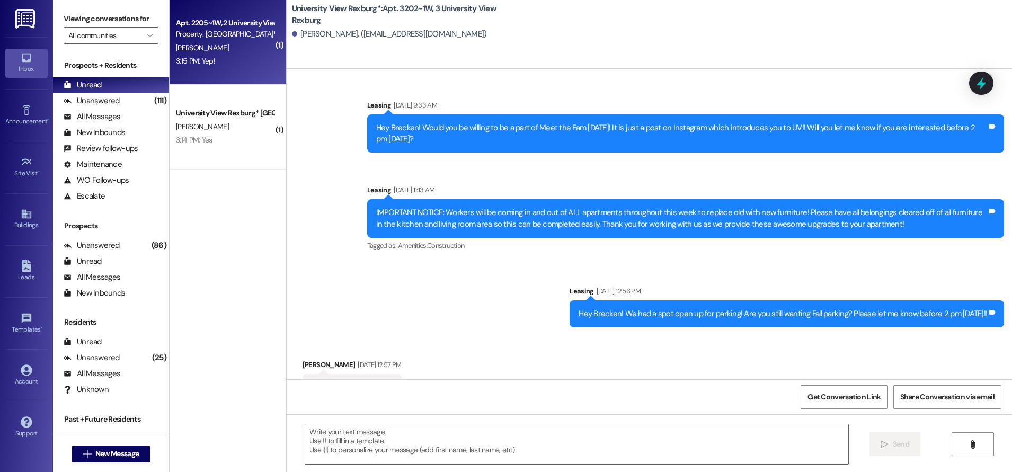
click at [227, 45] on div "[PERSON_NAME]" at bounding box center [225, 47] width 100 height 13
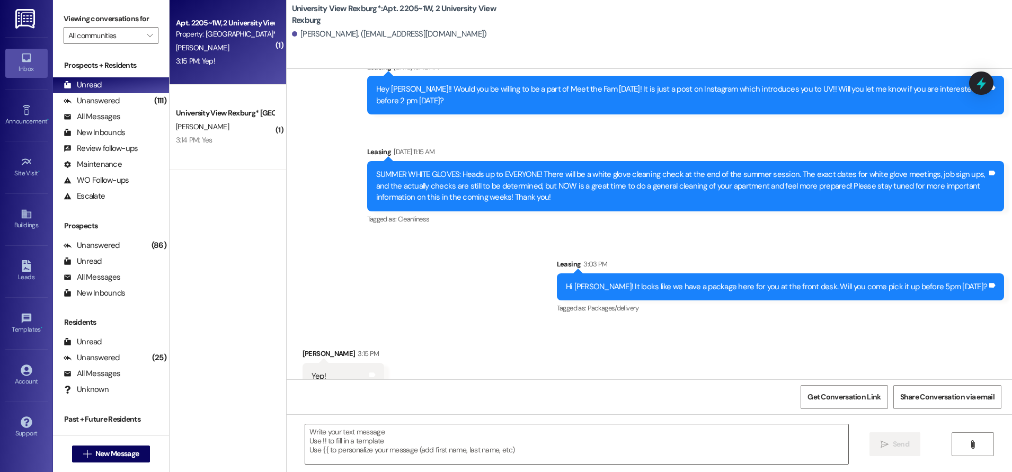
scroll to position [13733, 0]
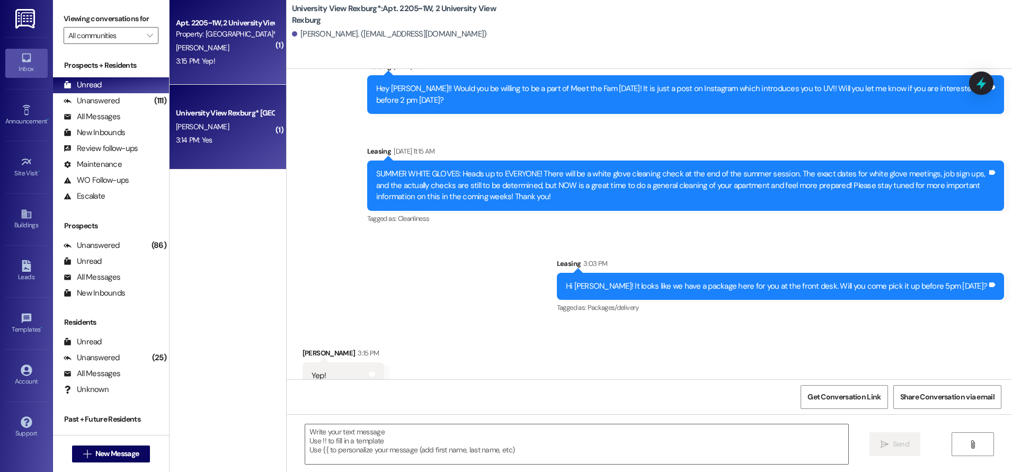
click at [238, 120] on div "[PERSON_NAME]" at bounding box center [225, 126] width 100 height 13
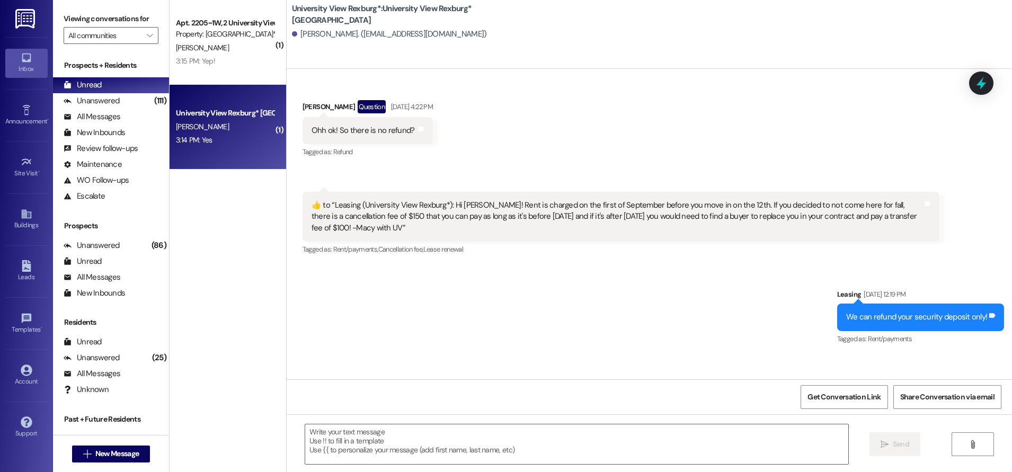
scroll to position [3715, 0]
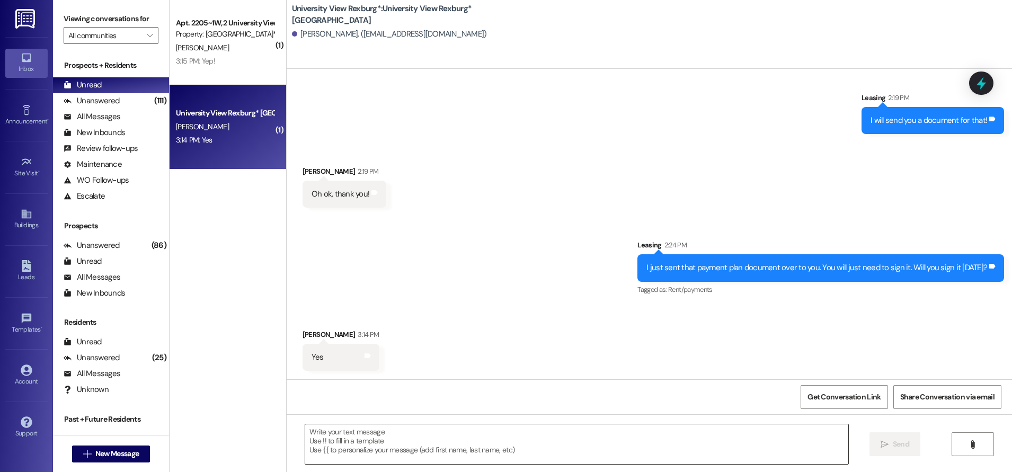
click at [432, 445] on textarea at bounding box center [576, 445] width 543 height 40
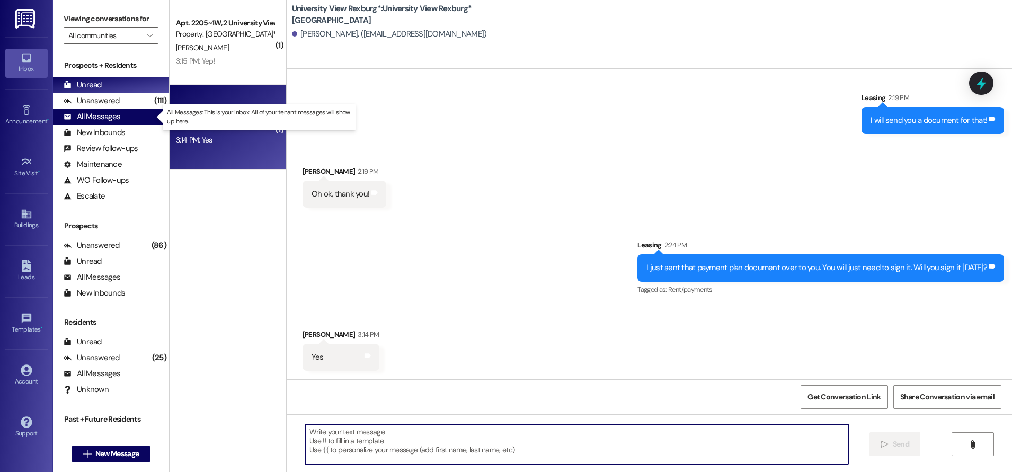
click at [117, 116] on div "All Messages" at bounding box center [92, 116] width 57 height 11
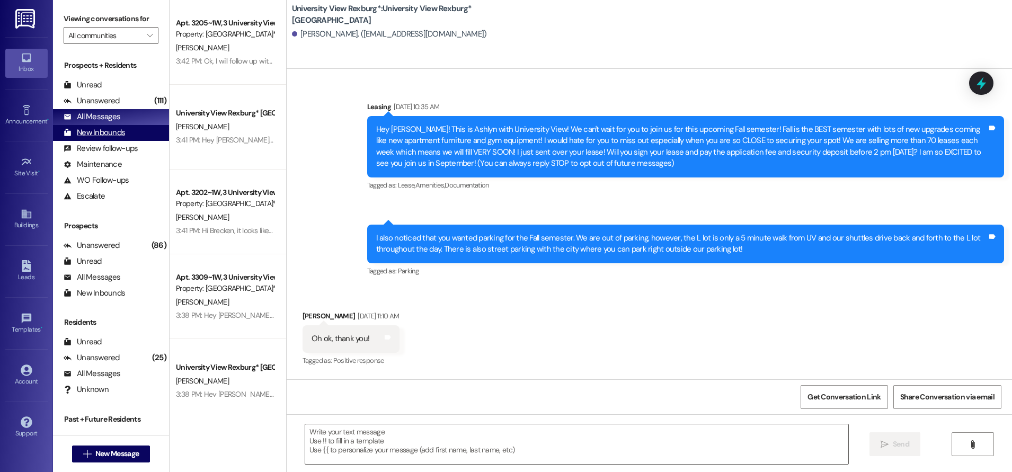
scroll to position [3714, 0]
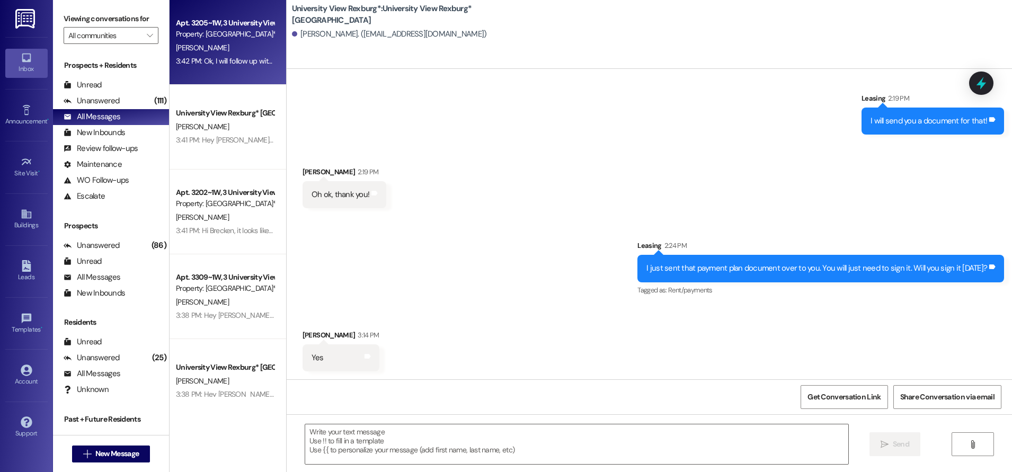
click at [198, 66] on div "3:42 PM: Ok, I will follow up with you [DATE]! 3:42 PM: Ok, I will follow up wi…" at bounding box center [225, 61] width 100 height 13
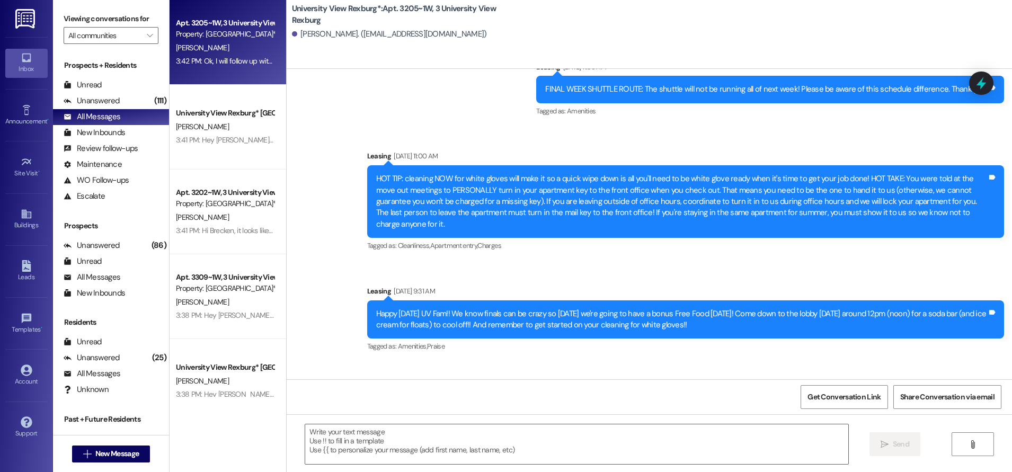
scroll to position [8408, 0]
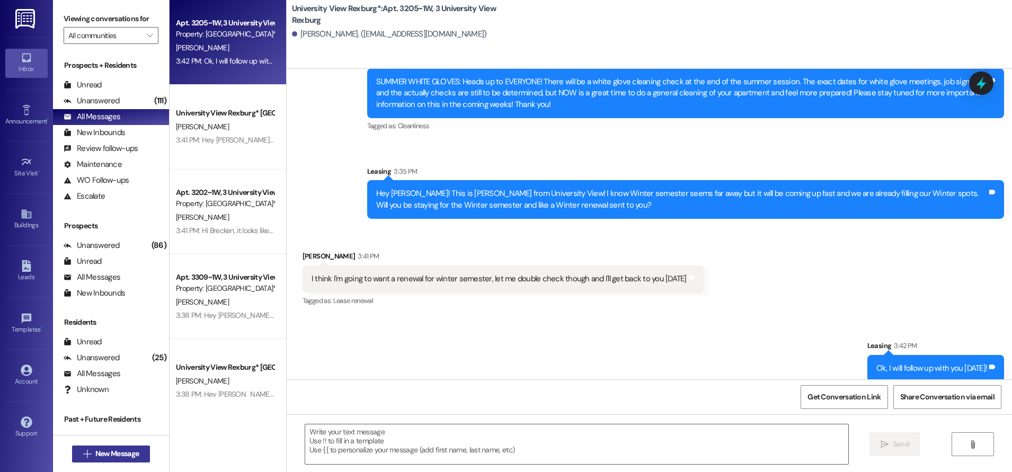
click at [95, 456] on span "New Message" at bounding box center [116, 453] width 43 height 11
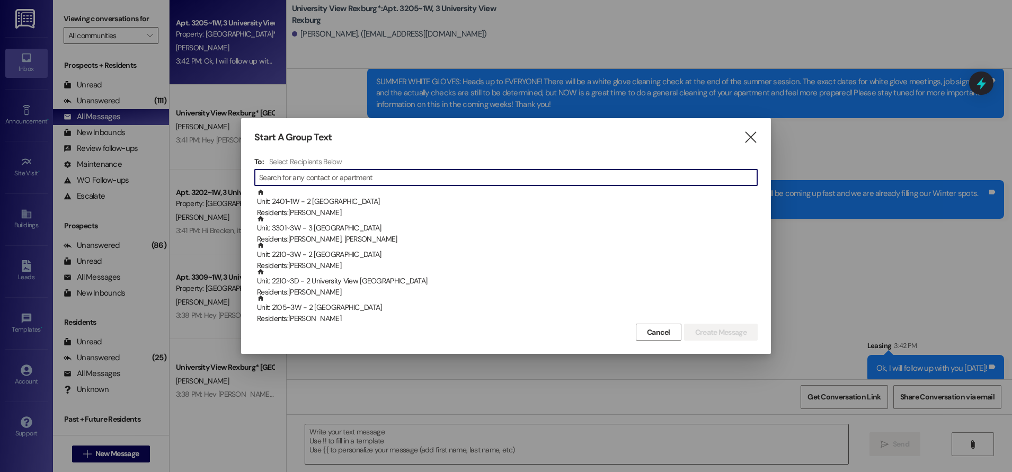
click at [442, 181] on input at bounding box center [508, 177] width 498 height 15
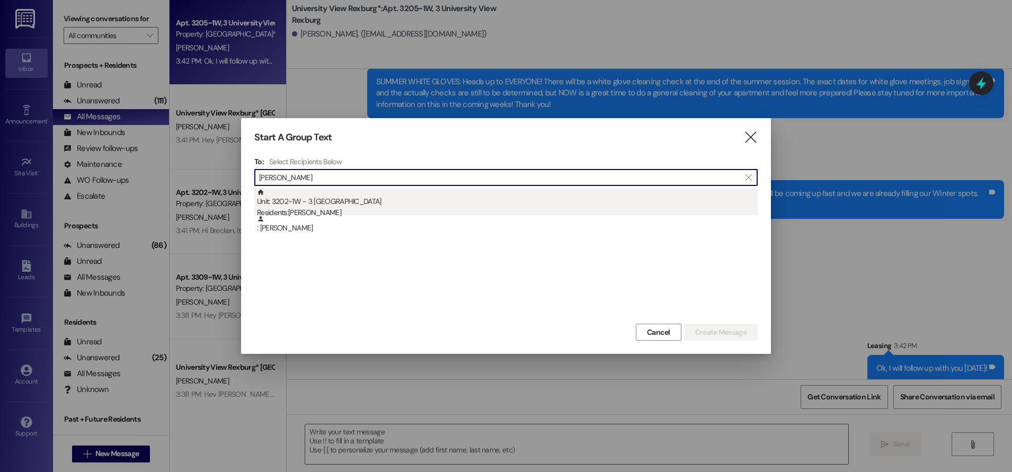
type input "[PERSON_NAME]"
click at [333, 204] on div "Unit: 3202~1W - 3 University View Rexburg Residents: [PERSON_NAME]" at bounding box center [507, 204] width 501 height 30
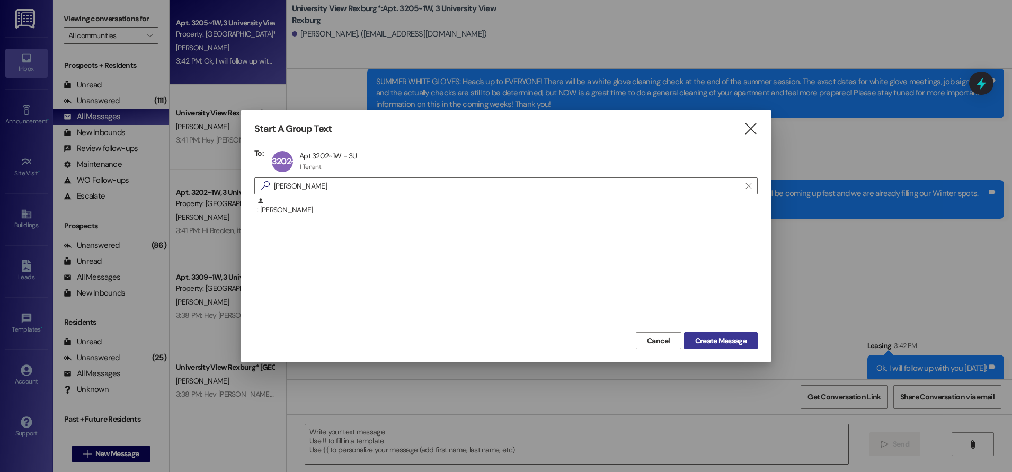
click at [725, 341] on span "Create Message" at bounding box center [720, 341] width 51 height 11
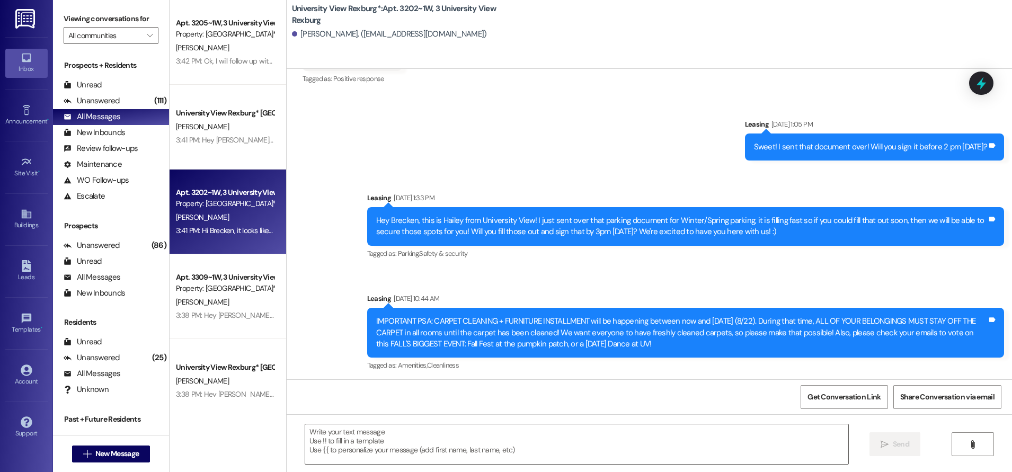
scroll to position [29585, 0]
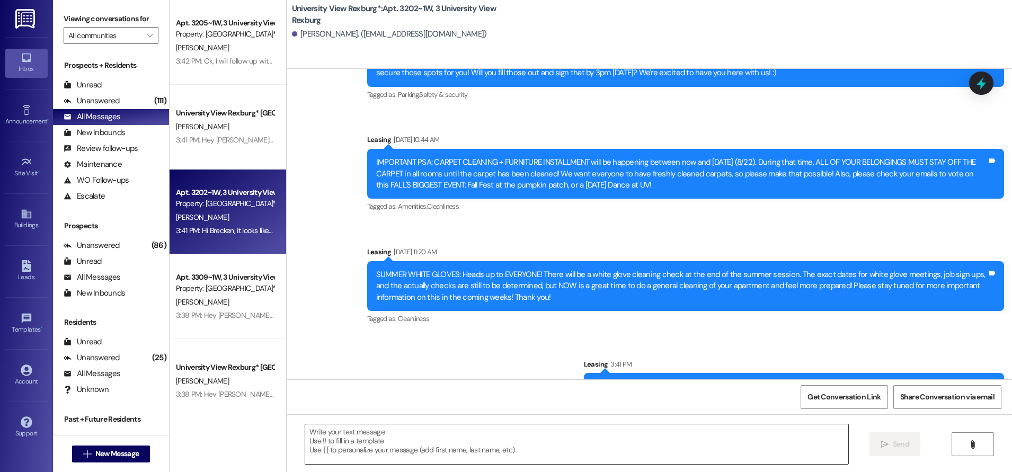
click at [460, 445] on textarea at bounding box center [576, 445] width 543 height 40
click at [108, 455] on span "New Message" at bounding box center [116, 453] width 43 height 11
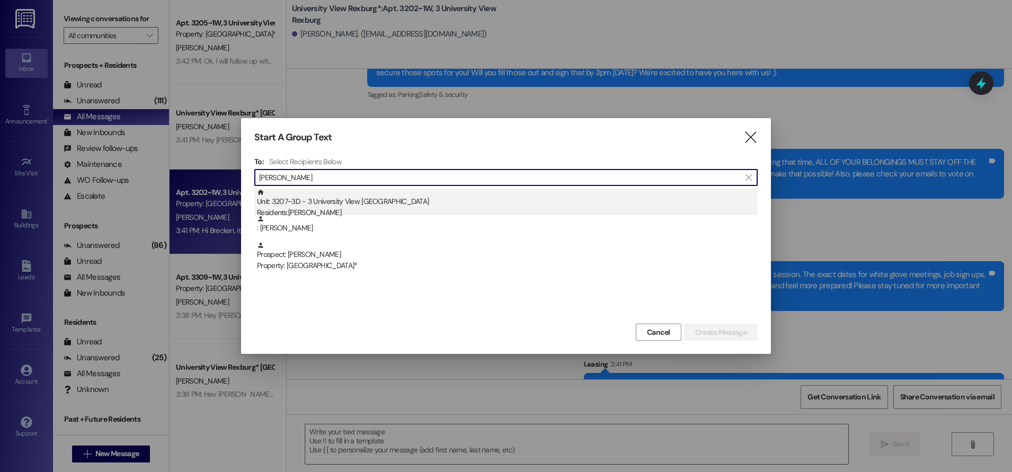
type input "[PERSON_NAME]"
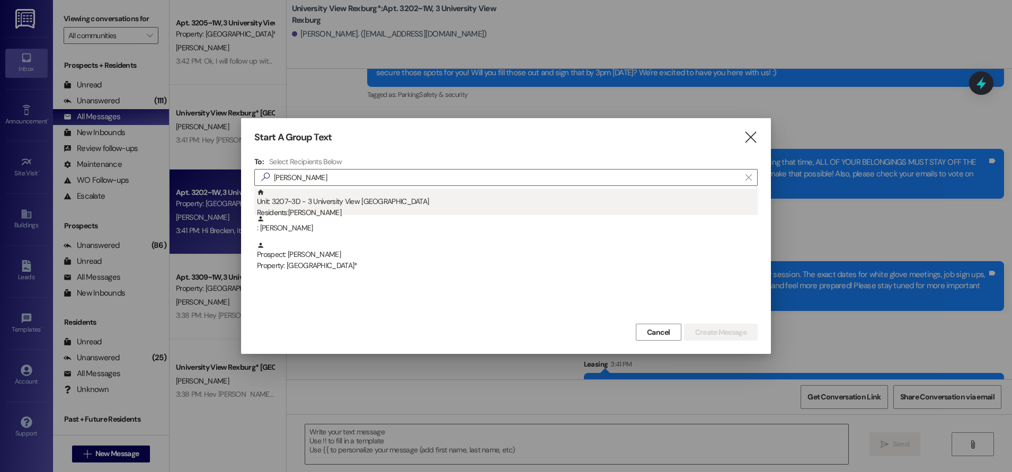
click at [516, 212] on div "Residents: [DEMOGRAPHIC_DATA][PERSON_NAME]" at bounding box center [507, 212] width 501 height 11
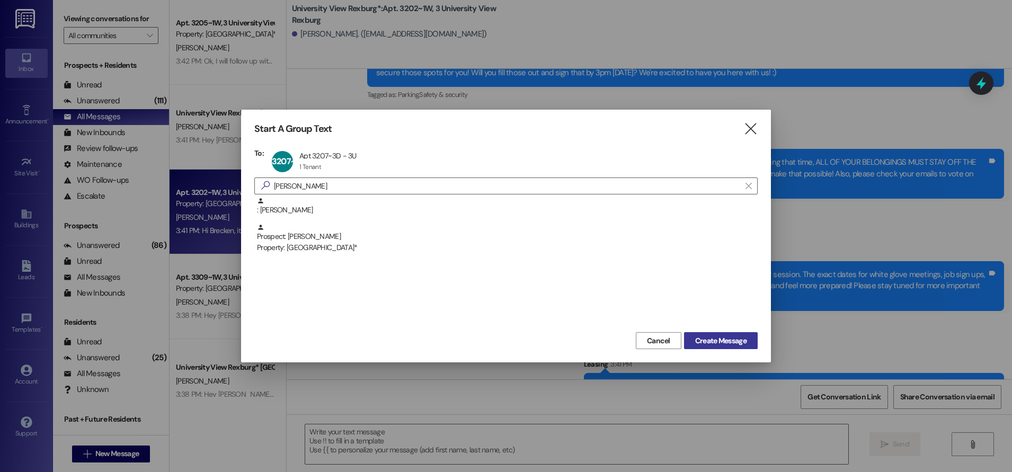
click at [713, 340] on span "Create Message" at bounding box center [720, 341] width 51 height 11
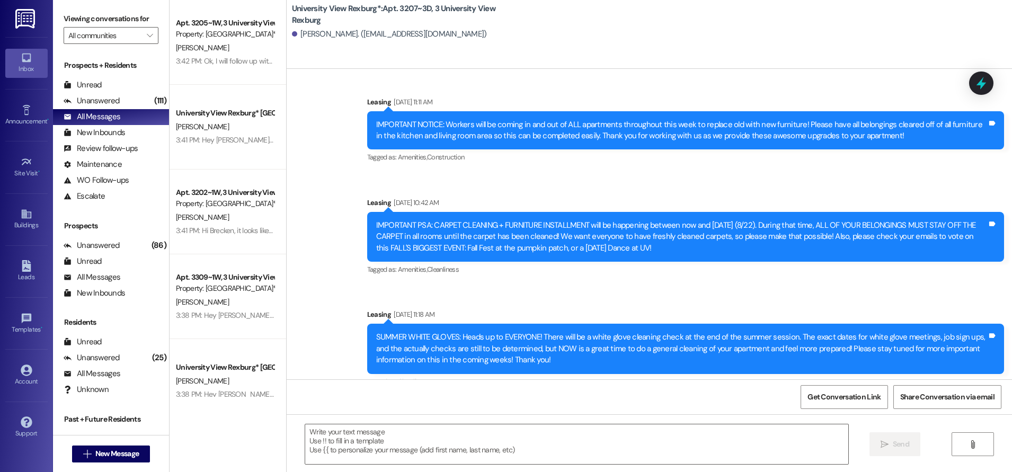
scroll to position [1028, 0]
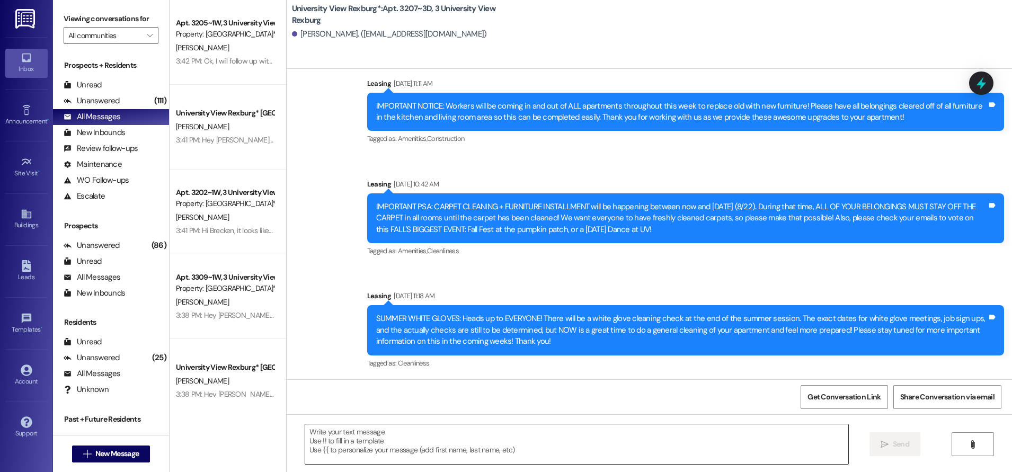
click at [489, 434] on textarea at bounding box center [576, 445] width 543 height 40
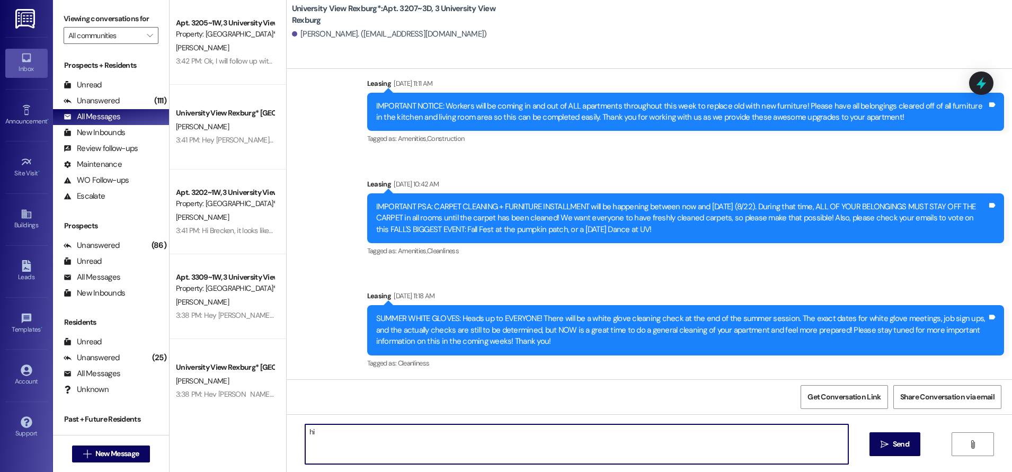
type textarea "h"
click at [408, 435] on textarea "Hi [PERSON_NAME]! It looks like we have a apckage here for you here at the fron…" at bounding box center [576, 445] width 543 height 40
click at [480, 436] on textarea "Hi [PERSON_NAME]! It looks like we have a package here for you here at the fron…" at bounding box center [576, 445] width 543 height 40
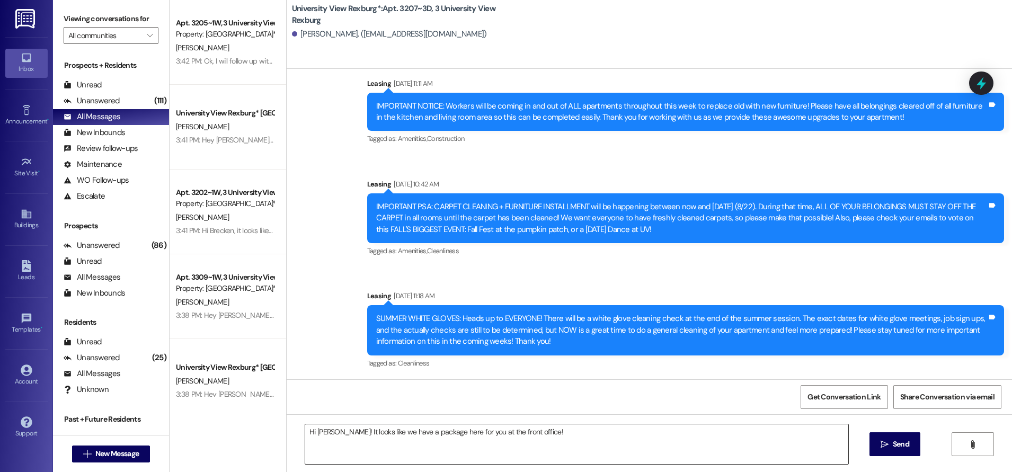
click at [545, 436] on textarea "Hi [PERSON_NAME]! It looks like we have a package here for you at the front off…" at bounding box center [576, 445] width 543 height 40
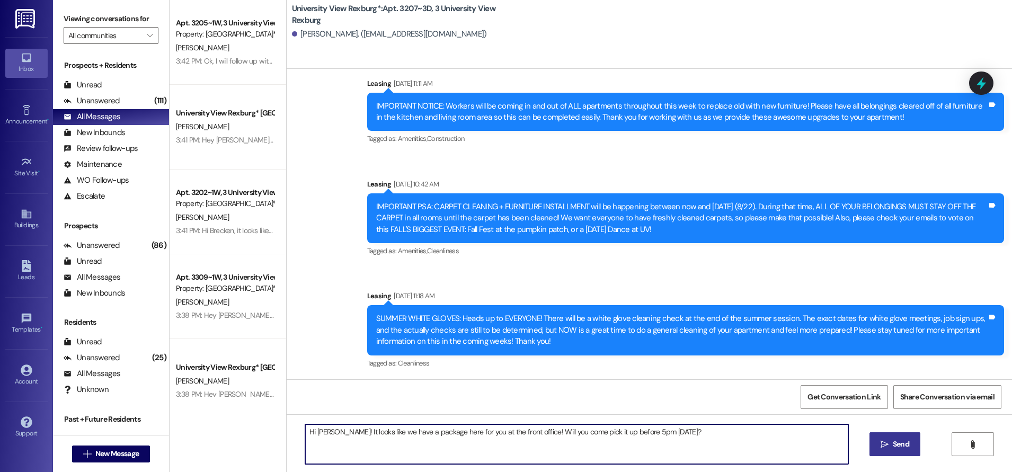
type textarea "Hi [PERSON_NAME]! It looks like we have a package here for you at the front off…"
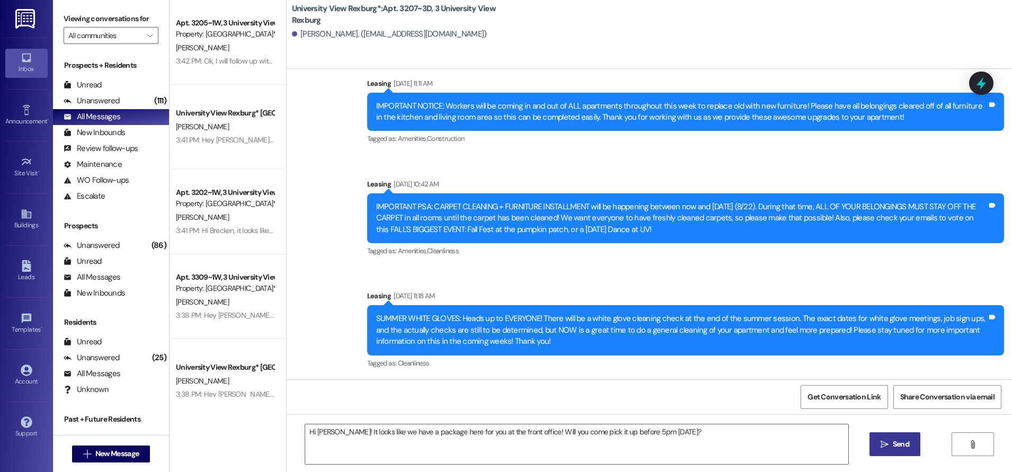
click at [899, 444] on span "Send" at bounding box center [901, 444] width 16 height 11
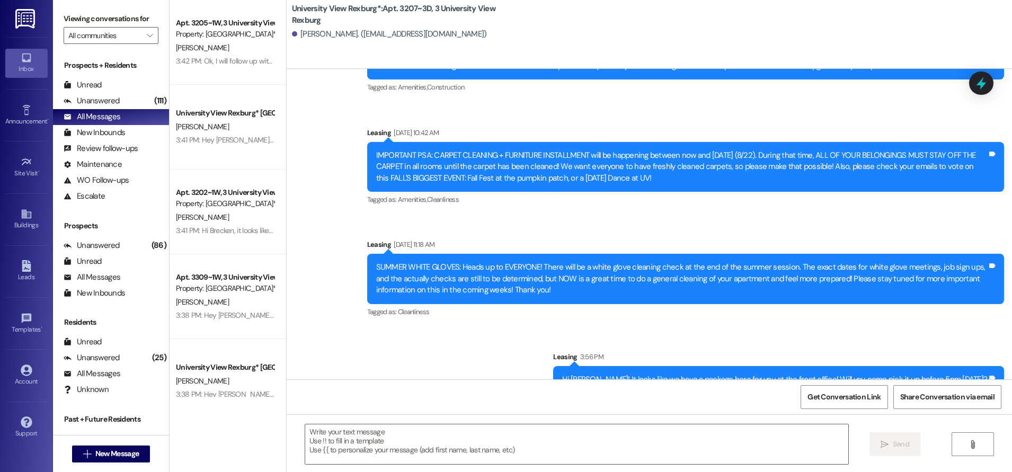
scroll to position [1102, 0]
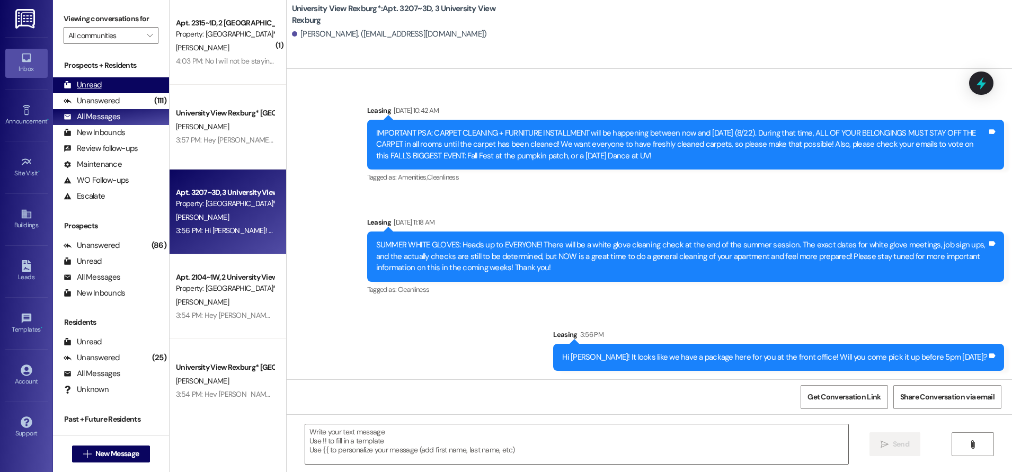
click at [106, 89] on div "Unread (0)" at bounding box center [111, 85] width 116 height 16
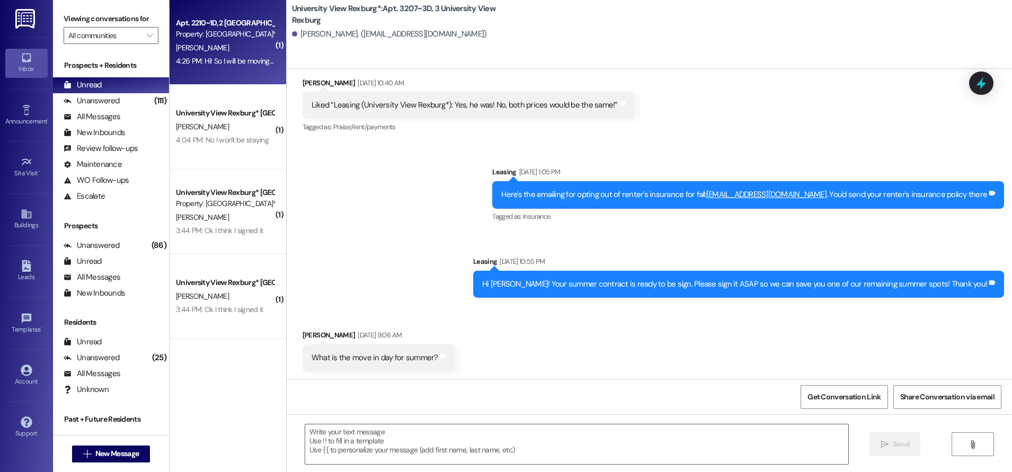
scroll to position [377, 0]
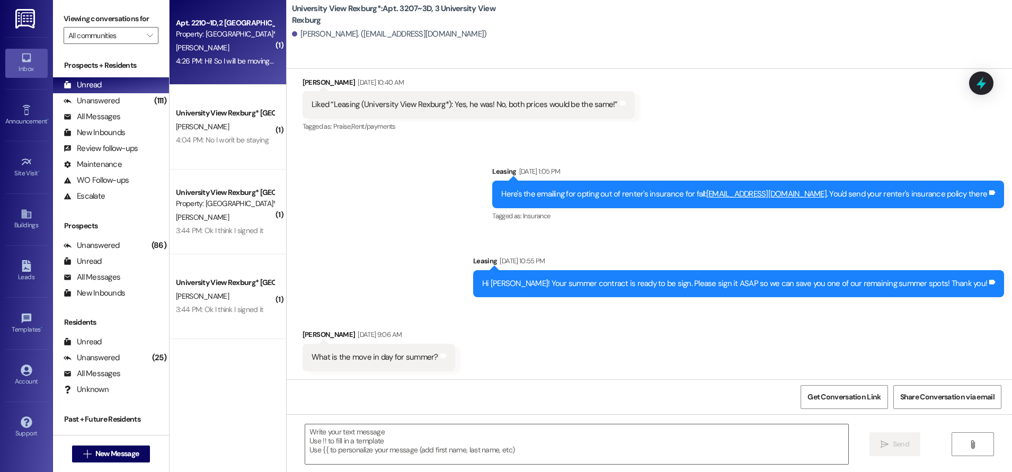
click at [223, 54] on div "[PERSON_NAME]" at bounding box center [225, 47] width 100 height 13
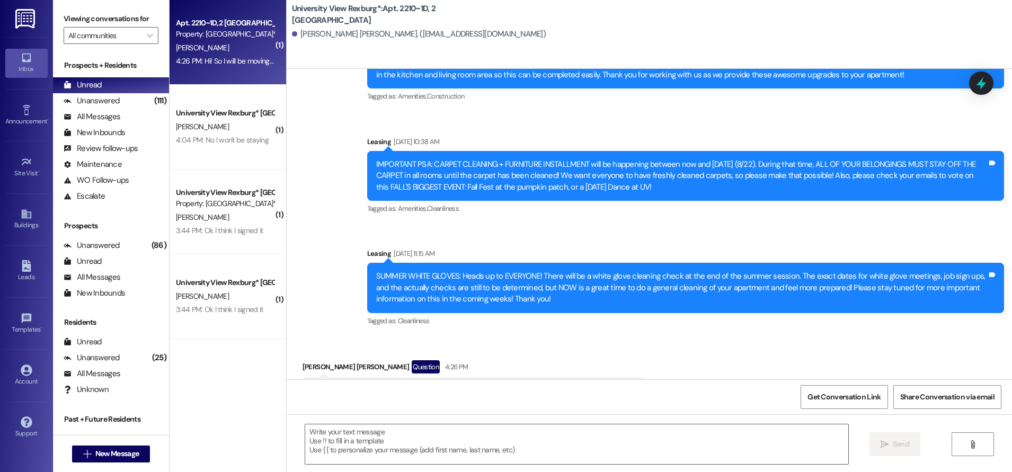
scroll to position [18735, 0]
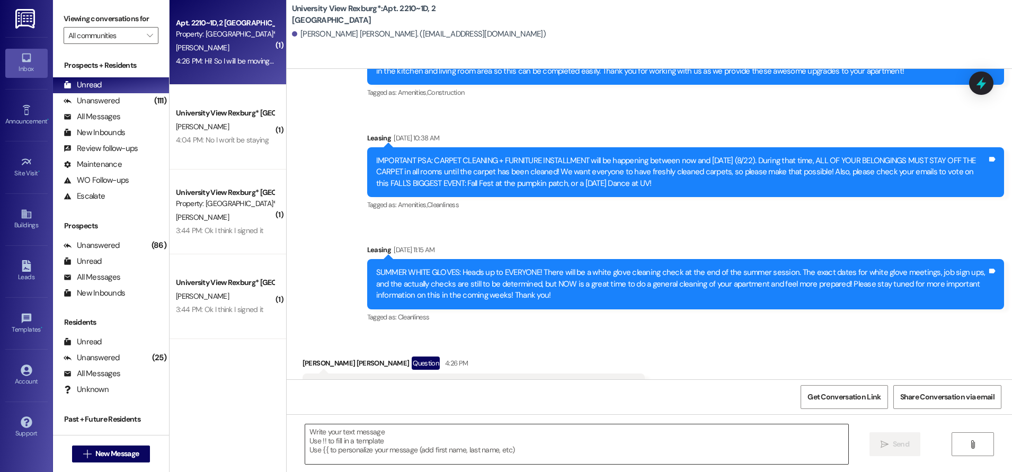
click at [361, 439] on textarea at bounding box center [576, 445] width 543 height 40
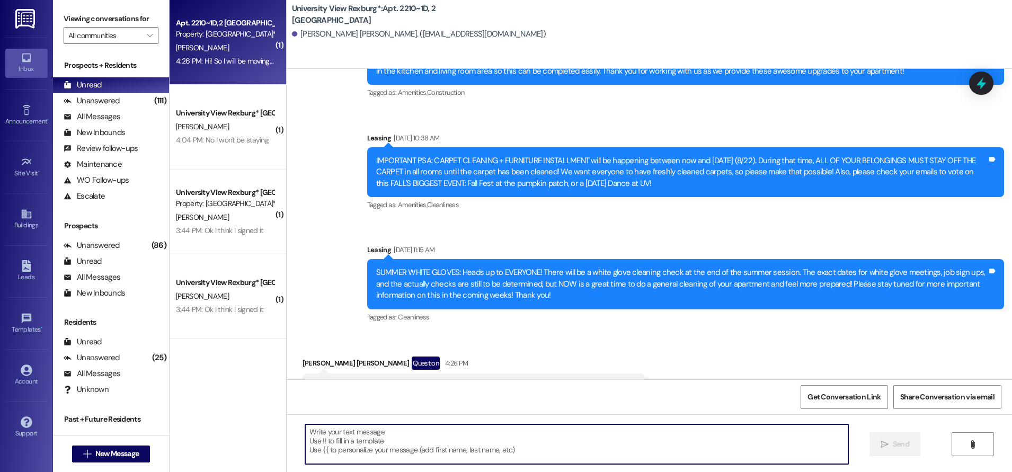
click at [416, 431] on textarea at bounding box center [576, 445] width 543 height 40
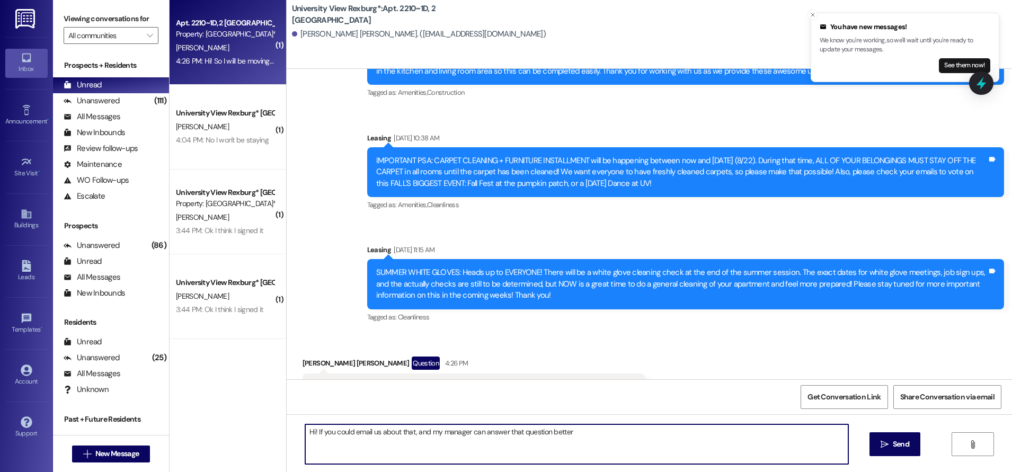
click at [566, 432] on textarea "Hi! If you could email us about that, and my manager can answer that question b…" at bounding box center [576, 445] width 543 height 40
drag, startPoint x: 306, startPoint y: 432, endPoint x: 310, endPoint y: 437, distance: 6.0
click at [306, 434] on textarea "Hi! If you could email us about that, and my manager can answer that question b…" at bounding box center [576, 445] width 543 height 40
click at [307, 431] on textarea "Hi! If you could email us about that, and my manager can answer that question b…" at bounding box center [576, 445] width 543 height 40
click at [308, 432] on textarea "Hi! If you could email us about that, and my manager can answer that question b…" at bounding box center [576, 445] width 543 height 40
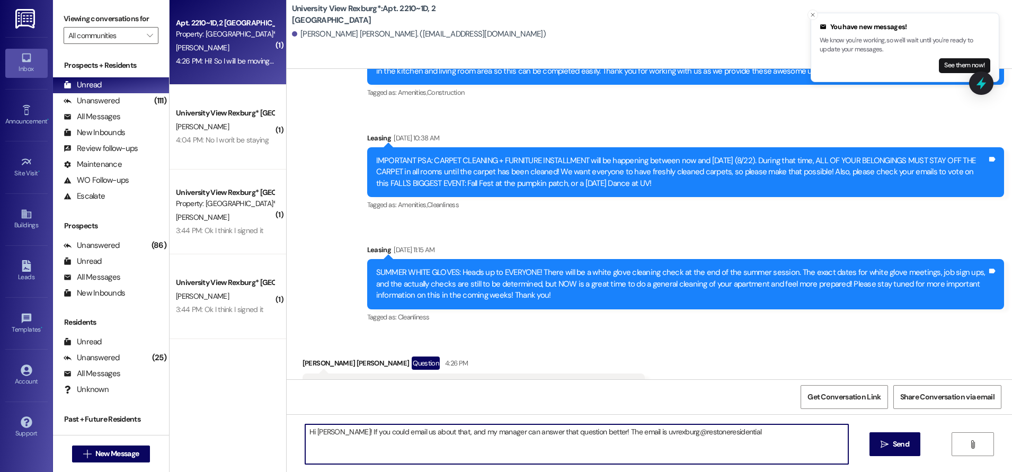
click at [426, 435] on textarea "Hi [PERSON_NAME]! If you could email us about that, and my manager can answer t…" at bounding box center [576, 445] width 543 height 40
click at [427, 433] on textarea "Hi [PERSON_NAME]! If you could email us about that, and my manager can answer t…" at bounding box center [576, 445] width 543 height 40
click at [498, 433] on textarea "Hi [PERSON_NAME]! If you could email us about that, and my manager can answer t…" at bounding box center [576, 445] width 543 height 40
click at [760, 434] on textarea "Hi [PERSON_NAME]! If you could email us about that, and my manager will help an…" at bounding box center [576, 445] width 543 height 40
click at [558, 430] on textarea "Hi [PERSON_NAME]! If you could email us about that, and my manager will help an…" at bounding box center [576, 445] width 543 height 40
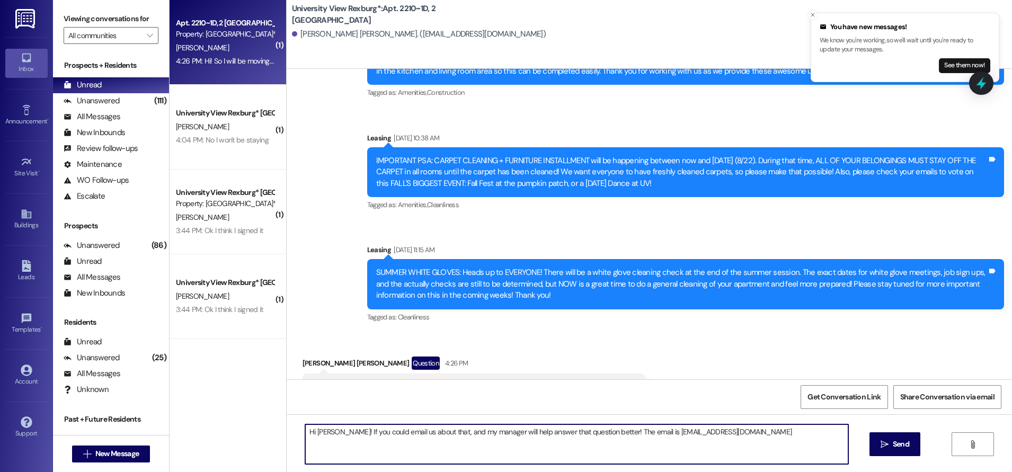
click at [445, 428] on textarea "Hi [PERSON_NAME]! If you could email us about that, and my manager will help an…" at bounding box center [576, 445] width 543 height 40
drag, startPoint x: 301, startPoint y: 433, endPoint x: 772, endPoint y: 423, distance: 471.8
click at [772, 423] on div "Hi [PERSON_NAME]! If you could email us about that, my manager will help answer…" at bounding box center [650, 454] width 726 height 80
type textarea "Hi [PERSON_NAME]! If you could email us about that, my manager will help answer…"
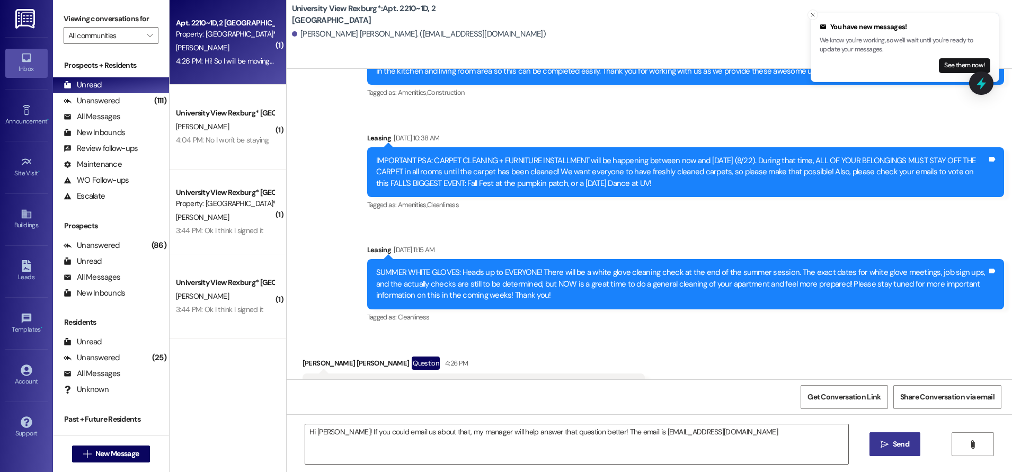
click at [910, 444] on span "Send" at bounding box center [901, 444] width 21 height 11
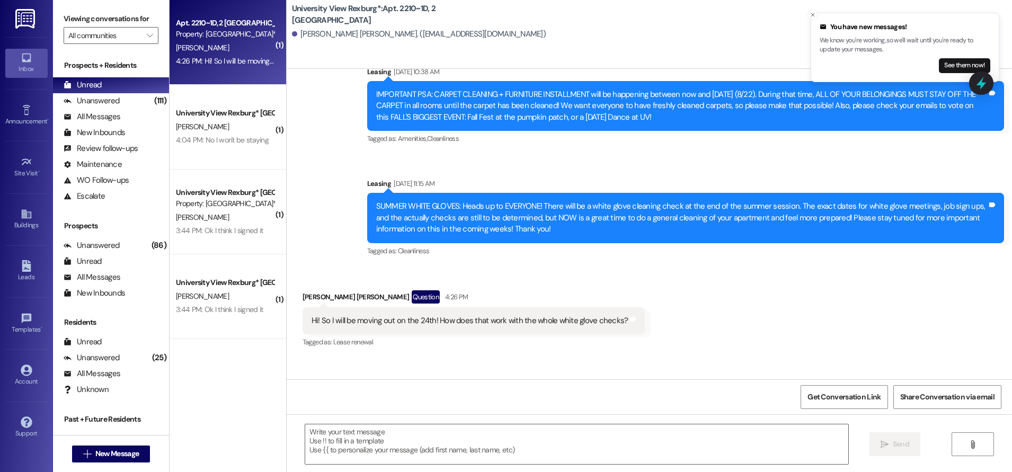
scroll to position [18808, 0]
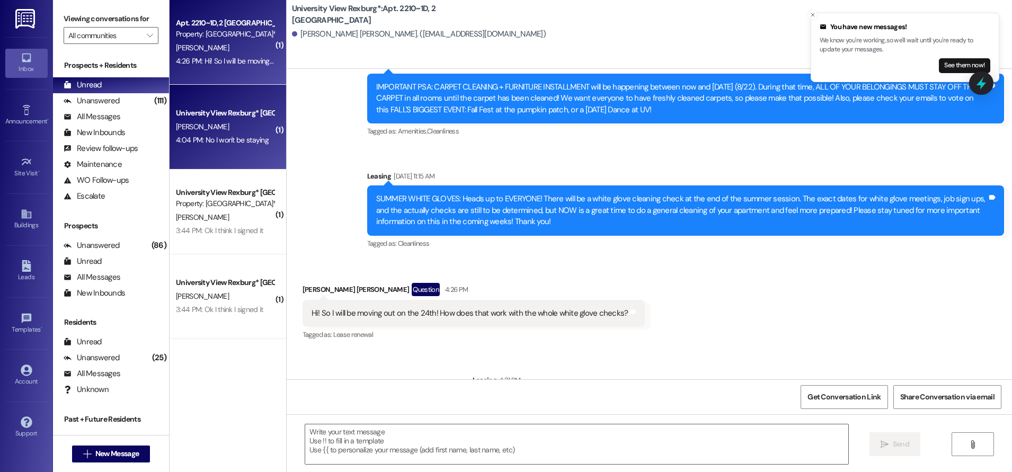
click at [232, 147] on div "4:04 PM: No I won't be staying 4:04 PM: No I won't be staying" at bounding box center [225, 140] width 100 height 13
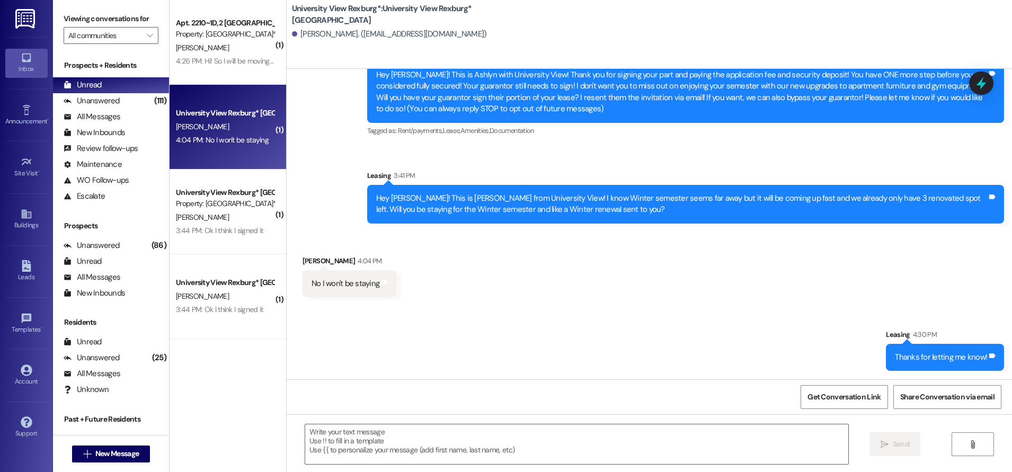
scroll to position [55, 0]
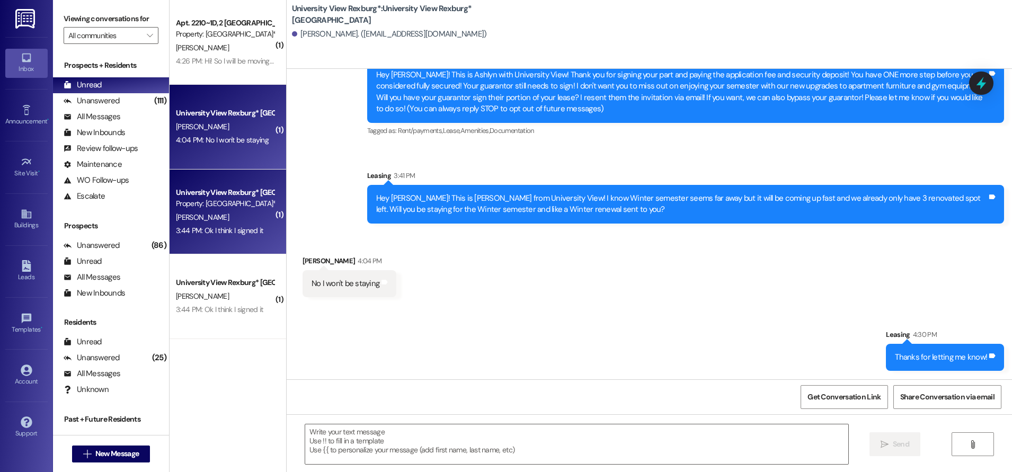
click at [218, 206] on div "Property: [GEOGRAPHIC_DATA]*" at bounding box center [225, 203] width 98 height 11
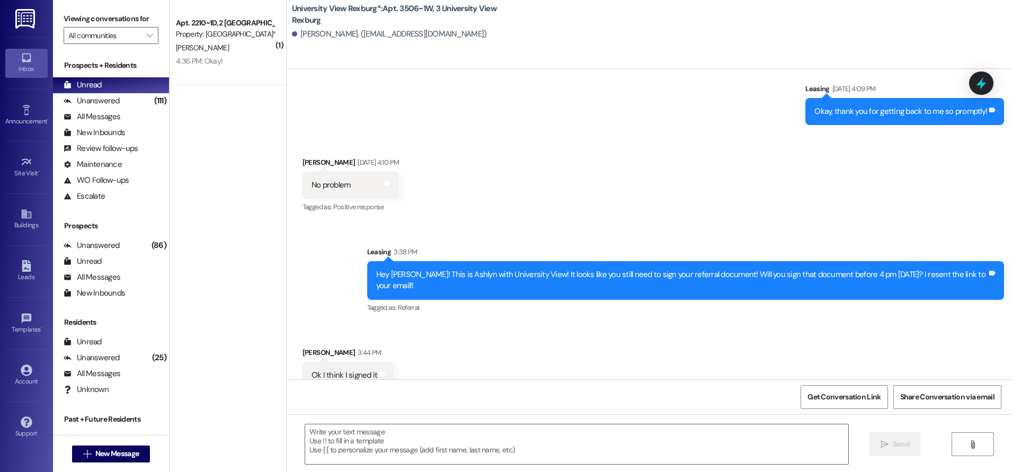
scroll to position [23022, 0]
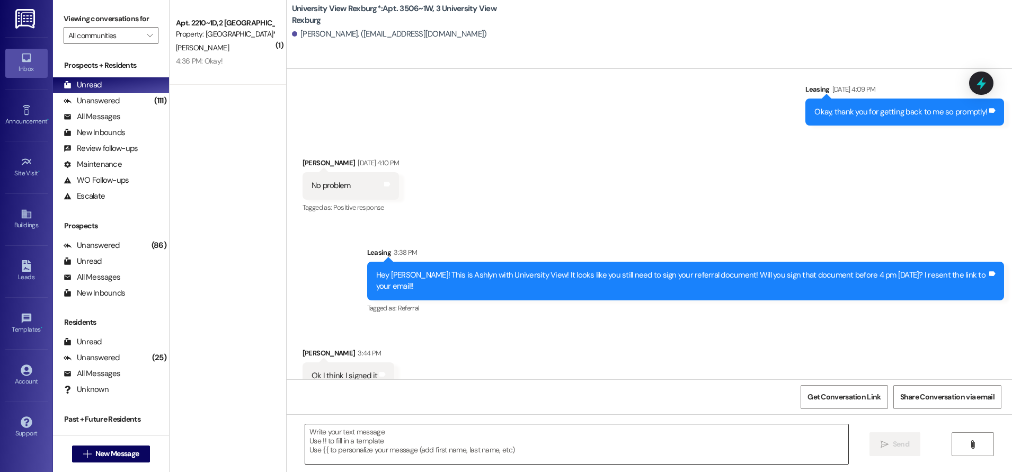
click at [409, 440] on textarea at bounding box center [576, 445] width 543 height 40
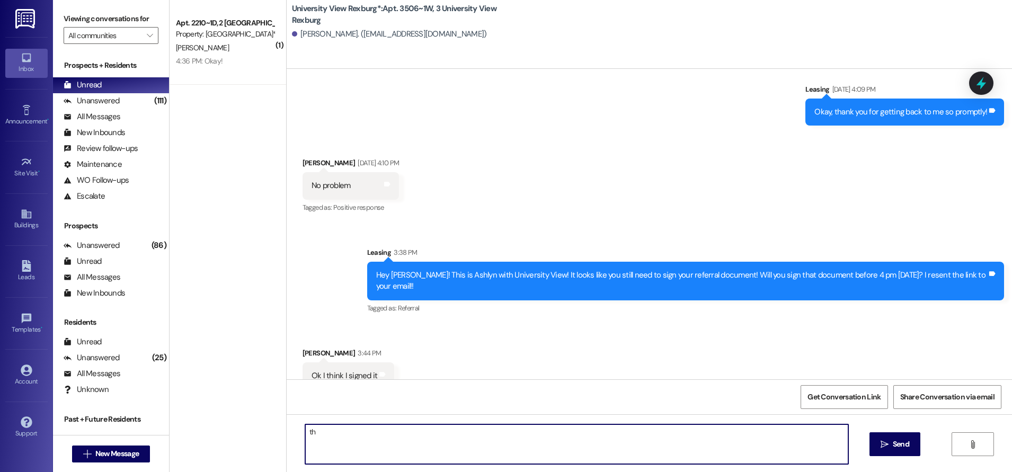
type textarea "t"
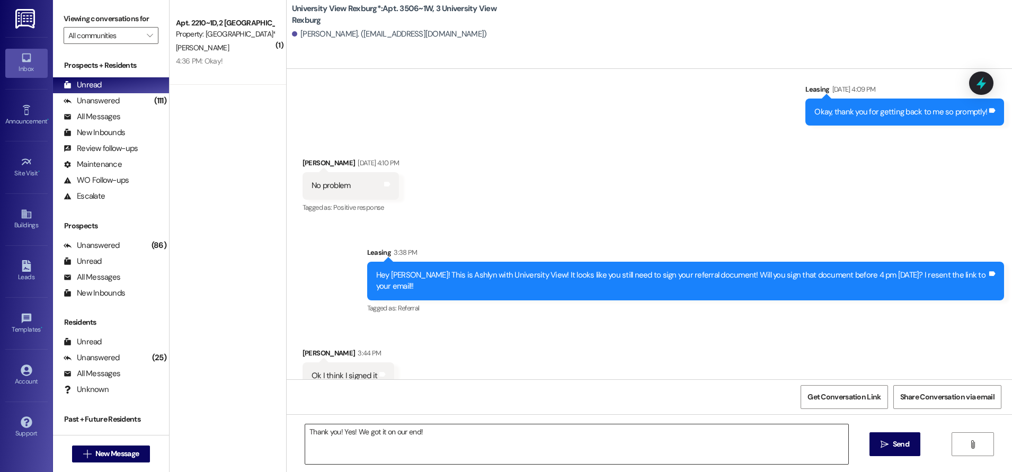
click at [424, 431] on textarea "Thank you! Yes! We got it on our end!" at bounding box center [576, 445] width 543 height 40
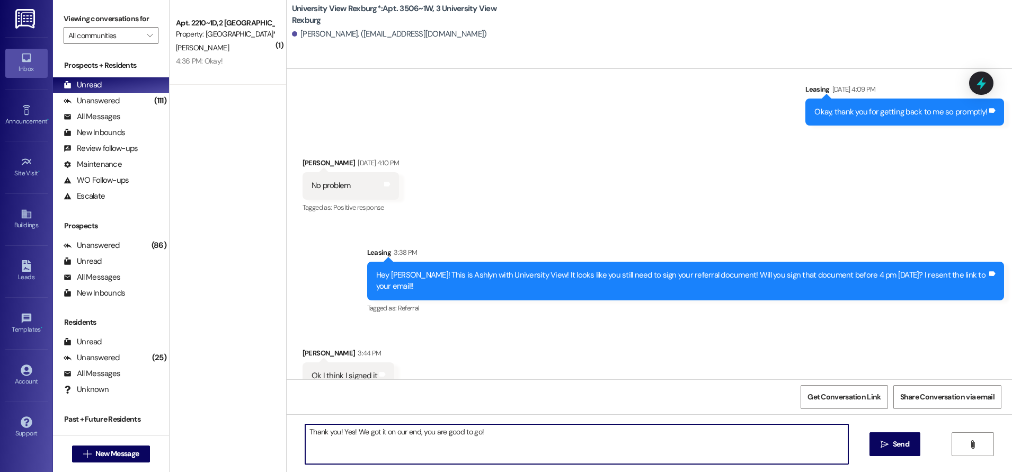
click at [411, 432] on textarea "Thank you! Yes! We got it on our end, you are good to go!" at bounding box center [576, 445] width 543 height 40
click at [437, 432] on textarea "Thank you! Yes! We got it, you are good to go!" at bounding box center [576, 445] width 543 height 40
click at [338, 434] on textarea "Thank you! Yes! We got it!" at bounding box center [576, 445] width 543 height 40
type textarea "Thank you! Yes! We got it!"
drag, startPoint x: 878, startPoint y: 441, endPoint x: 861, endPoint y: 455, distance: 21.9
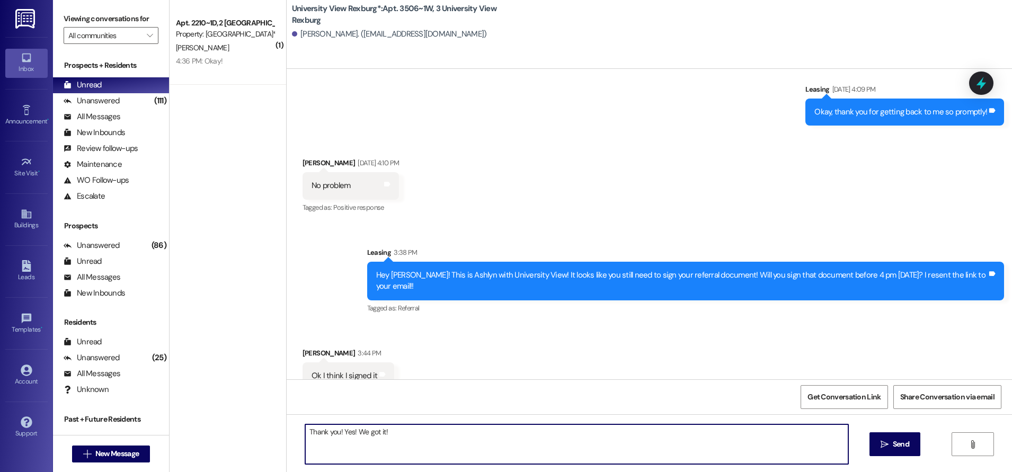
click at [879, 440] on span " Send" at bounding box center [895, 444] width 33 height 11
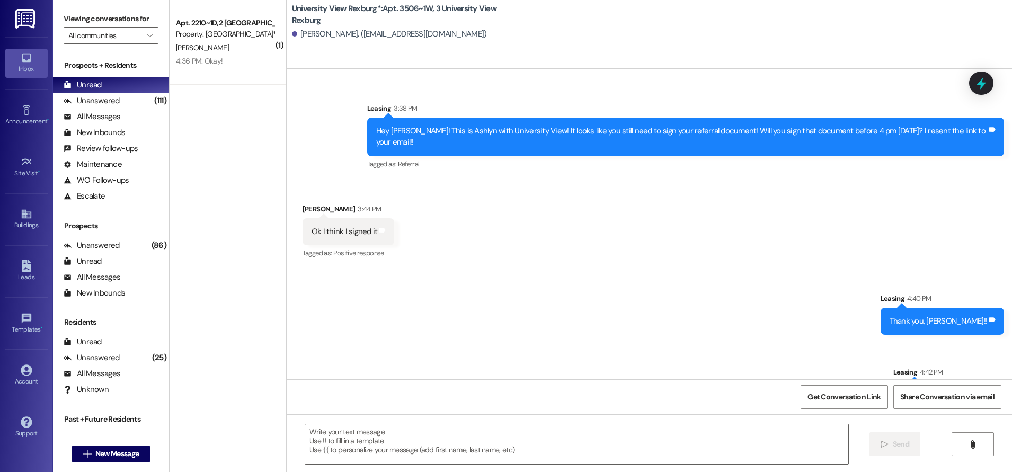
scroll to position [23170, 0]
